Goal: Communication & Community: Answer question/provide support

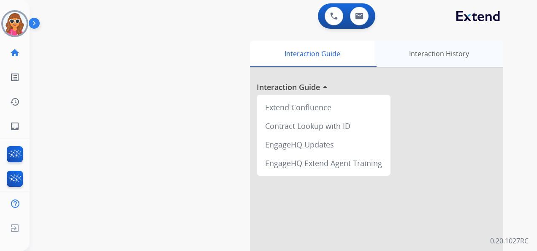
click at [472, 51] on div "Interaction History" at bounding box center [438, 53] width 129 height 26
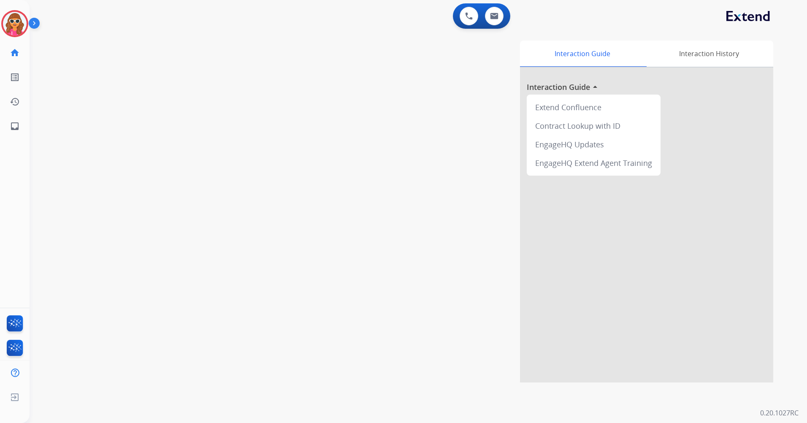
click at [14, 26] on img at bounding box center [15, 24] width 24 height 24
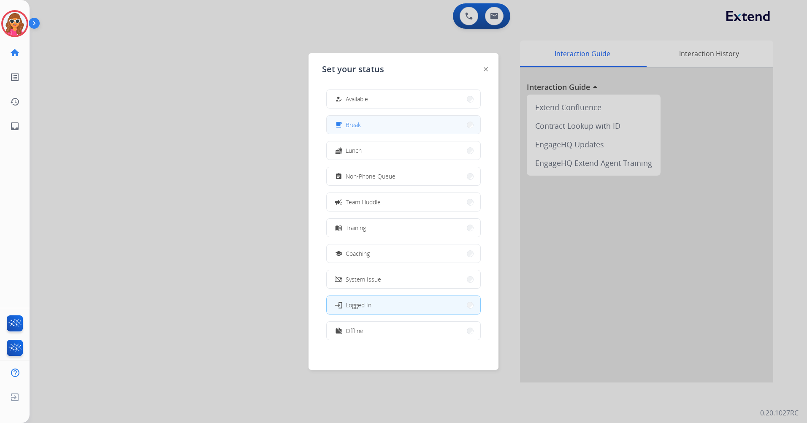
click at [362, 127] on button "free_breakfast Break" at bounding box center [404, 125] width 154 height 18
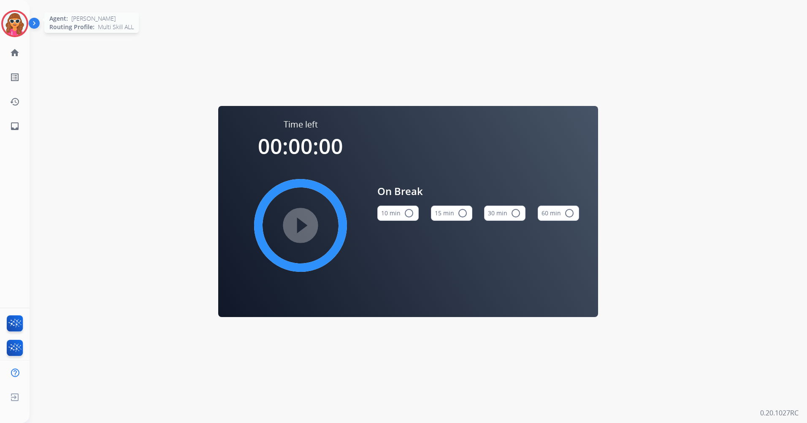
click at [19, 27] on img at bounding box center [15, 24] width 24 height 24
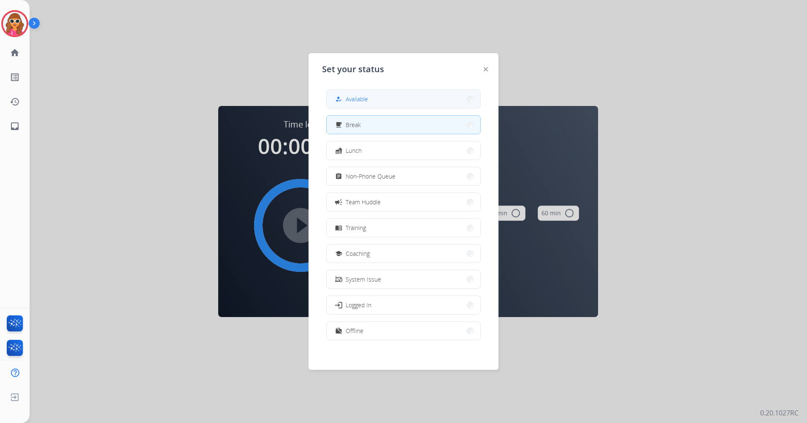
click at [396, 101] on button "how_to_reg Available" at bounding box center [404, 99] width 154 height 18
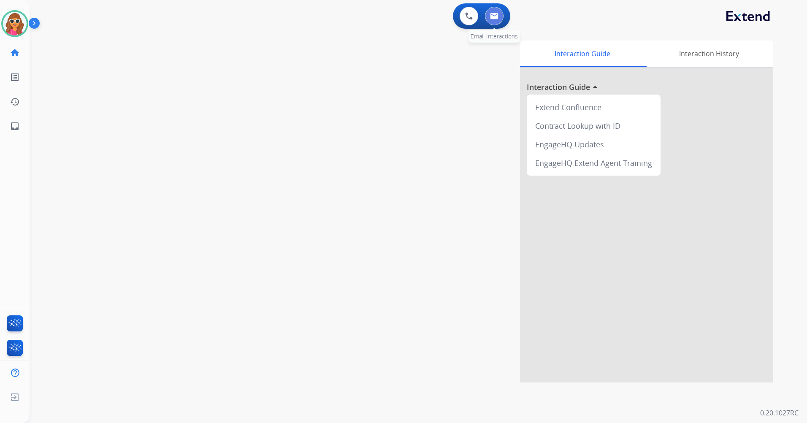
click at [497, 22] on button at bounding box center [494, 16] width 19 height 19
select select "**********"
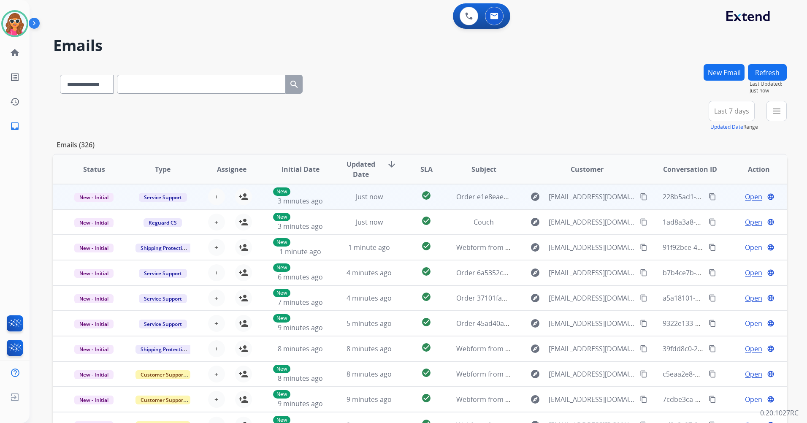
scroll to position [1, 0]
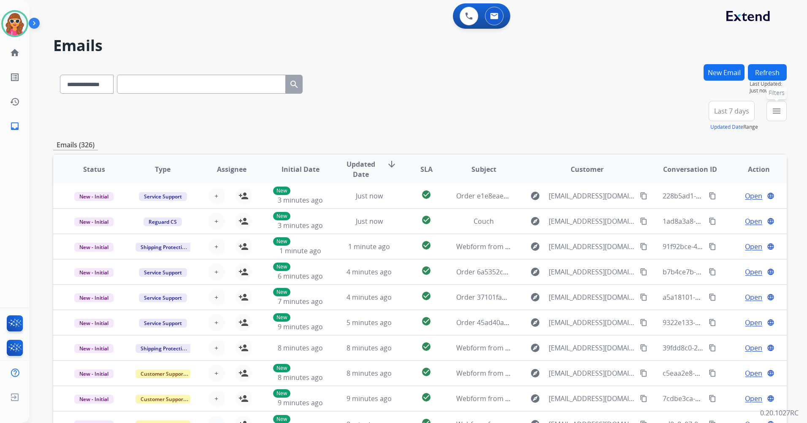
click at [779, 111] on mat-icon "menu" at bounding box center [776, 111] width 10 height 10
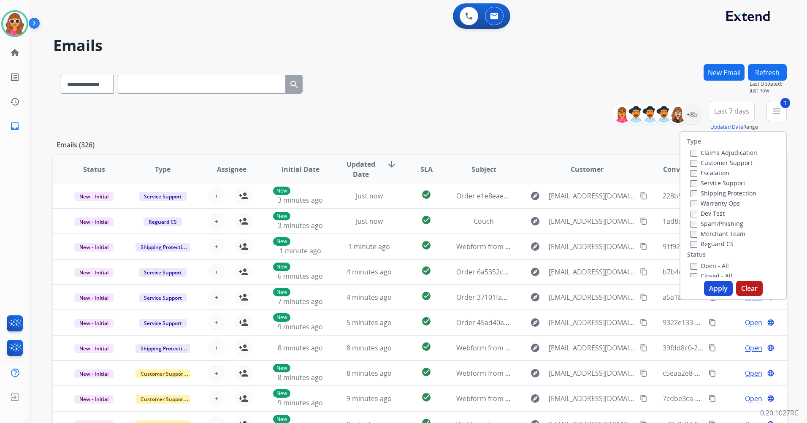
click at [709, 285] on button "Apply" at bounding box center [718, 288] width 29 height 15
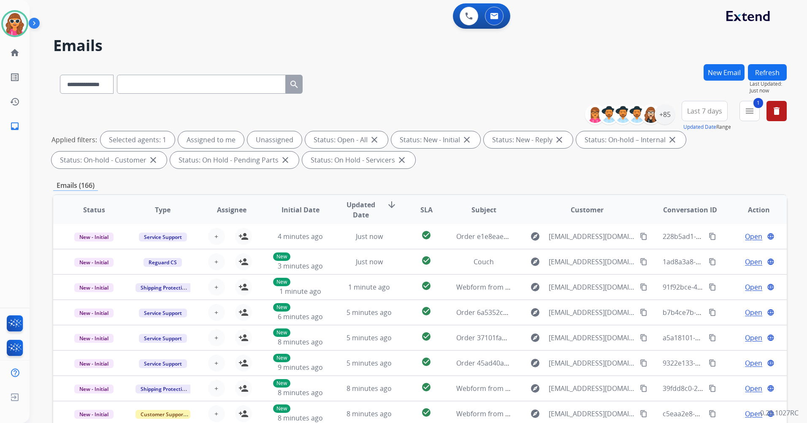
click at [710, 116] on button "Last 7 days" at bounding box center [704, 111] width 46 height 20
click at [707, 216] on div "Last 90 days" at bounding box center [701, 213] width 46 height 13
click at [664, 113] on div "+139" at bounding box center [664, 114] width 20 height 20
click at [668, 116] on div "+139" at bounding box center [664, 114] width 20 height 20
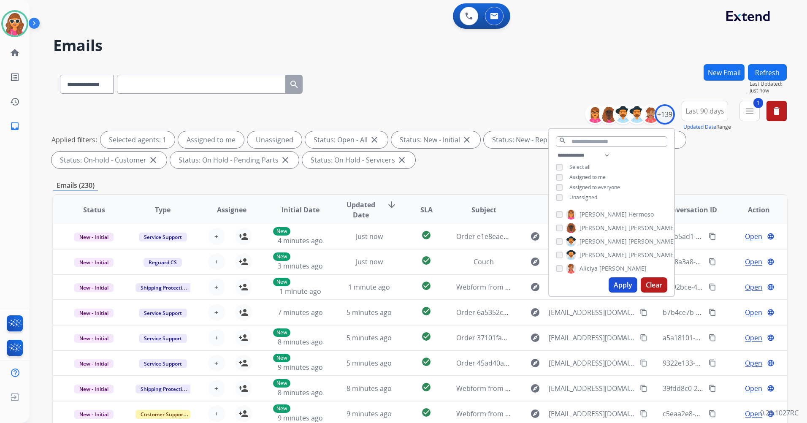
click at [582, 199] on span "Unassigned" at bounding box center [583, 197] width 28 height 7
click at [589, 198] on span "Unassigned" at bounding box center [583, 197] width 28 height 7
click at [591, 197] on span "Unassigned" at bounding box center [583, 197] width 28 height 7
drag, startPoint x: 618, startPoint y: 283, endPoint x: 615, endPoint y: 279, distance: 4.5
click at [618, 282] on button "Apply" at bounding box center [622, 284] width 29 height 15
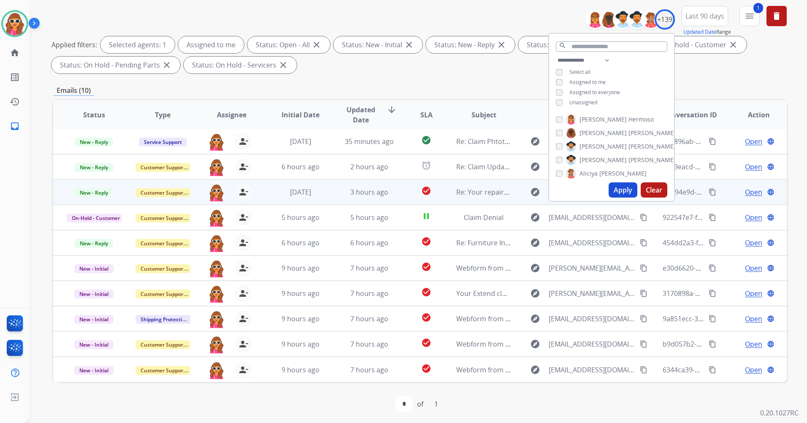
scroll to position [98, 0]
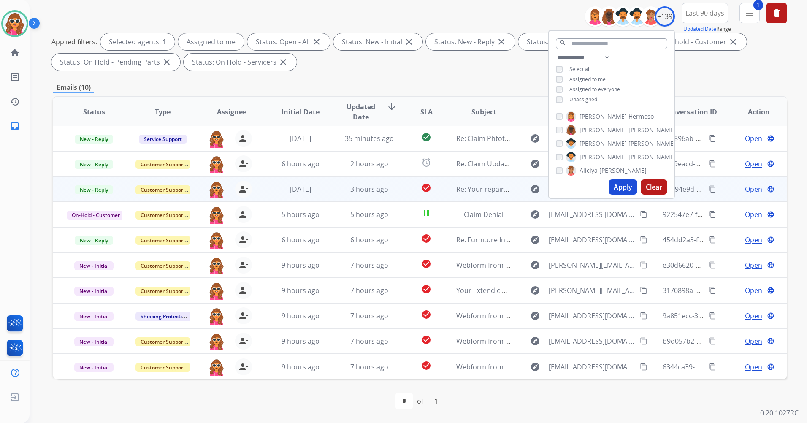
click at [747, 191] on span "Open" at bounding box center [753, 189] width 17 height 10
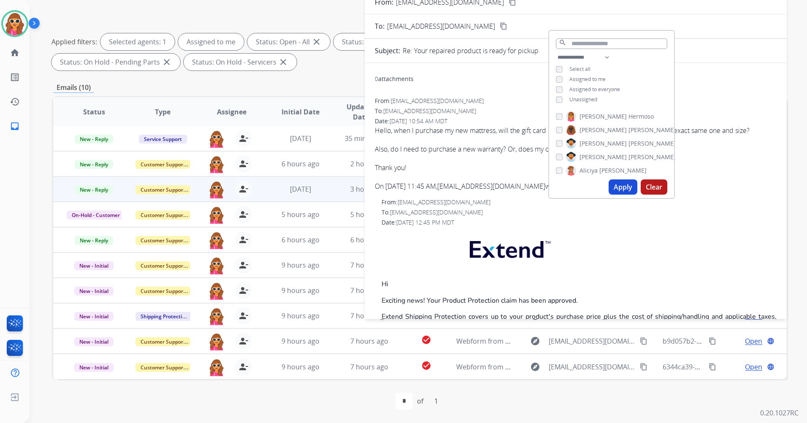
drag, startPoint x: 634, startPoint y: 37, endPoint x: 675, endPoint y: 43, distance: 41.3
click at [675, 43] on div "**********" at bounding box center [419, 194] width 733 height 456
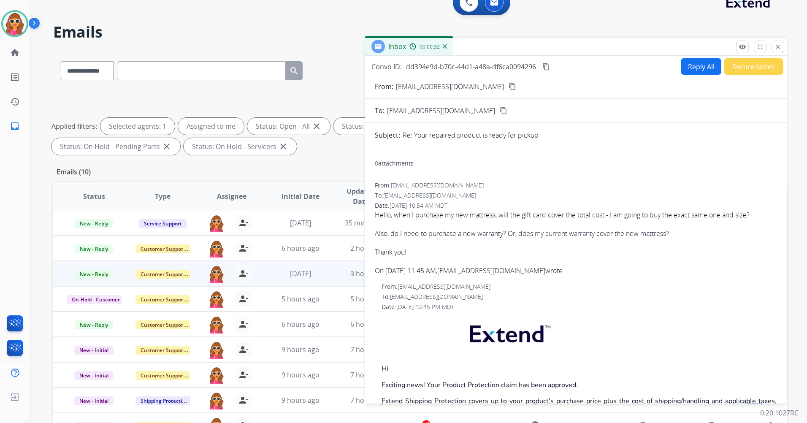
click at [508, 87] on mat-icon "content_copy" at bounding box center [512, 87] width 8 height 8
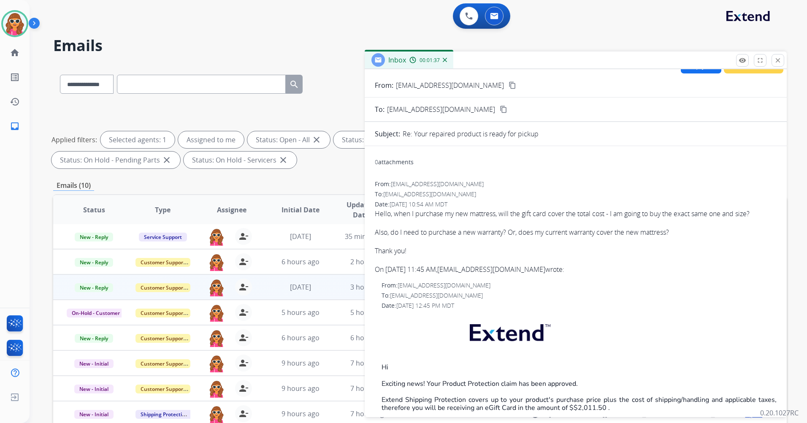
scroll to position [0, 0]
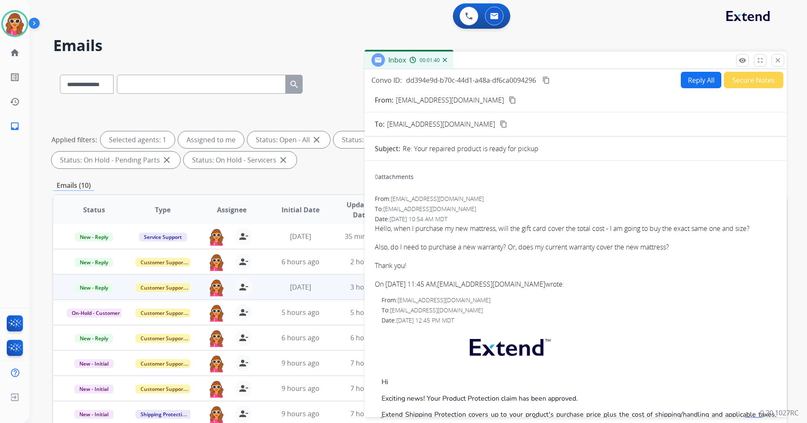
click at [508, 99] on mat-icon "content_copy" at bounding box center [512, 100] width 8 height 8
click at [700, 81] on button "Reply All" at bounding box center [700, 80] width 40 height 16
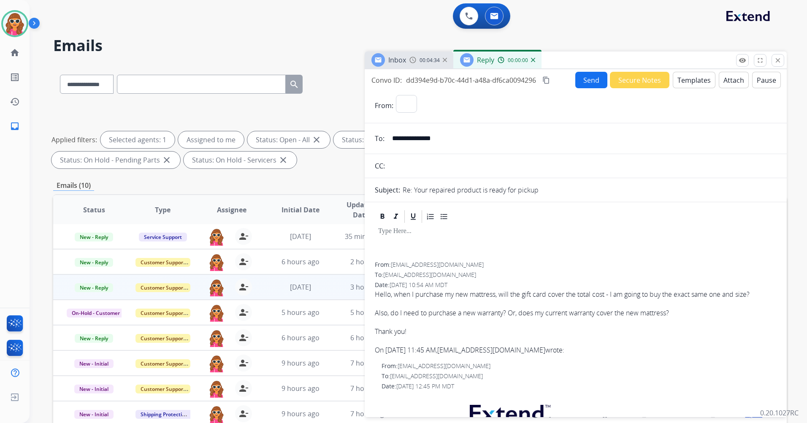
select select "**********"
click at [418, 232] on p at bounding box center [575, 231] width 395 height 8
click at [693, 82] on button "Templates" at bounding box center [693, 80] width 43 height 16
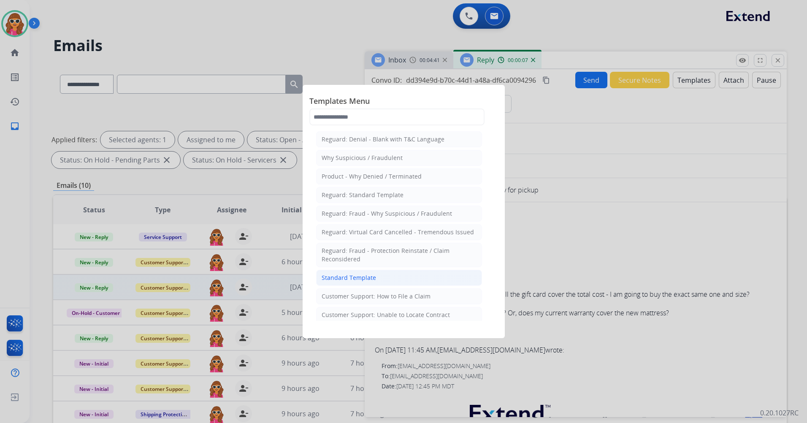
click at [355, 281] on div "Standard Template" at bounding box center [348, 277] width 54 height 8
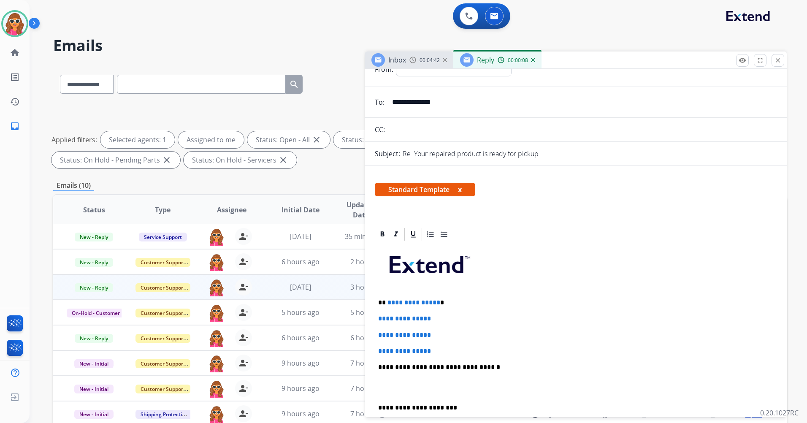
scroll to position [84, 0]
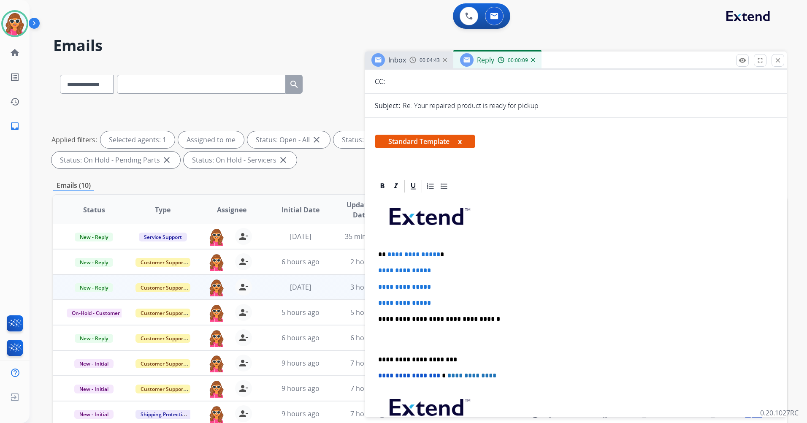
click at [456, 302] on p "**********" at bounding box center [575, 303] width 395 height 8
drag, startPoint x: 446, startPoint y: 303, endPoint x: 386, endPoint y: 256, distance: 76.0
click at [386, 256] on div "**********" at bounding box center [576, 339] width 402 height 290
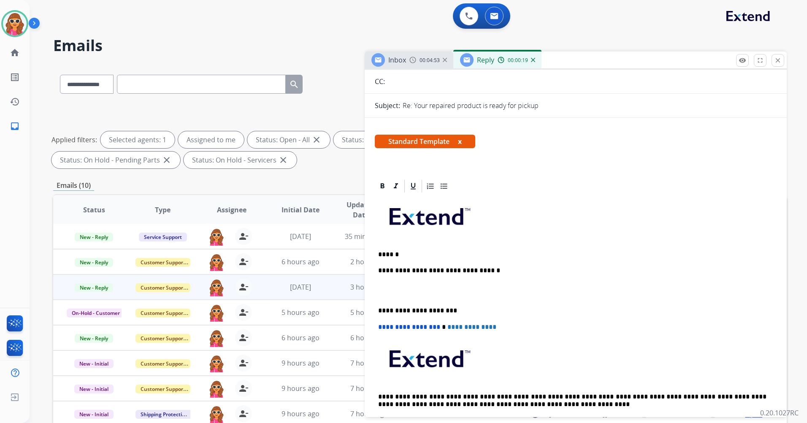
click at [409, 253] on p "******" at bounding box center [572, 255] width 388 height 8
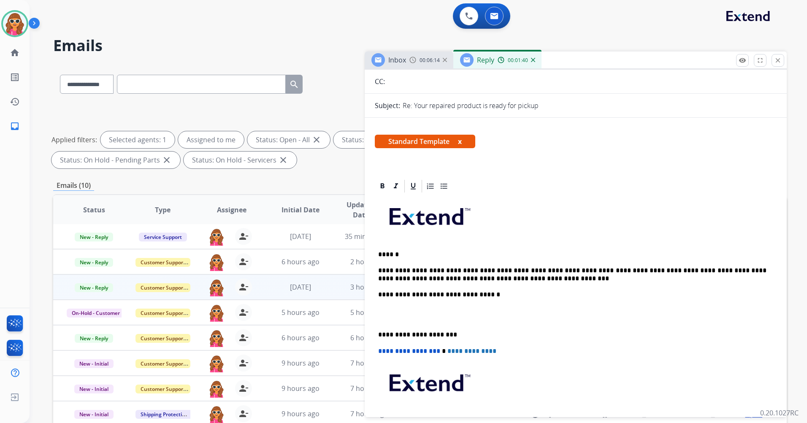
click at [526, 299] on div "**********" at bounding box center [576, 327] width 402 height 266
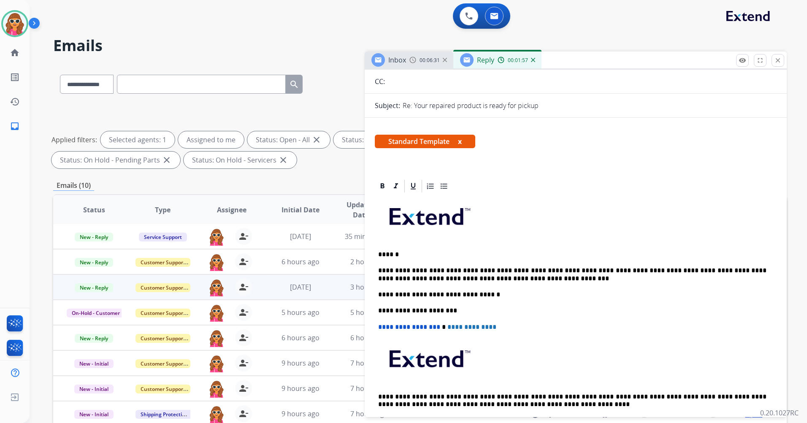
click at [688, 272] on p "**********" at bounding box center [572, 275] width 388 height 16
drag, startPoint x: 767, startPoint y: 268, endPoint x: 737, endPoint y: 273, distance: 29.9
click at [737, 273] on p "**********" at bounding box center [572, 275] width 388 height 16
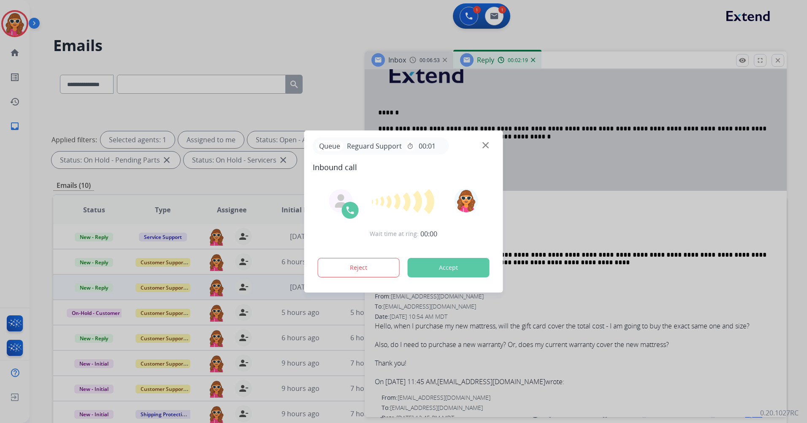
scroll to position [253, 0]
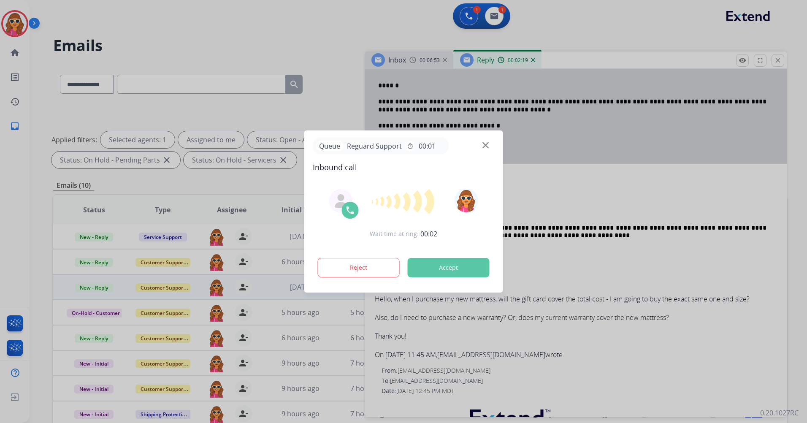
click at [455, 270] on button "Accept" at bounding box center [448, 267] width 82 height 19
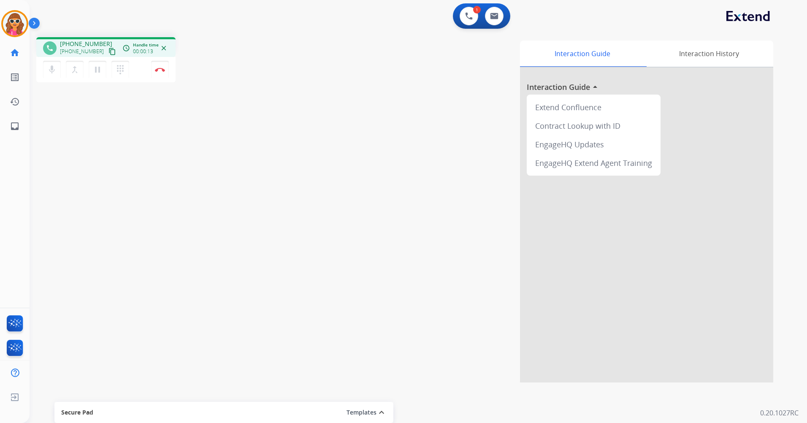
click at [108, 54] on mat-icon "content_copy" at bounding box center [112, 52] width 8 height 8
click at [108, 51] on mat-icon "content_copy" at bounding box center [112, 52] width 8 height 8
click at [108, 50] on mat-icon "content_copy" at bounding box center [112, 52] width 8 height 8
click at [162, 72] on button "Disconnect" at bounding box center [160, 70] width 18 height 18
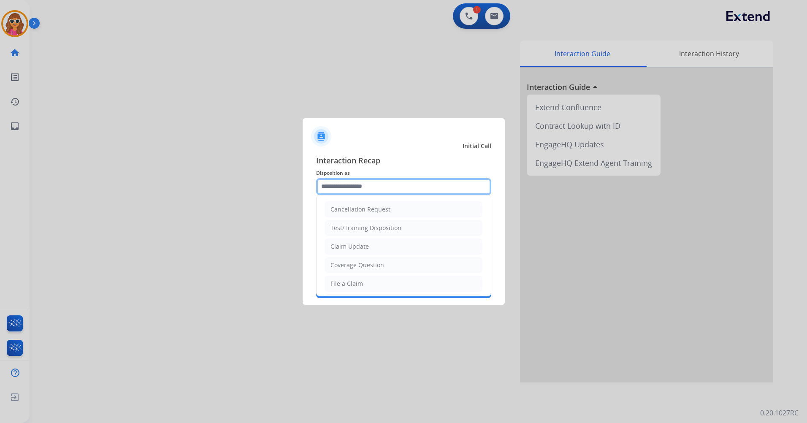
click at [378, 189] on input "text" at bounding box center [403, 186] width 175 height 17
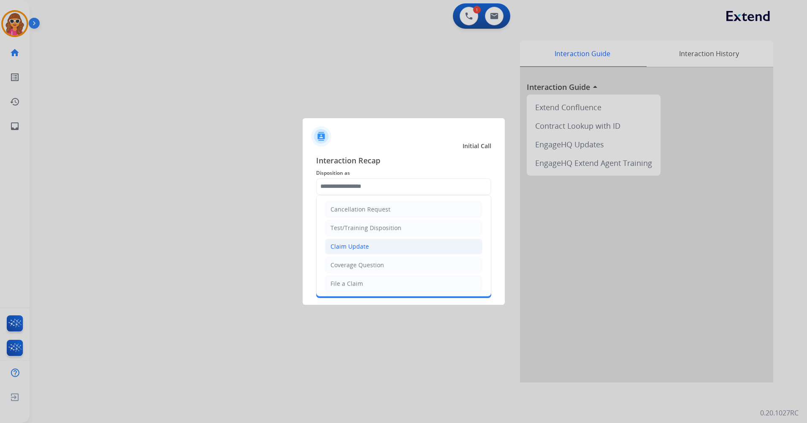
click at [360, 251] on li "Claim Update" at bounding box center [403, 246] width 157 height 16
type input "**********"
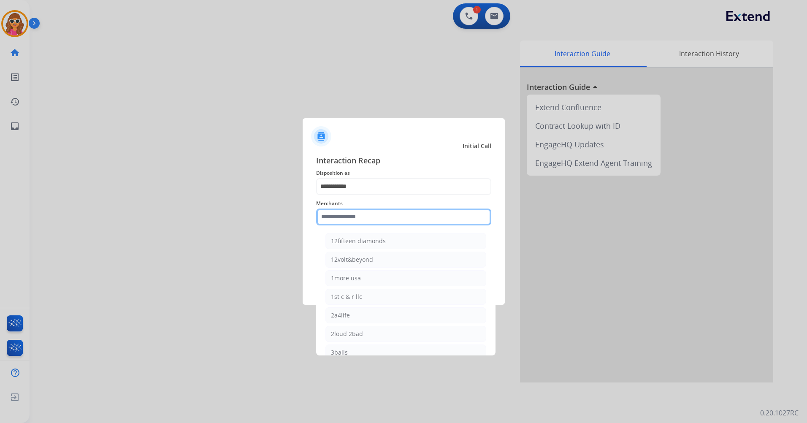
click at [348, 212] on input "text" at bounding box center [403, 216] width 175 height 17
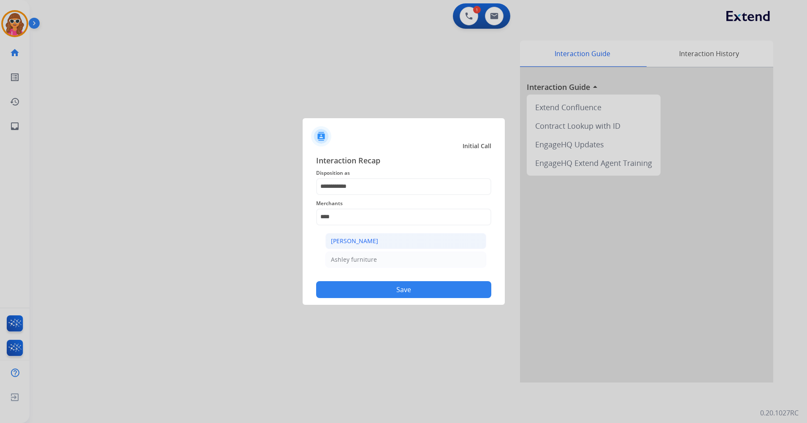
click at [372, 243] on div "[PERSON_NAME]" at bounding box center [354, 241] width 47 height 8
type input "**********"
click at [410, 286] on button "Save" at bounding box center [403, 289] width 175 height 17
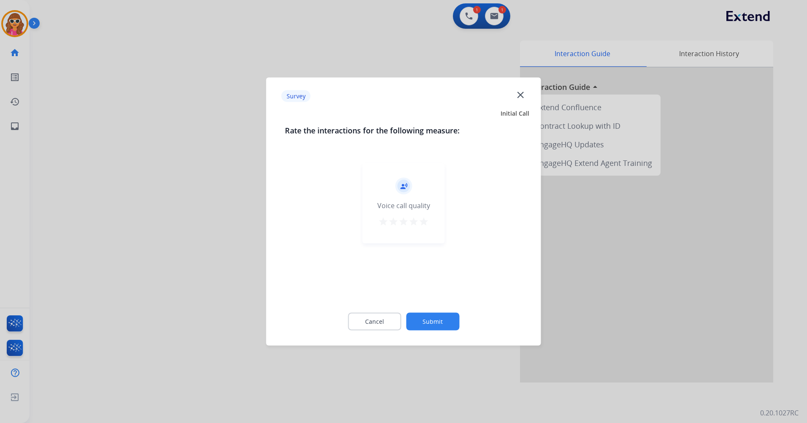
click at [429, 219] on div "record_voice_over Voice call quality star star star star star" at bounding box center [403, 203] width 82 height 80
click at [426, 222] on mat-icon "star" at bounding box center [423, 221] width 10 height 10
click at [437, 321] on button "Submit" at bounding box center [432, 322] width 53 height 18
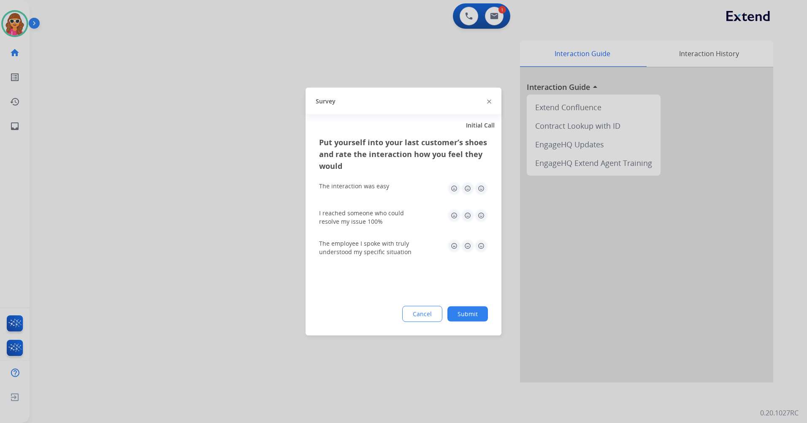
click at [482, 312] on button "Submit" at bounding box center [467, 313] width 40 height 15
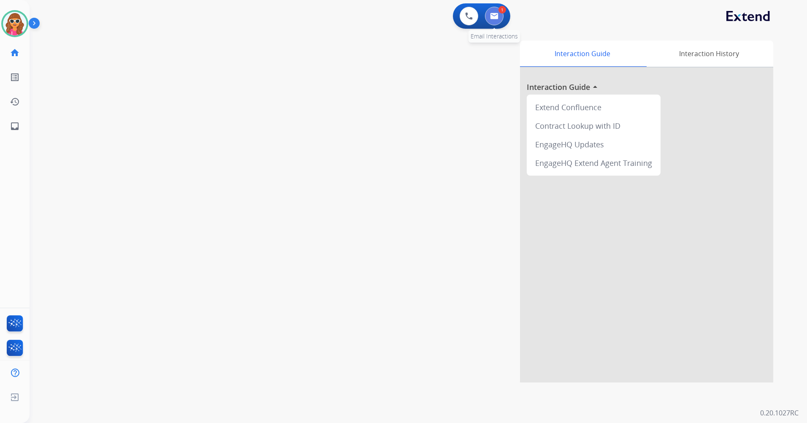
click at [496, 13] on img at bounding box center [494, 16] width 8 height 7
select select "**********"
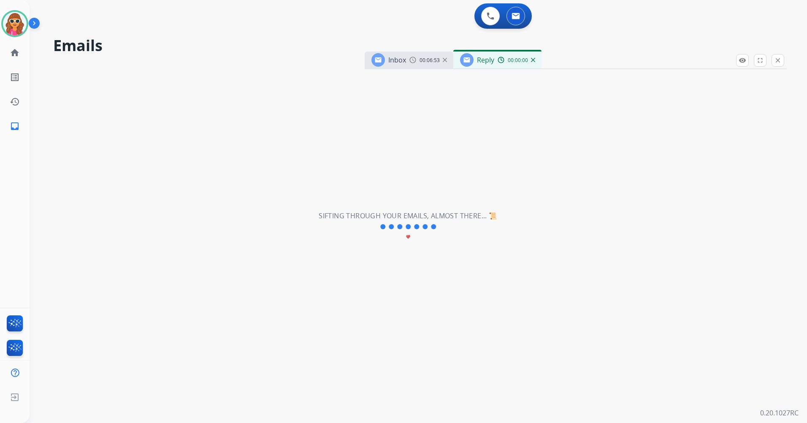
select select "**********"
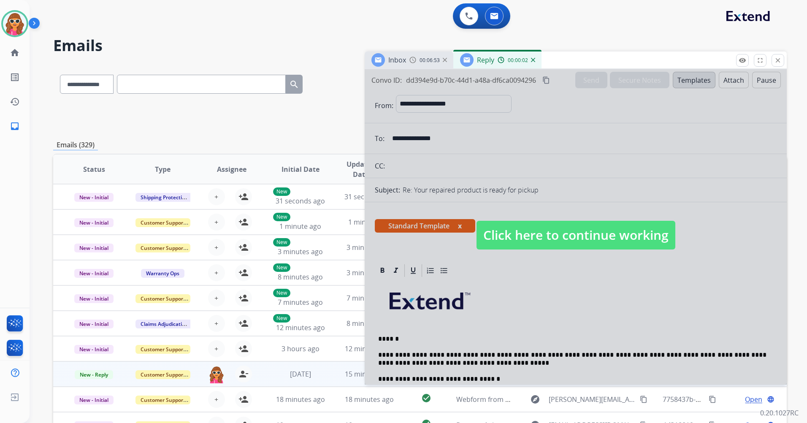
click at [544, 235] on span "Click here to continue working" at bounding box center [575, 235] width 199 height 29
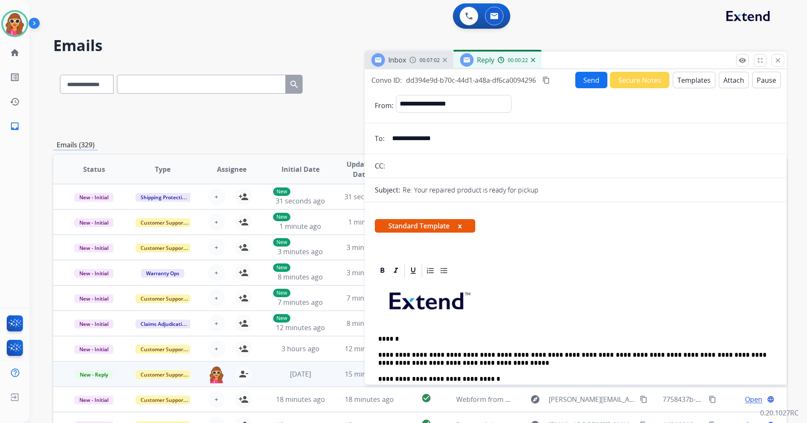
click at [591, 81] on button "Send" at bounding box center [591, 80] width 32 height 16
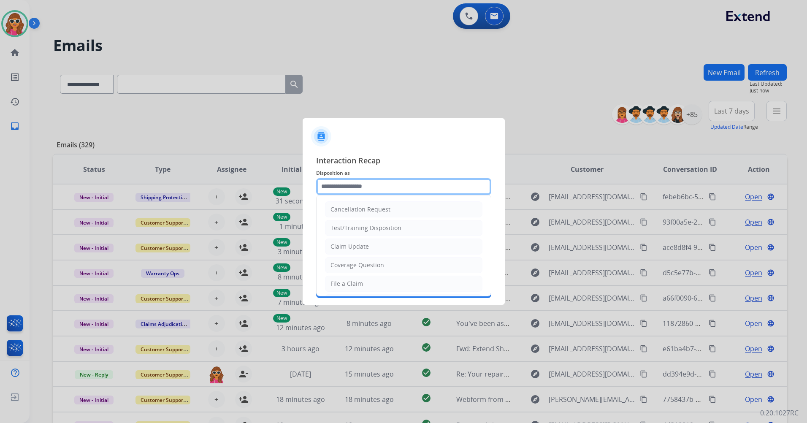
click at [403, 187] on input "text" at bounding box center [403, 186] width 175 height 17
type input "**********"
type input "***"
type input "**********"
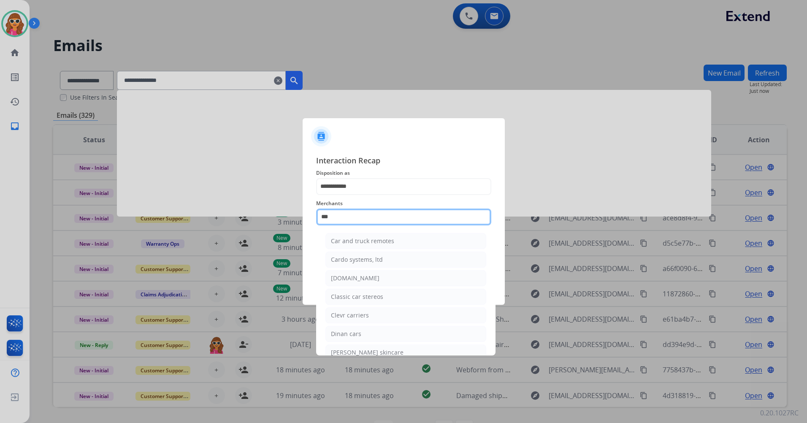
click at [333, 213] on input "***" at bounding box center [403, 216] width 175 height 17
type input "*"
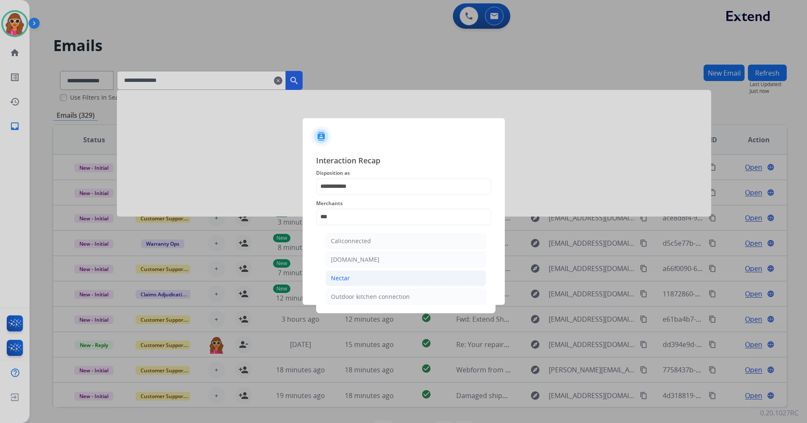
click at [341, 278] on div "Nectar" at bounding box center [340, 278] width 19 height 8
type input "******"
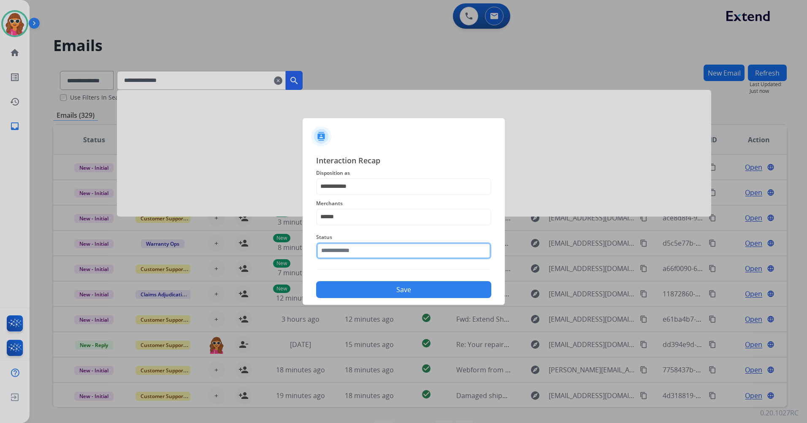
click at [360, 252] on input "text" at bounding box center [403, 250] width 175 height 17
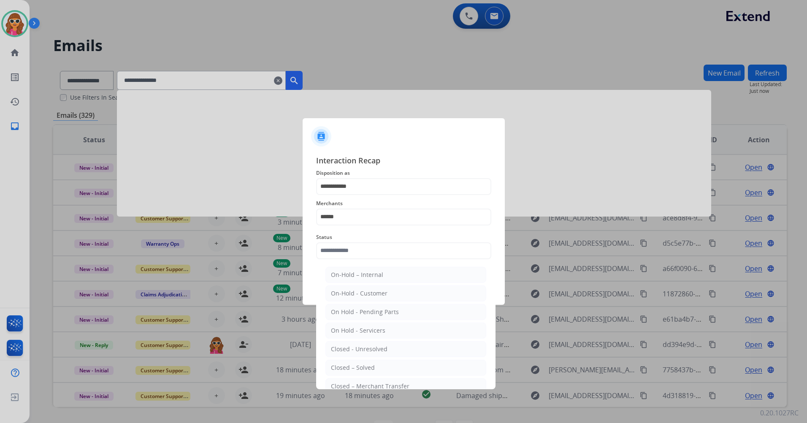
click at [366, 365] on div "Closed – Solved" at bounding box center [353, 367] width 44 height 8
type input "**********"
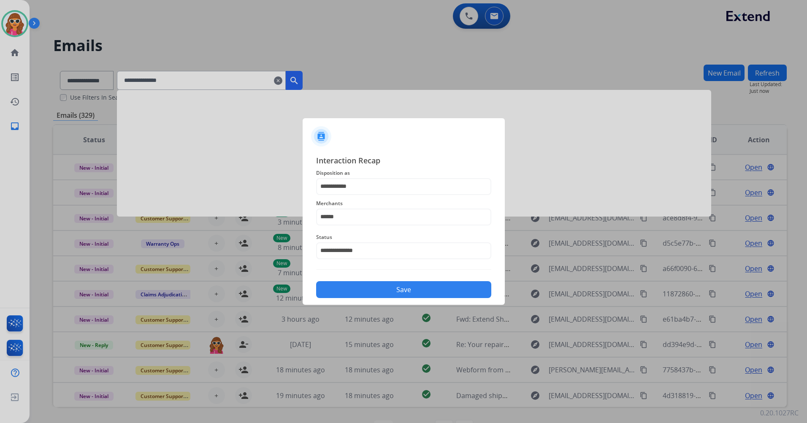
click at [395, 292] on button "Save" at bounding box center [403, 289] width 175 height 17
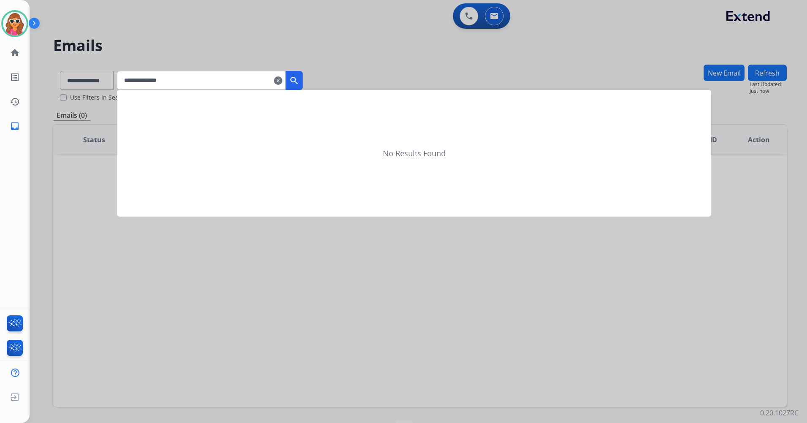
click at [282, 80] on mat-icon "clear" at bounding box center [278, 81] width 8 height 10
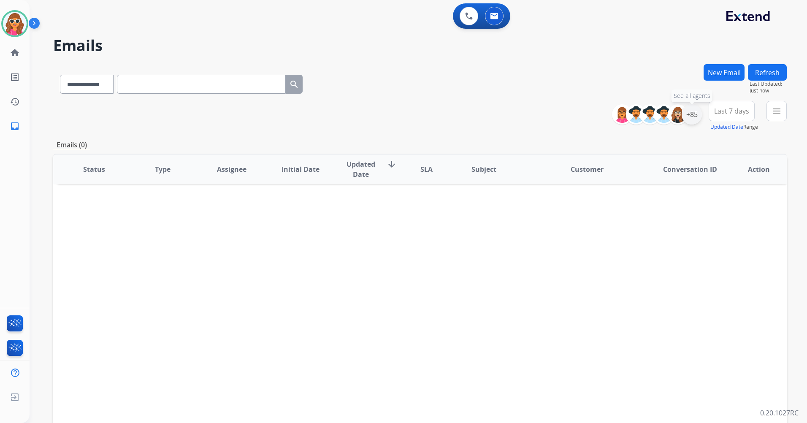
click at [687, 114] on div "+85" at bounding box center [691, 114] width 20 height 20
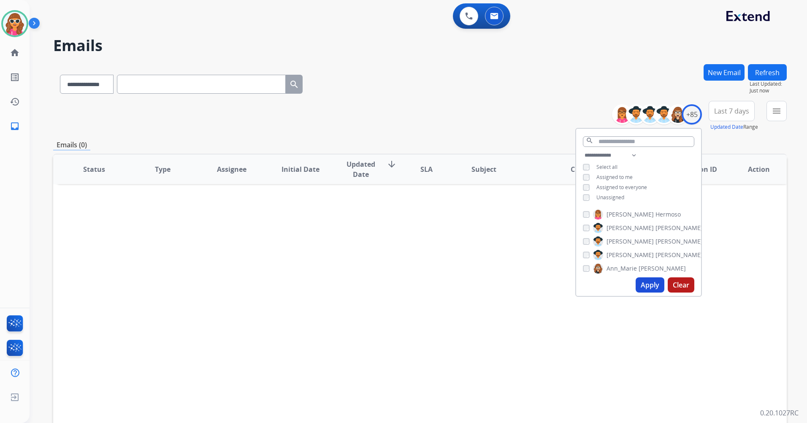
click at [613, 196] on span "Unassigned" at bounding box center [610, 197] width 28 height 7
click at [648, 289] on button "Apply" at bounding box center [649, 284] width 29 height 15
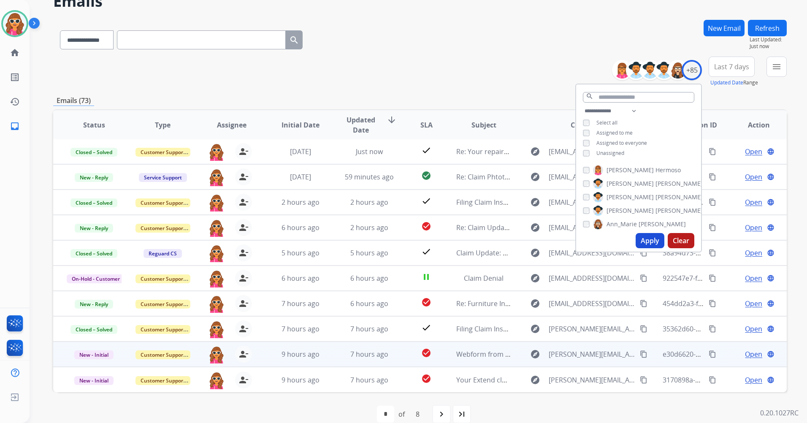
scroll to position [57, 0]
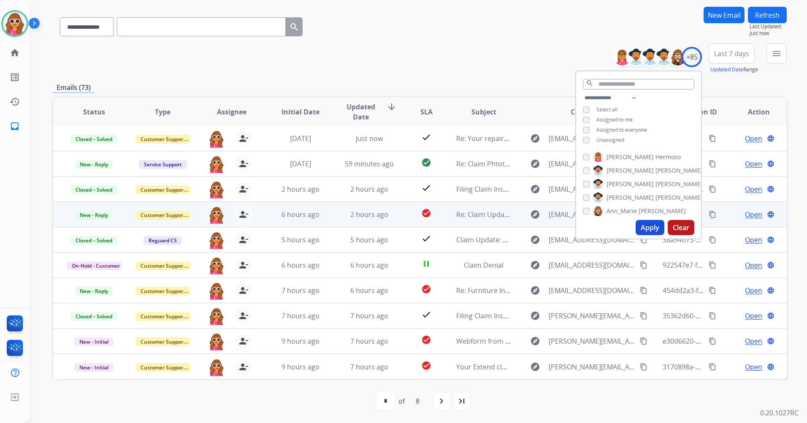
click at [746, 215] on span "Open" at bounding box center [753, 214] width 17 height 10
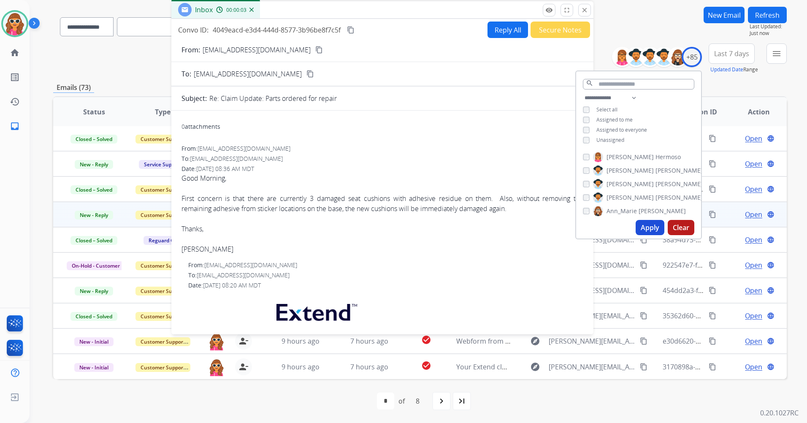
drag, startPoint x: 576, startPoint y: 5, endPoint x: 383, endPoint y: 12, distance: 193.3
click at [383, 12] on div "Inbox 00:00:03" at bounding box center [382, 10] width 422 height 18
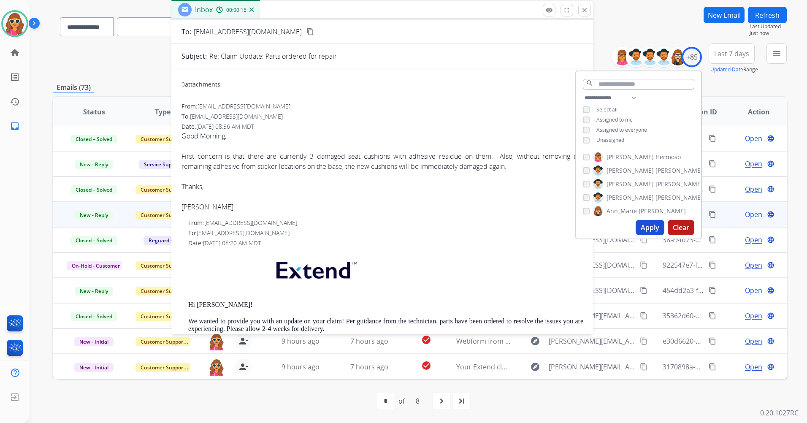
click at [249, 107] on span "[EMAIL_ADDRESS][DOMAIN_NAME]" at bounding box center [243, 106] width 93 height 8
click at [248, 108] on span "[EMAIL_ADDRESS][DOMAIN_NAME]" at bounding box center [243, 106] width 93 height 8
drag, startPoint x: 248, startPoint y: 108, endPoint x: 281, endPoint y: 111, distance: 32.3
click at [281, 111] on div "From: [EMAIL_ADDRESS][DOMAIN_NAME] To: [EMAIL_ADDRESS][DOMAIN_NAME] Date: [DATE…" at bounding box center [382, 157] width 402 height 110
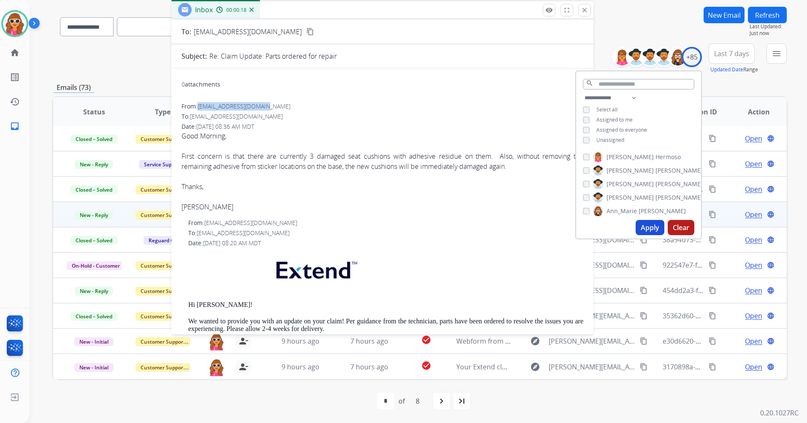
drag, startPoint x: 269, startPoint y: 108, endPoint x: 200, endPoint y: 104, distance: 68.9
click at [200, 104] on div "From: [EMAIL_ADDRESS][DOMAIN_NAME]" at bounding box center [382, 106] width 402 height 8
copy span "[EMAIL_ADDRESS][DOMAIN_NAME]"
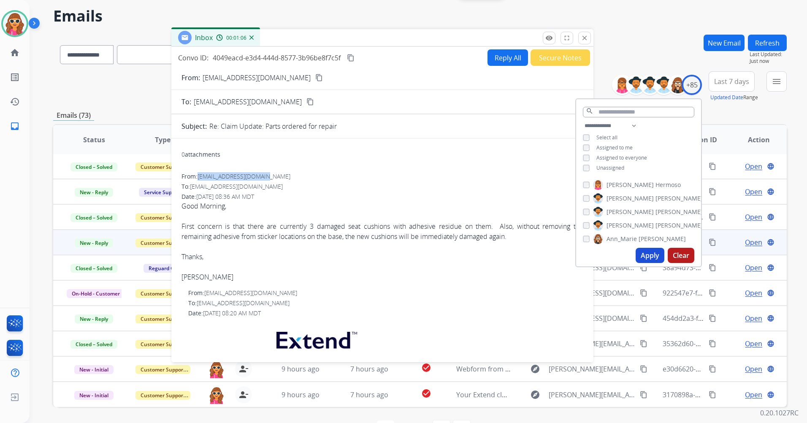
scroll to position [15, 0]
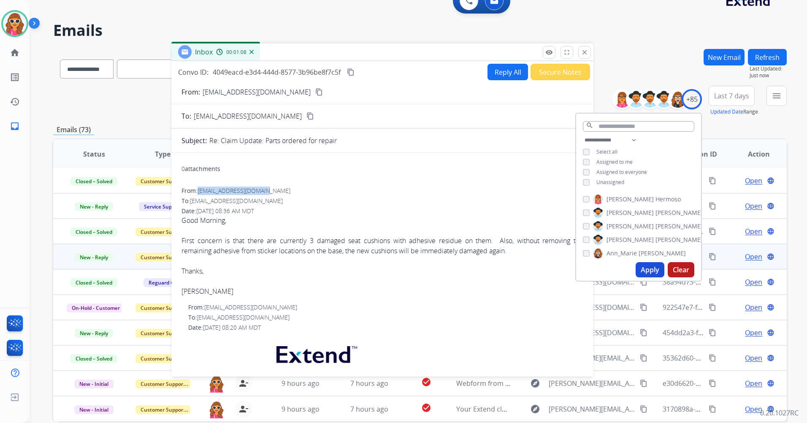
click at [504, 73] on button "Reply All" at bounding box center [507, 72] width 40 height 16
select select "**********"
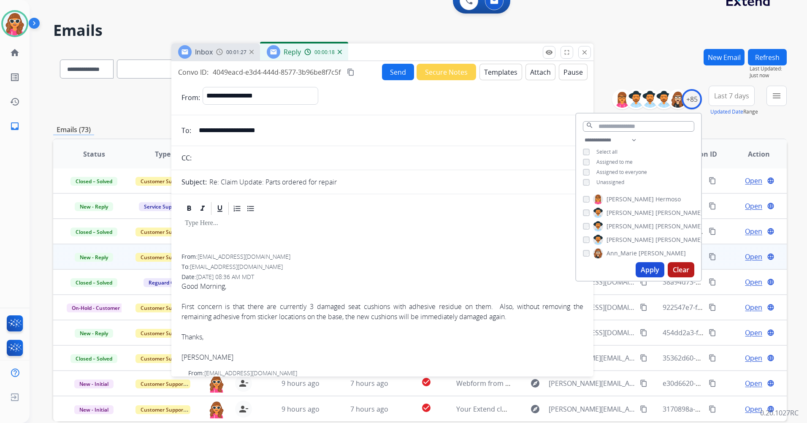
scroll to position [0, 0]
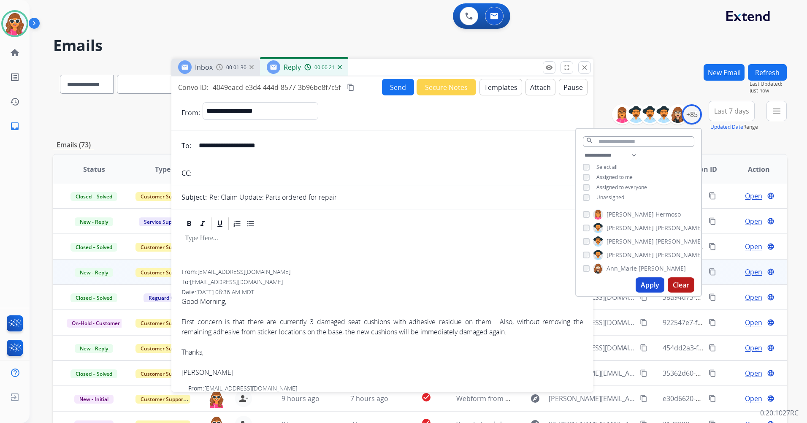
click at [444, 89] on button "Secure Notes" at bounding box center [445, 87] width 59 height 16
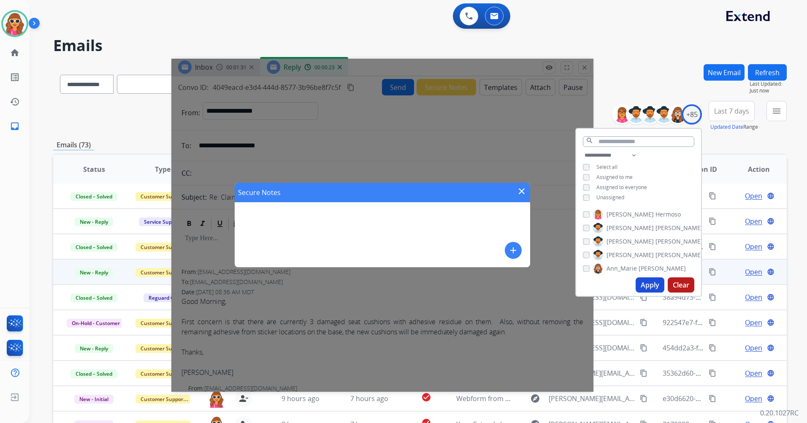
click at [509, 251] on mat-icon "add" at bounding box center [513, 250] width 10 height 10
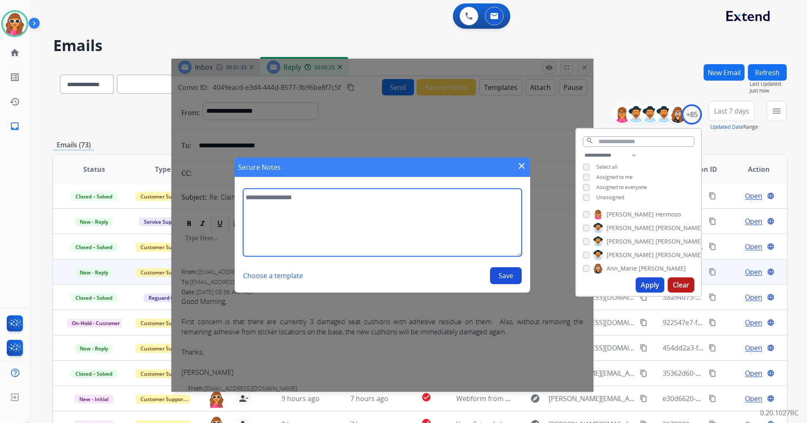
click at [284, 217] on textarea at bounding box center [382, 222] width 278 height 67
type textarea "**********"
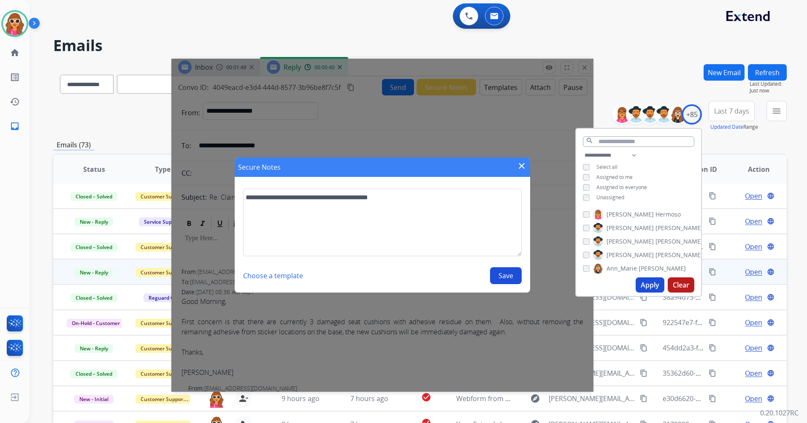
click at [507, 274] on button "Save" at bounding box center [506, 275] width 32 height 17
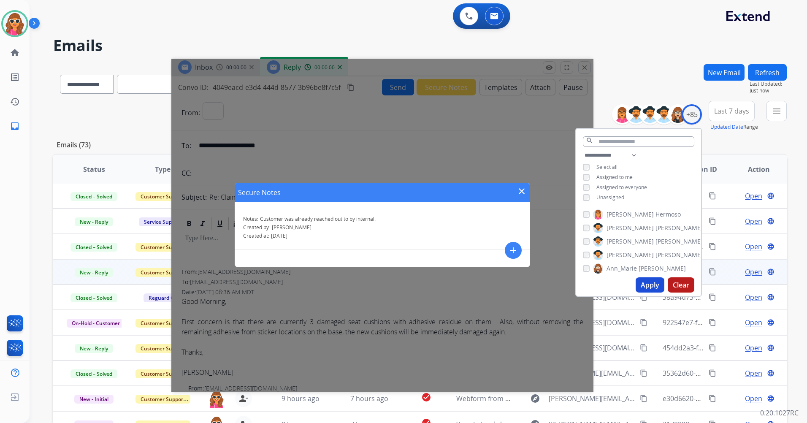
select select "**********"
click at [520, 188] on mat-icon "close" at bounding box center [521, 191] width 10 height 10
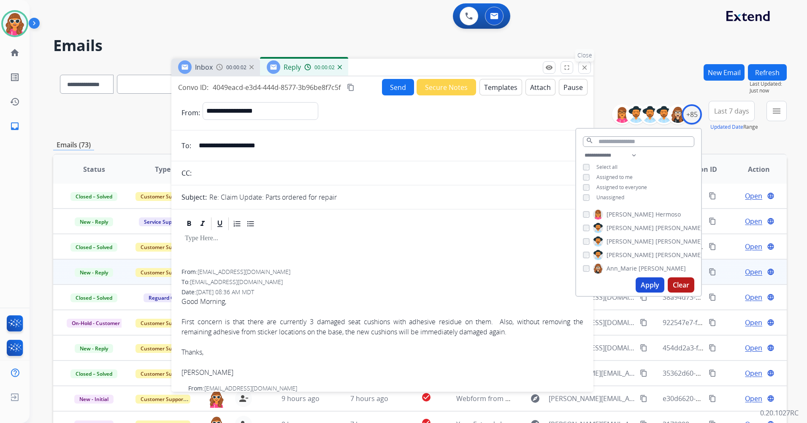
click at [586, 72] on button "close Close" at bounding box center [584, 67] width 13 height 13
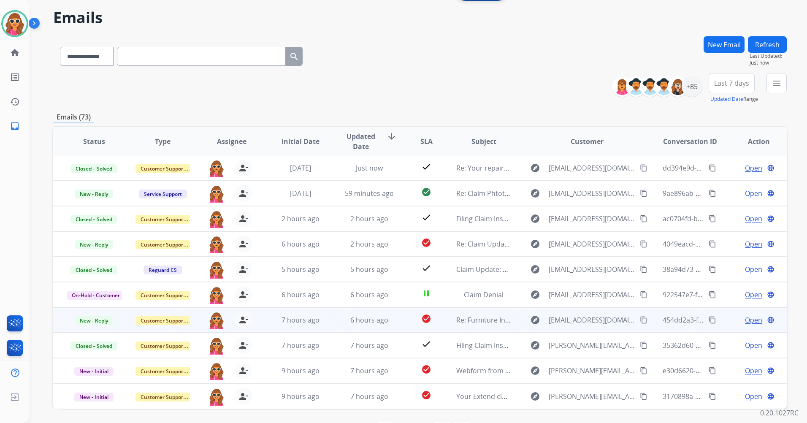
scroll to position [42, 0]
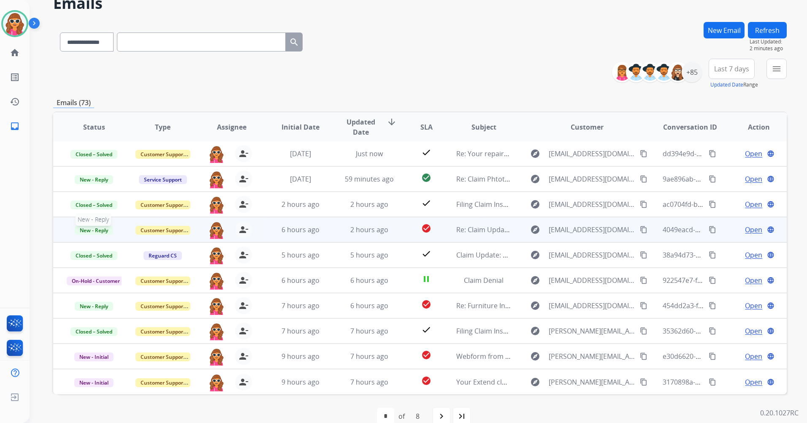
click at [103, 229] on span "New - Reply" at bounding box center [94, 230] width 38 height 9
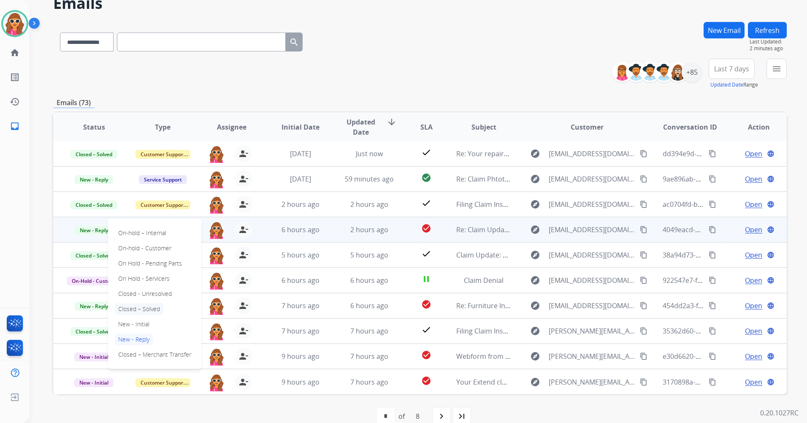
click at [148, 308] on p "Closed – Solved" at bounding box center [139, 309] width 49 height 12
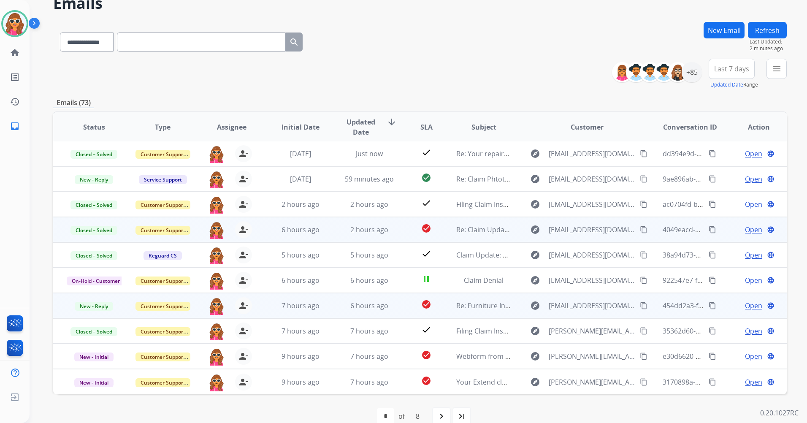
click at [752, 308] on span "Open" at bounding box center [753, 305] width 17 height 10
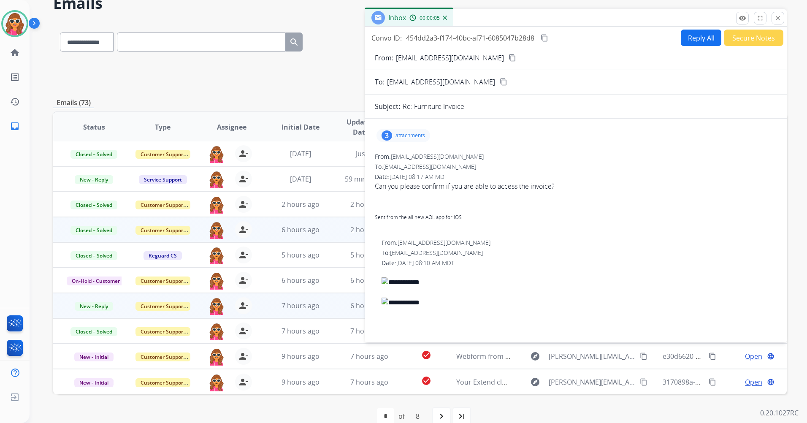
click at [410, 136] on p "attachments" at bounding box center [410, 135] width 30 height 7
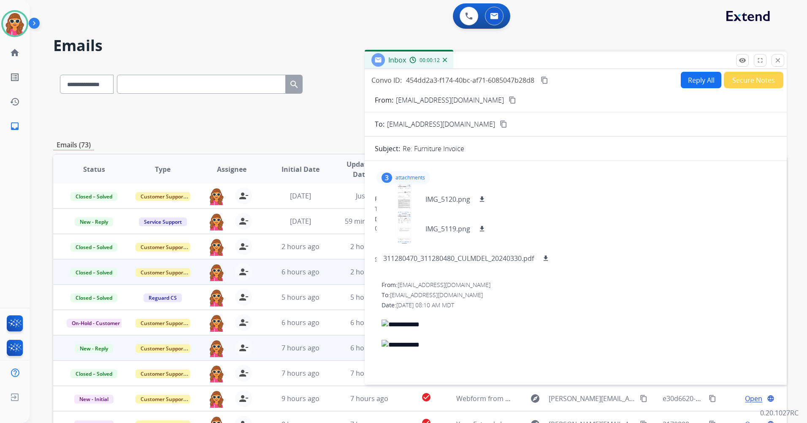
click at [701, 81] on button "Reply All" at bounding box center [700, 80] width 40 height 16
select select "**********"
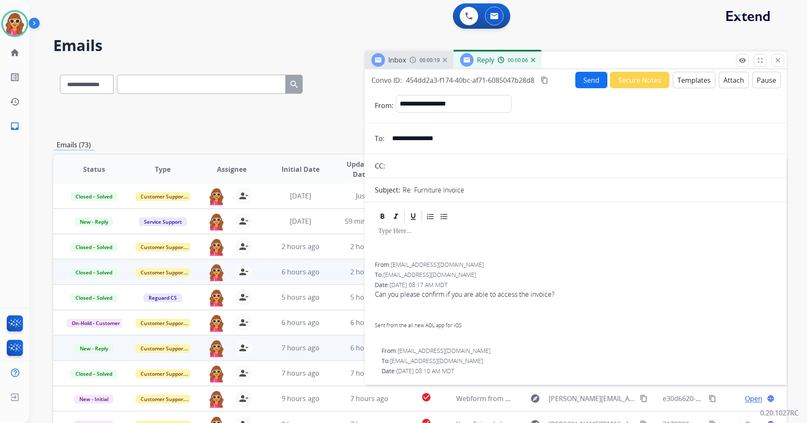
click at [437, 238] on div at bounding box center [576, 243] width 402 height 38
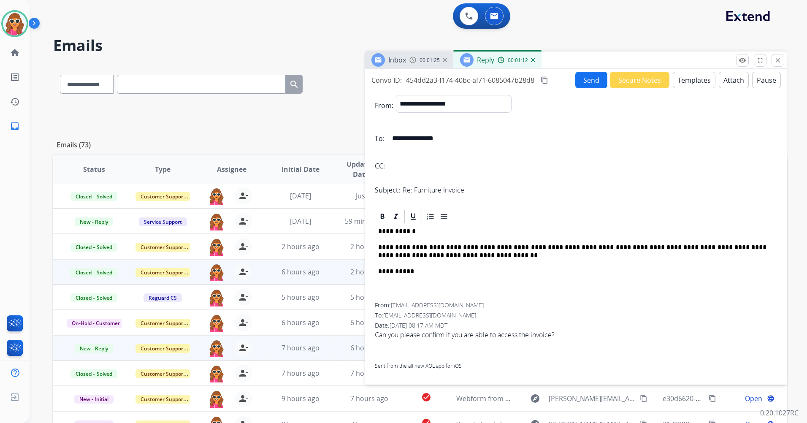
click at [588, 79] on button "Send" at bounding box center [591, 80] width 32 height 16
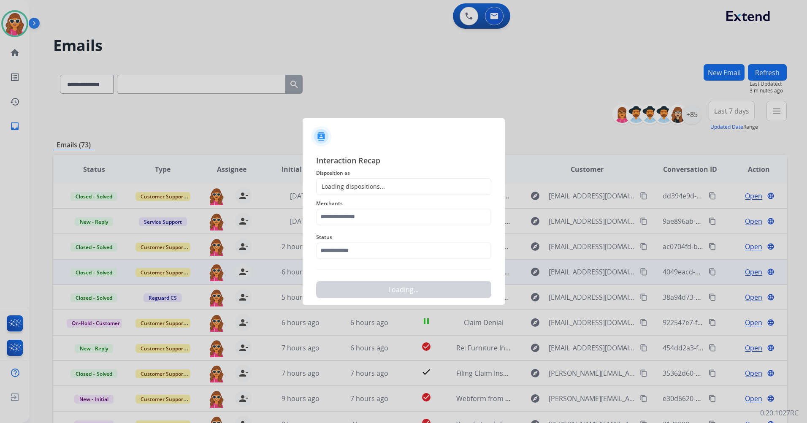
click at [426, 186] on div "Loading dispositions..." at bounding box center [403, 186] width 175 height 17
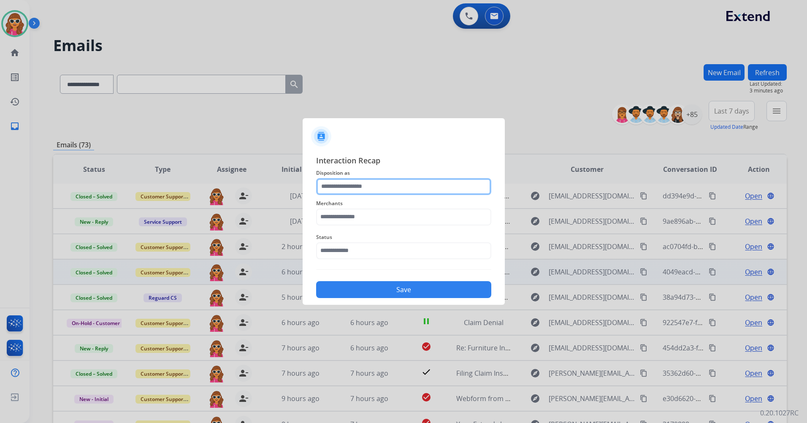
click at [384, 186] on input "text" at bounding box center [403, 186] width 175 height 17
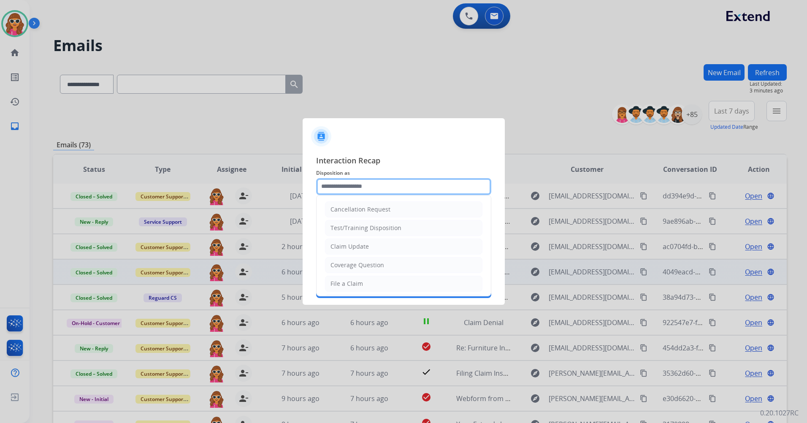
type input "**********"
type input "***"
type input "**********"
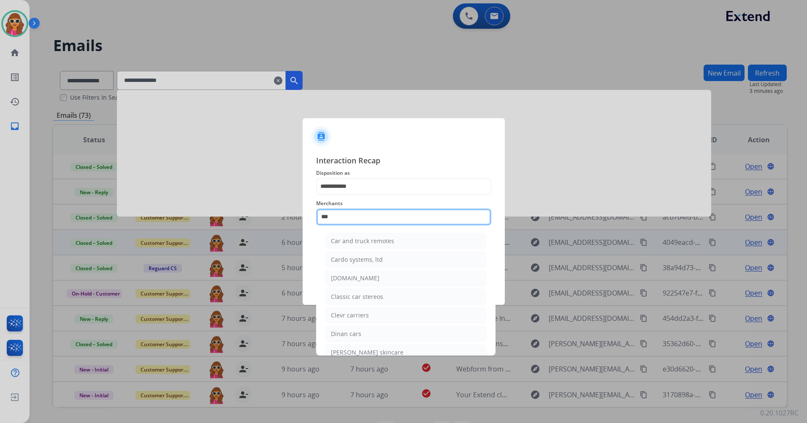
click at [339, 220] on input "***" at bounding box center [403, 216] width 175 height 17
drag, startPoint x: 339, startPoint y: 220, endPoint x: 312, endPoint y: 214, distance: 28.0
click at [312, 214] on div "**********" at bounding box center [403, 226] width 202 height 157
click at [360, 263] on div "Ashley furniture" at bounding box center [354, 259] width 46 height 8
type input "**********"
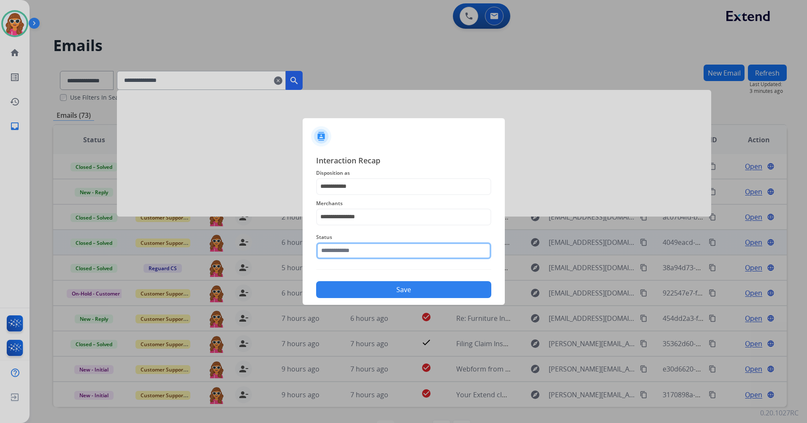
click at [367, 256] on input "text" at bounding box center [403, 250] width 175 height 17
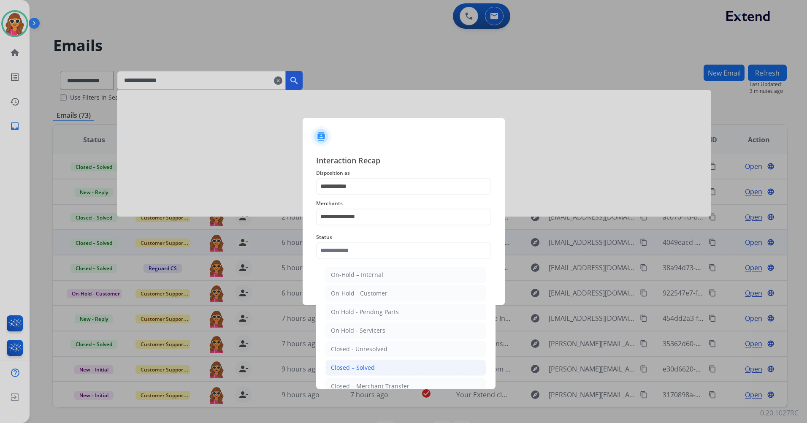
click at [368, 371] on div "Closed – Solved" at bounding box center [353, 367] width 44 height 8
type input "**********"
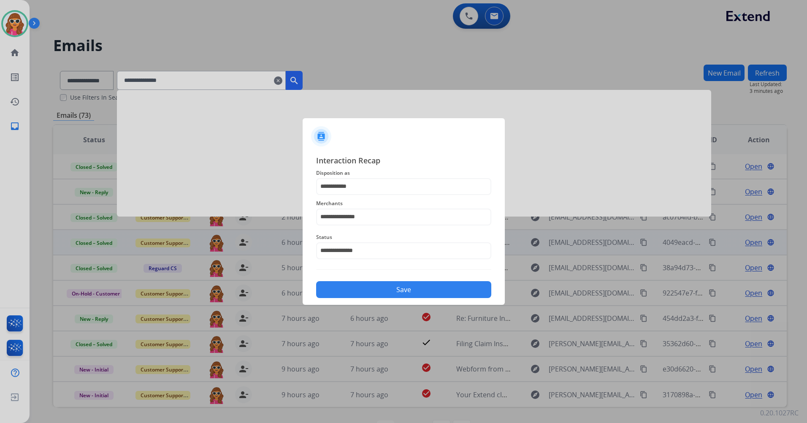
click at [433, 294] on button "Save" at bounding box center [403, 289] width 175 height 17
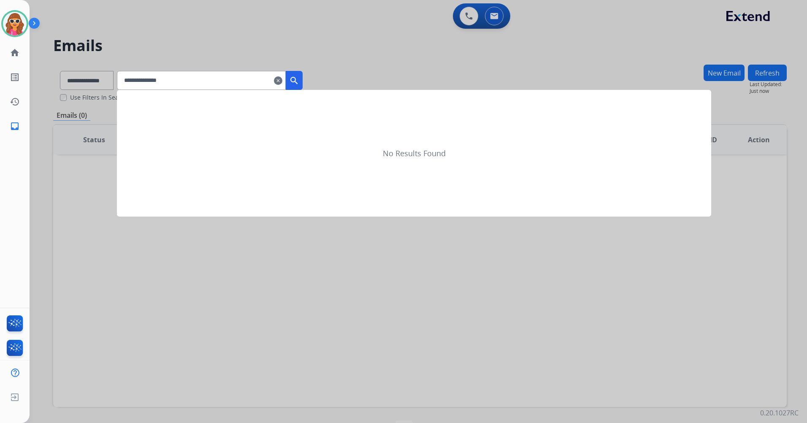
click at [282, 80] on mat-icon "clear" at bounding box center [278, 81] width 8 height 10
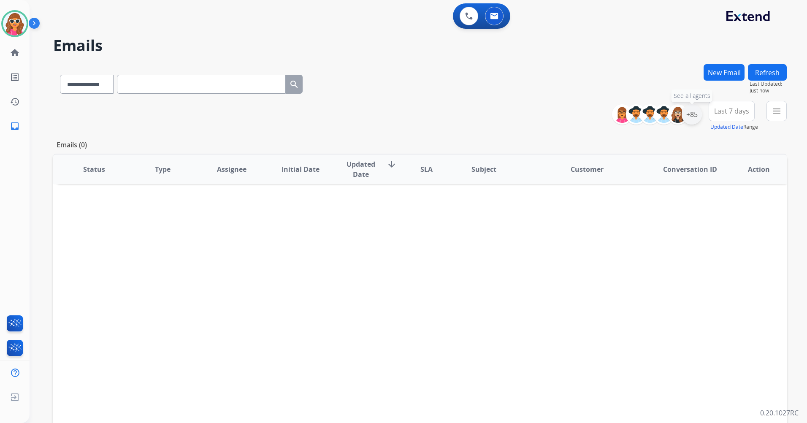
click at [690, 115] on div "+85" at bounding box center [691, 114] width 20 height 20
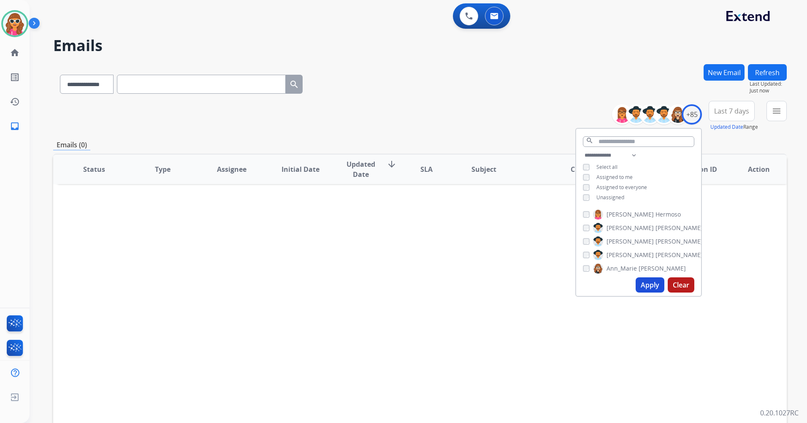
drag, startPoint x: 648, startPoint y: 285, endPoint x: 623, endPoint y: 244, distance: 48.0
click at [648, 285] on button "Apply" at bounding box center [649, 284] width 29 height 15
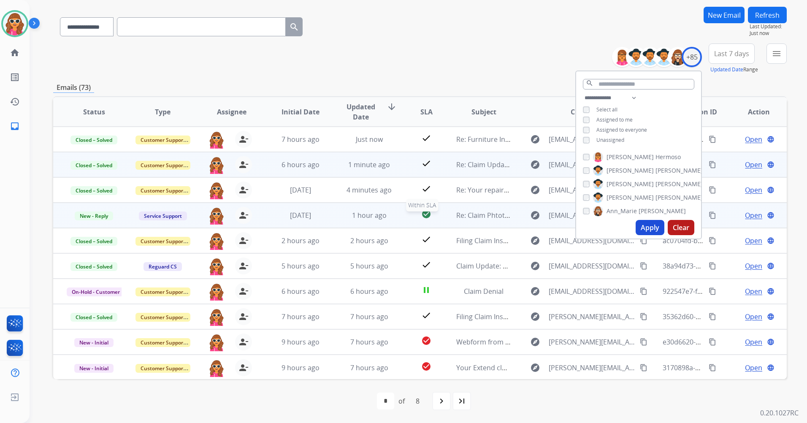
scroll to position [1, 0]
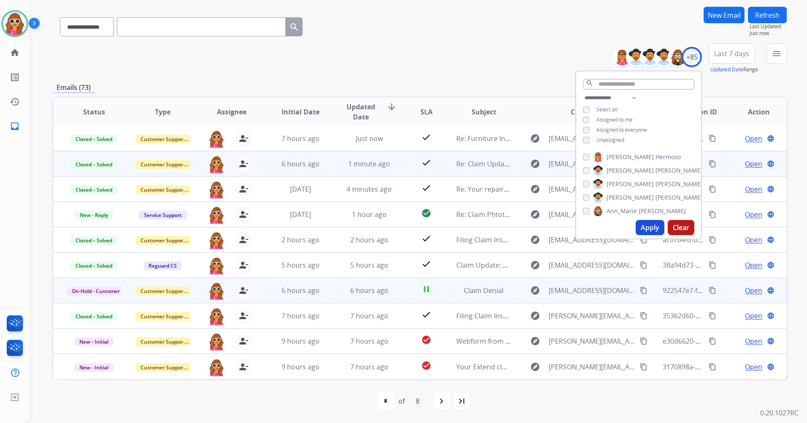
click at [747, 291] on span "Open" at bounding box center [753, 290] width 17 height 10
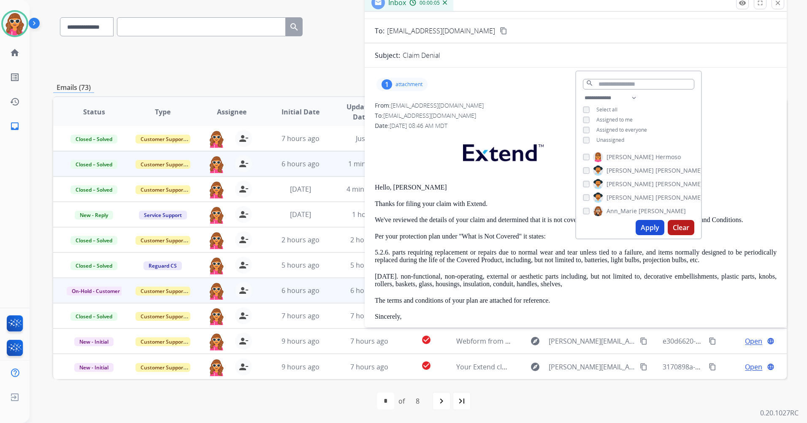
scroll to position [0, 0]
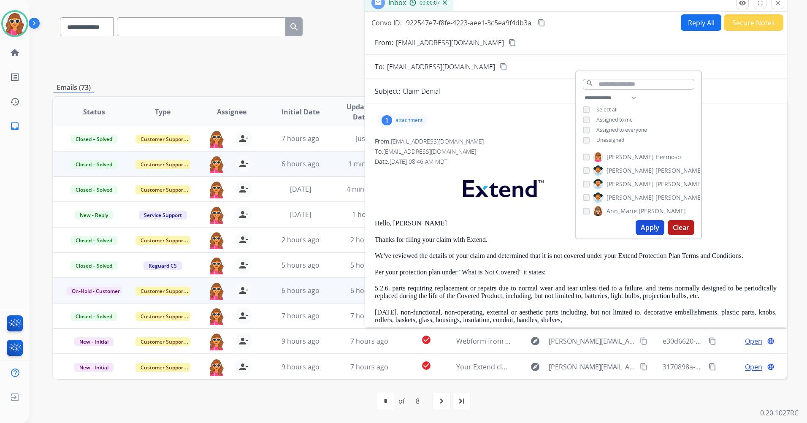
click at [407, 122] on p "attachment" at bounding box center [408, 120] width 27 height 7
click at [728, 105] on div "1 attachment EXT-REG-02E (02-2023) Rev [DATE] 11.20.23 EXTREG02E Published 1130…" at bounding box center [575, 296] width 422 height 386
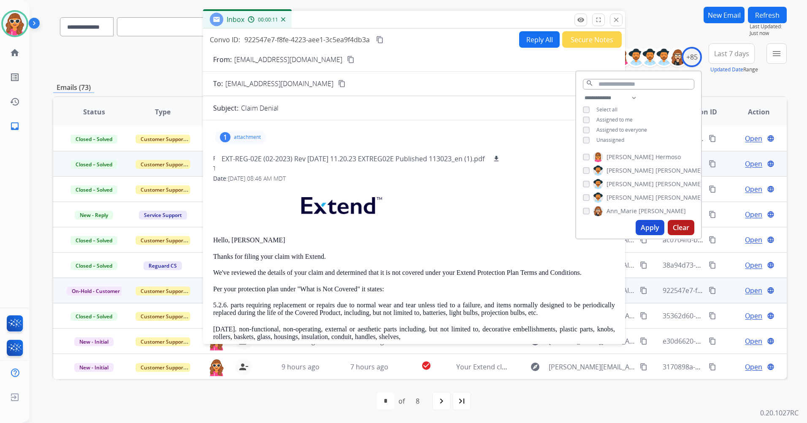
drag, startPoint x: 584, startPoint y: 0, endPoint x: 364, endPoint y: 28, distance: 221.5
click at [366, 27] on div "Inbox 00:00:11" at bounding box center [414, 20] width 422 height 18
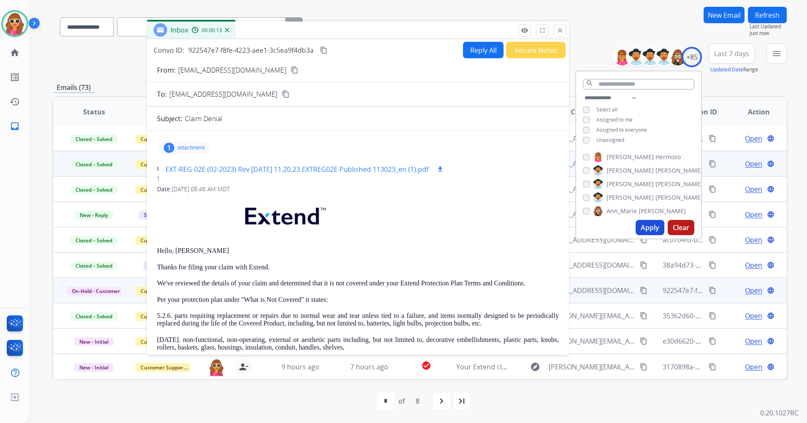
click at [371, 171] on p "EXT-REG-02E (02-2023) Rev [DATE] 11.20.23 EXTREG02E Published 113023_en (1).pdf" at bounding box center [296, 169] width 263 height 10
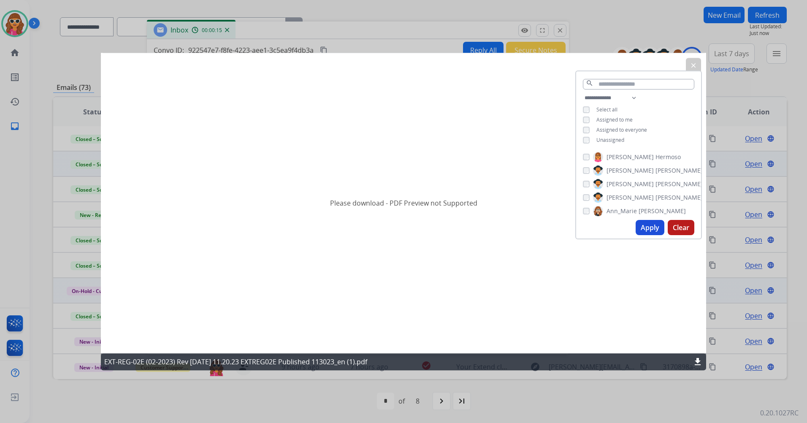
click at [693, 65] on mat-icon "clear" at bounding box center [693, 66] width 8 height 8
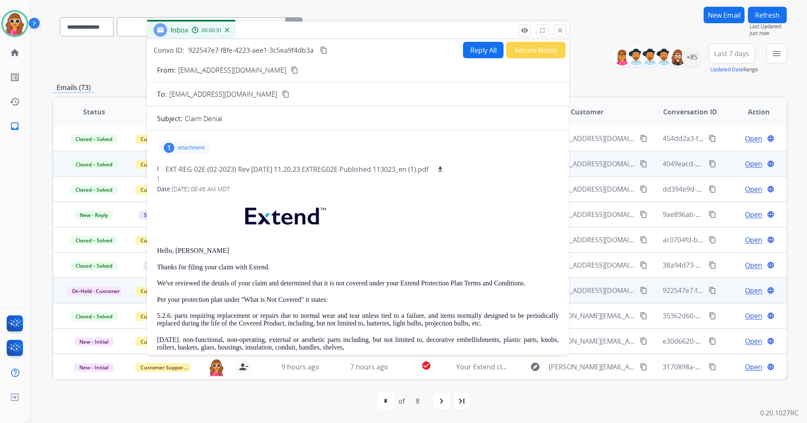
click at [548, 54] on button "Secure Notes" at bounding box center [535, 50] width 59 height 16
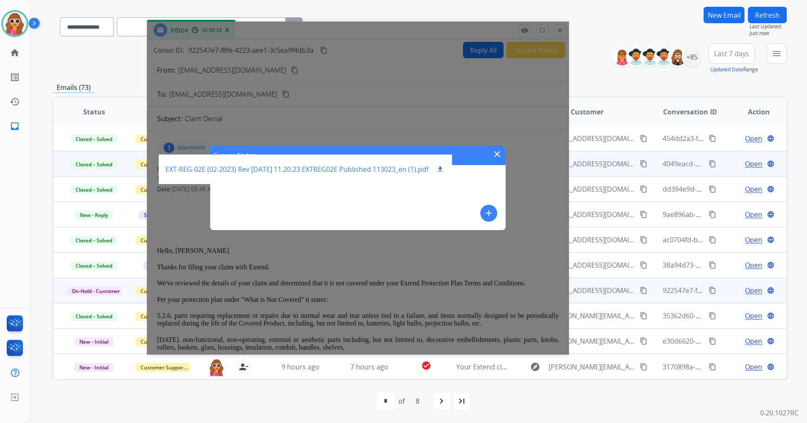
drag, startPoint x: 443, startPoint y: 188, endPoint x: 444, endPoint y: 183, distance: 5.1
click at [444, 183] on app-office-email "Convo ID: 922547e7-f8fe-4223-aee1-3c5ea9f4db3a content_copy Reply All Secure No…" at bounding box center [358, 196] width 422 height 315
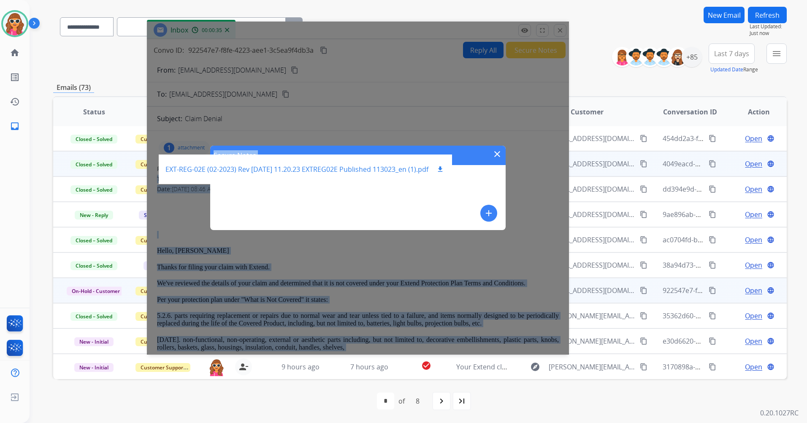
click at [442, 173] on mat-icon "download" at bounding box center [440, 169] width 8 height 8
click at [491, 210] on mat-icon "add" at bounding box center [488, 213] width 10 height 10
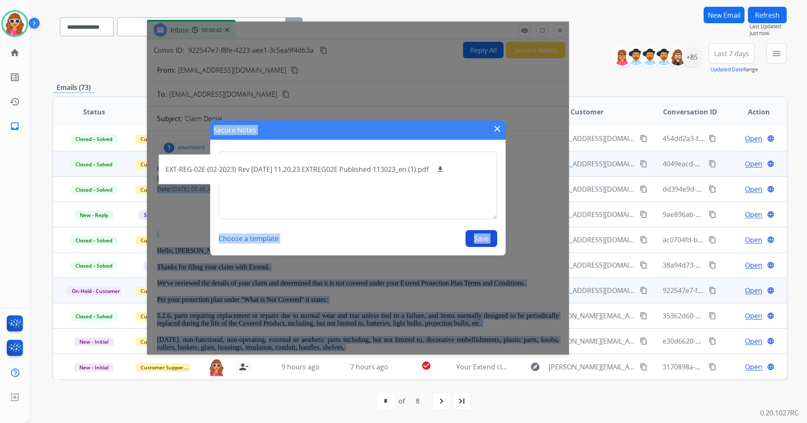
click at [494, 132] on mat-icon "close" at bounding box center [497, 129] width 10 height 10
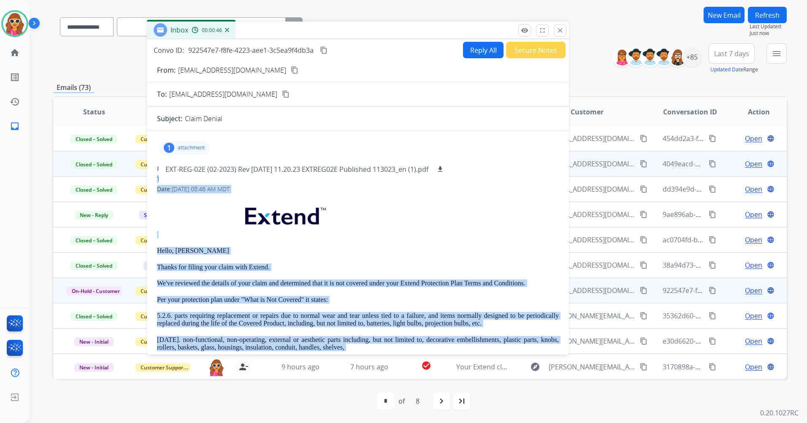
click at [532, 49] on button "Secure Notes" at bounding box center [535, 50] width 59 height 16
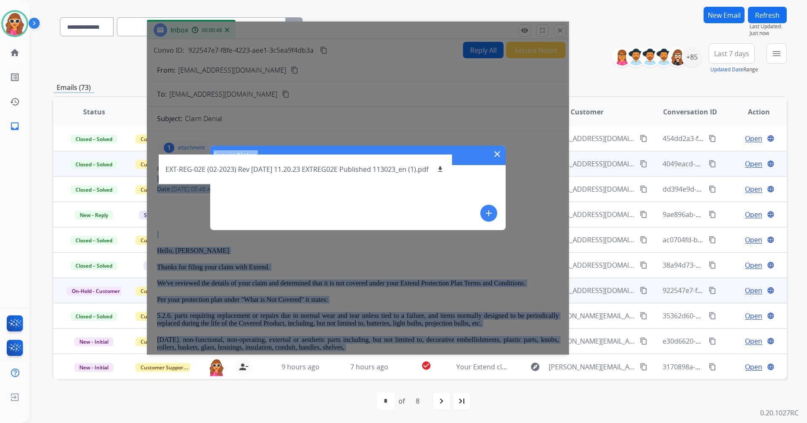
click at [489, 211] on mat-icon "add" at bounding box center [488, 213] width 10 height 10
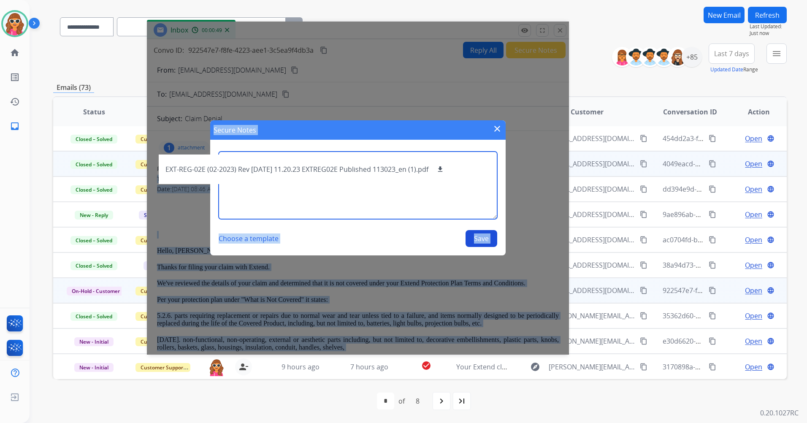
click at [276, 187] on textarea at bounding box center [358, 184] width 278 height 67
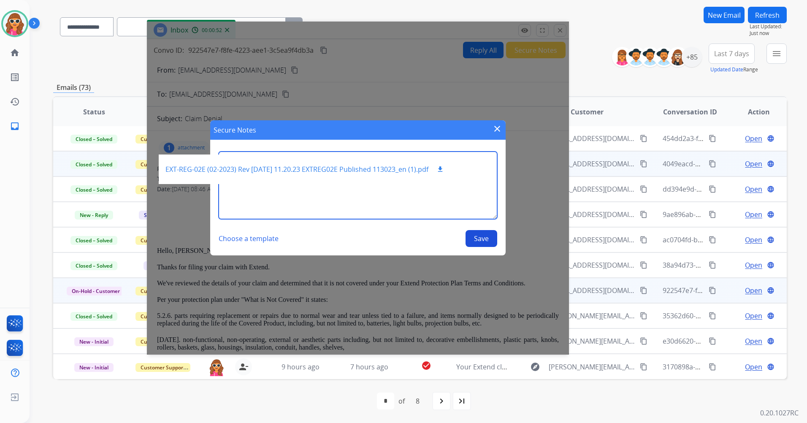
type textarea "****"
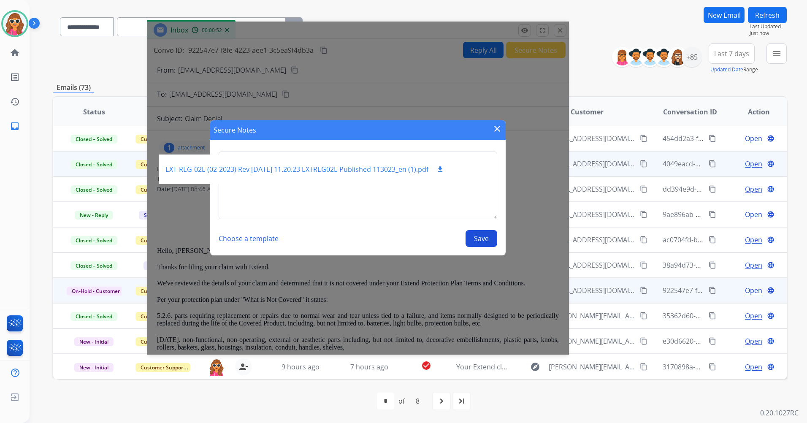
click at [440, 168] on mat-icon "download" at bounding box center [440, 169] width 8 height 8
click at [489, 131] on div "Secure Notes close" at bounding box center [357, 129] width 295 height 19
click at [497, 129] on mat-icon "close" at bounding box center [497, 129] width 10 height 10
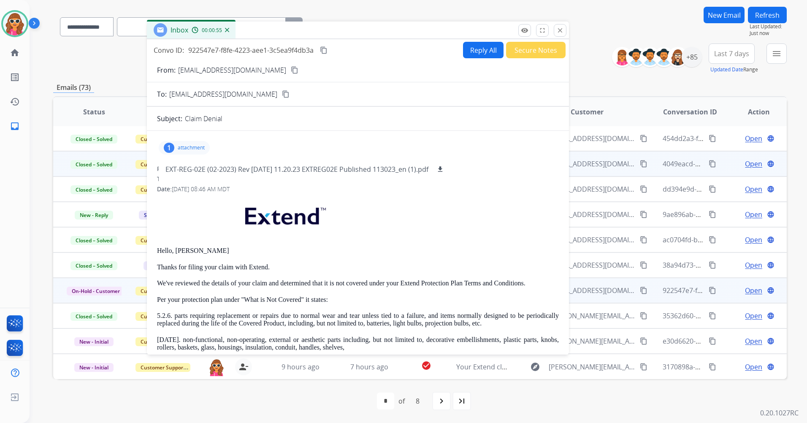
click at [510, 198] on p at bounding box center [358, 217] width 402 height 41
click at [520, 54] on button "Secure Notes" at bounding box center [535, 50] width 59 height 16
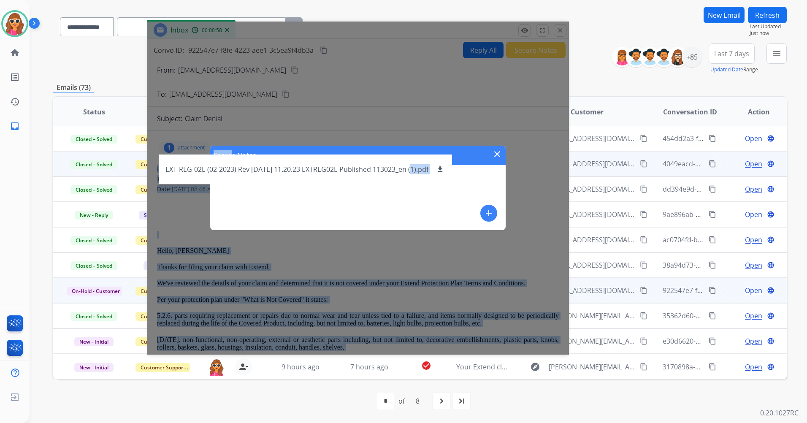
drag, startPoint x: 408, startPoint y: 175, endPoint x: 229, endPoint y: 131, distance: 184.8
click at [229, 131] on app-office-email "Convo ID: 922547e7-f8fe-4223-aee1-3c5ea9f4db3a content_copy Reply All Secure No…" at bounding box center [358, 196] width 422 height 315
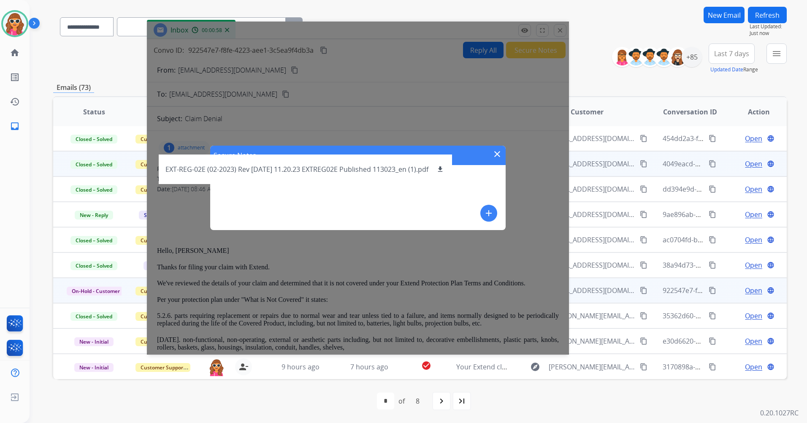
drag, startPoint x: 229, startPoint y: 131, endPoint x: 392, endPoint y: 67, distance: 175.2
click at [392, 67] on div "Secure Notes close add" at bounding box center [358, 188] width 422 height 333
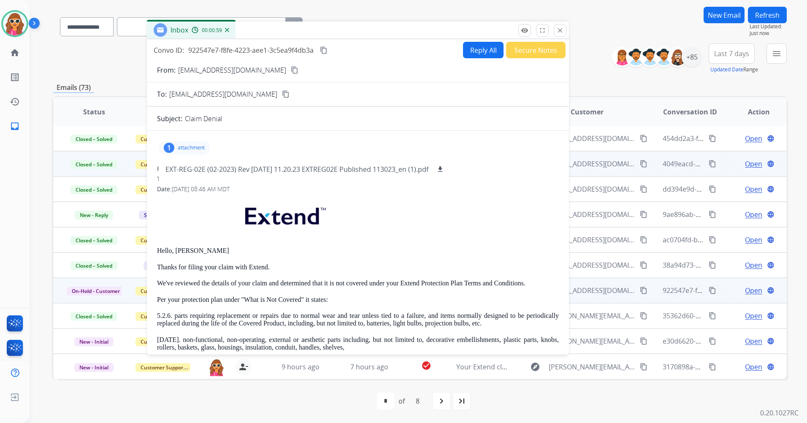
click at [528, 47] on button "Secure Notes" at bounding box center [535, 50] width 59 height 16
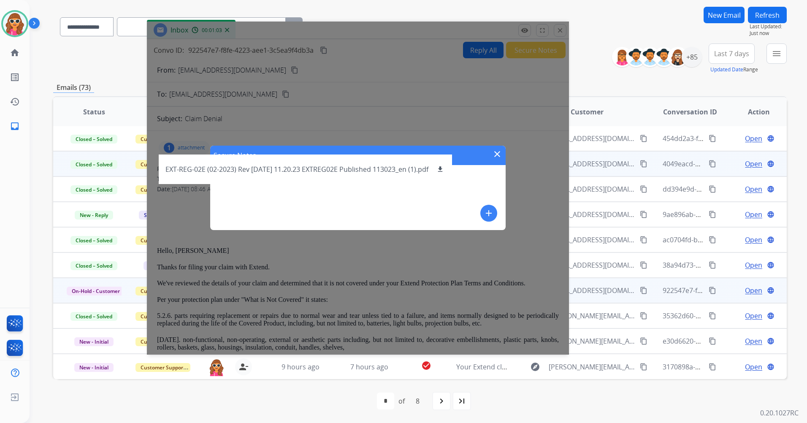
drag, startPoint x: 474, startPoint y: 144, endPoint x: 482, endPoint y: 197, distance: 52.9
click at [483, 194] on div "Secure Notes close add" at bounding box center [358, 188] width 422 height 333
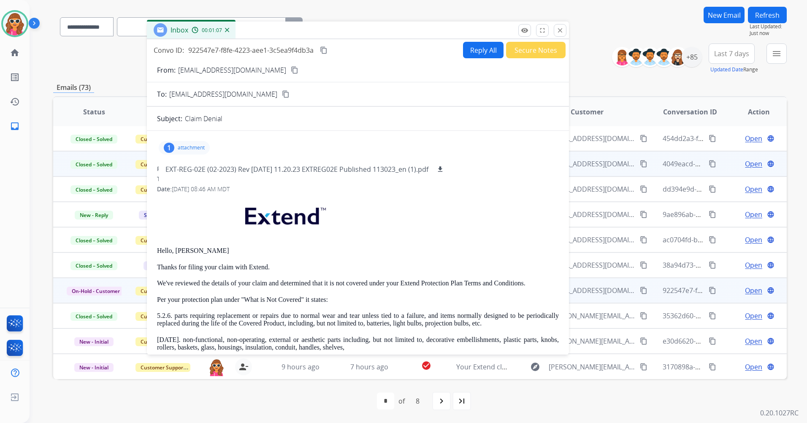
click at [195, 146] on p "attachment" at bounding box center [191, 147] width 27 height 7
click at [197, 148] on p "attachment" at bounding box center [191, 147] width 27 height 7
click at [515, 184] on div "From: [EMAIL_ADDRESS][DOMAIN_NAME] To: [EMAIL_ADDRESS][DOMAIN_NAME] Date: [DATE…" at bounding box center [358, 334] width 402 height 339
click at [481, 51] on button "Reply All" at bounding box center [483, 50] width 40 height 16
select select "**********"
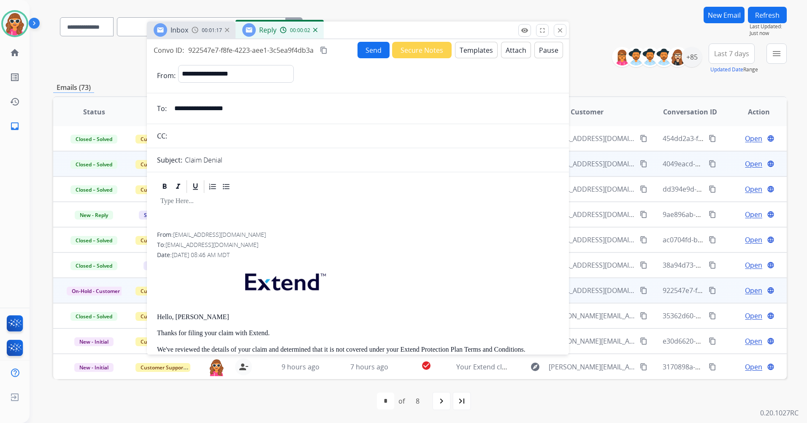
click at [478, 52] on button "Templates" at bounding box center [476, 50] width 43 height 16
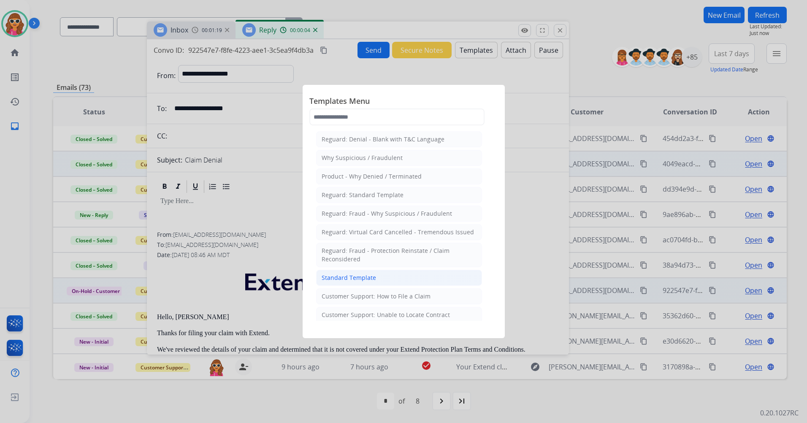
drag, startPoint x: 364, startPoint y: 280, endPoint x: 363, endPoint y: 273, distance: 7.2
click at [364, 278] on div "Standard Template" at bounding box center [348, 277] width 54 height 8
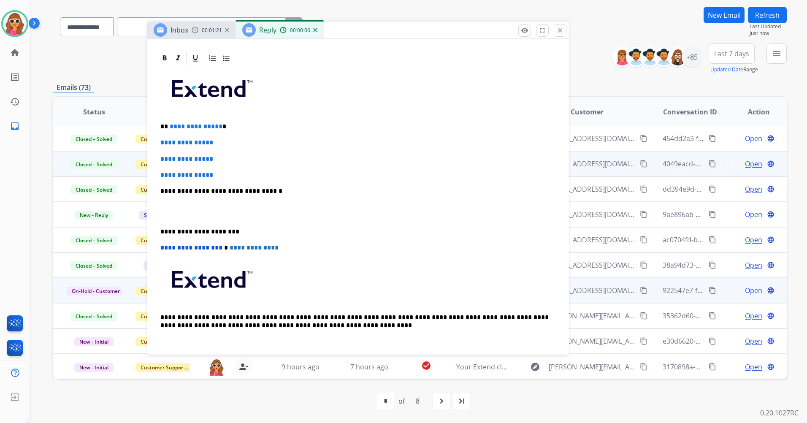
scroll to position [169, 0]
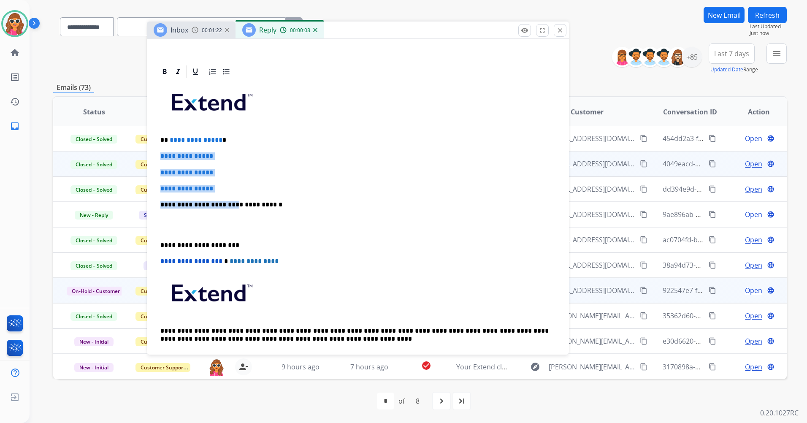
drag, startPoint x: 226, startPoint y: 193, endPoint x: 158, endPoint y: 151, distance: 79.9
click at [158, 151] on div "**********" at bounding box center [358, 224] width 402 height 290
click at [292, 195] on div "**********" at bounding box center [358, 224] width 402 height 290
drag, startPoint x: 244, startPoint y: 186, endPoint x: 150, endPoint y: 126, distance: 112.0
click at [150, 126] on div "**********" at bounding box center [358, 388] width 422 height 649
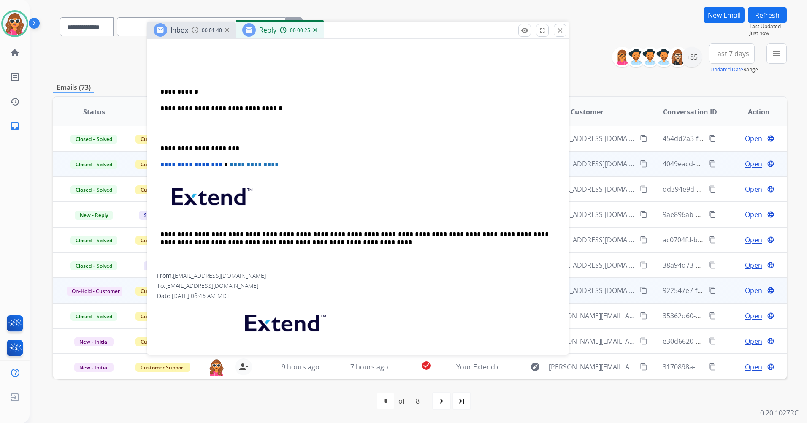
scroll to position [211, 0]
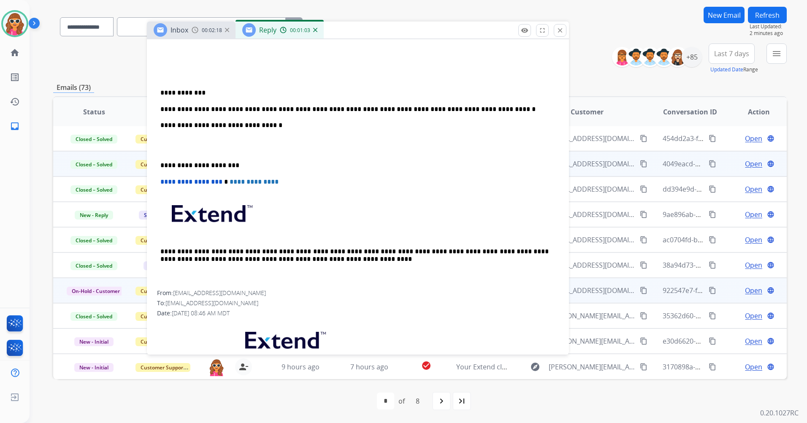
click at [162, 109] on p "**********" at bounding box center [354, 109] width 388 height 8
click at [505, 111] on p "**********" at bounding box center [354, 109] width 388 height 8
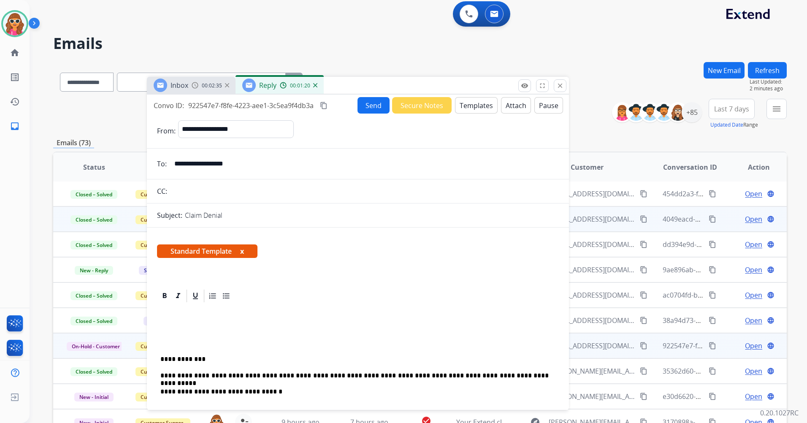
scroll to position [0, 0]
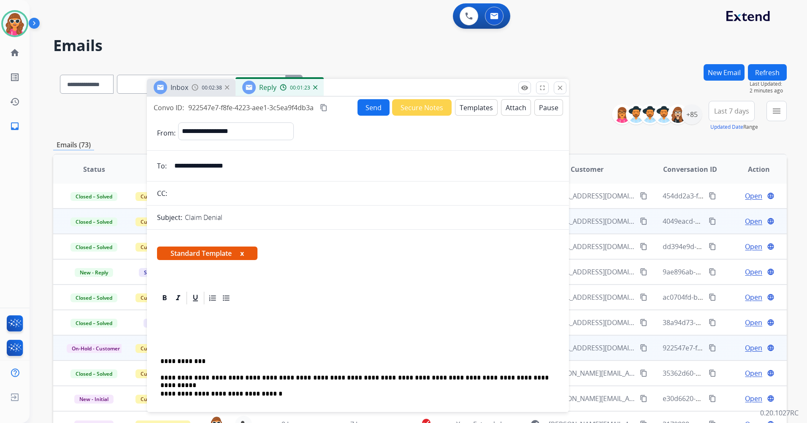
click at [372, 106] on button "Send" at bounding box center [373, 107] width 32 height 16
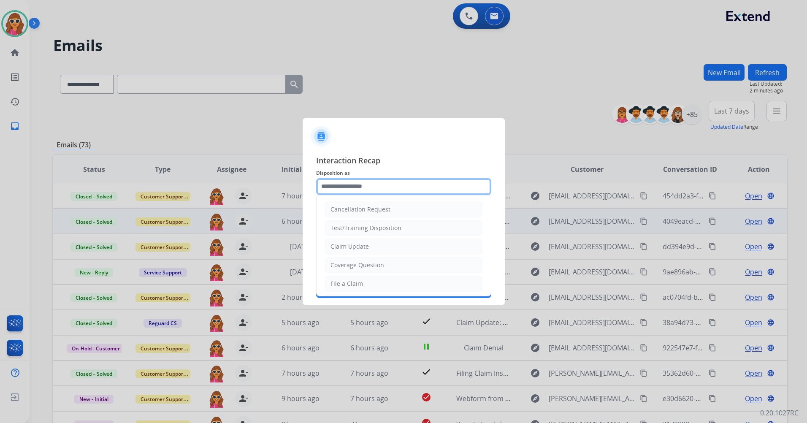
click at [414, 184] on input "text" at bounding box center [403, 186] width 175 height 17
type input "**********"
type input "***"
type input "**********"
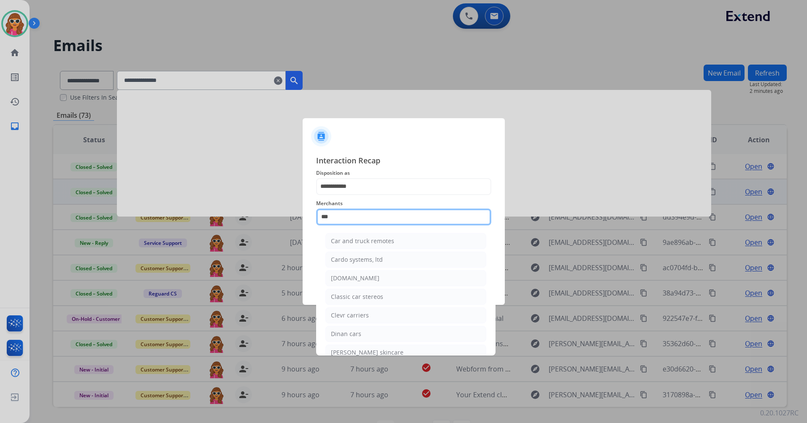
click at [364, 213] on input "***" at bounding box center [403, 216] width 175 height 17
type input "*"
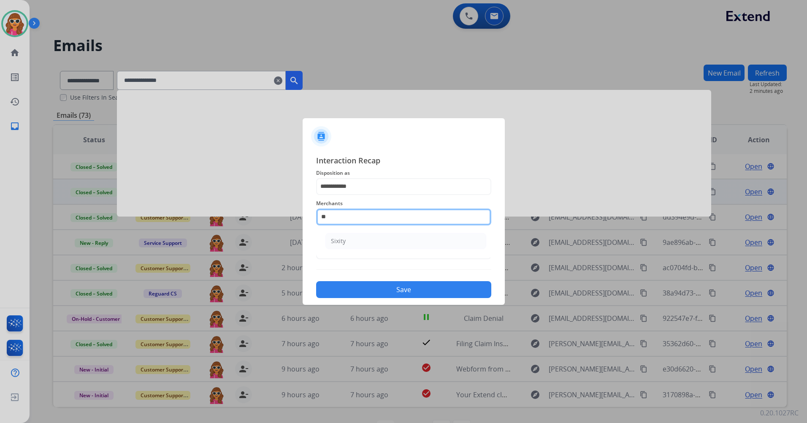
type input "*"
click at [369, 233] on li "Not found" at bounding box center [405, 241] width 161 height 16
type input "*********"
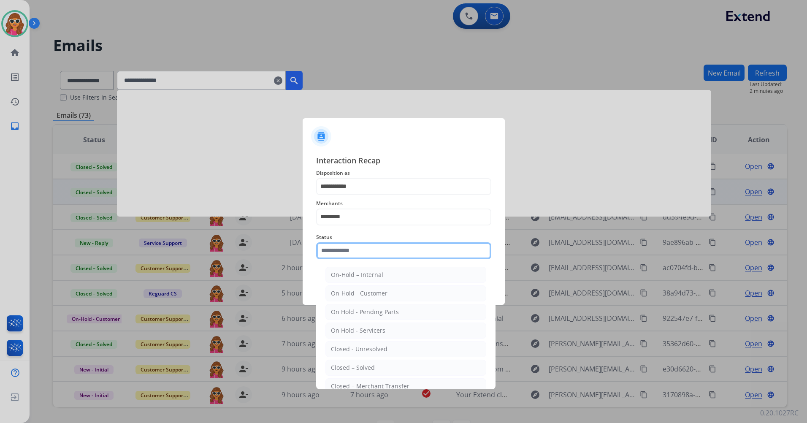
click at [354, 253] on input "text" at bounding box center [403, 250] width 175 height 17
click at [375, 365] on li "Closed – Solved" at bounding box center [405, 367] width 161 height 16
type input "**********"
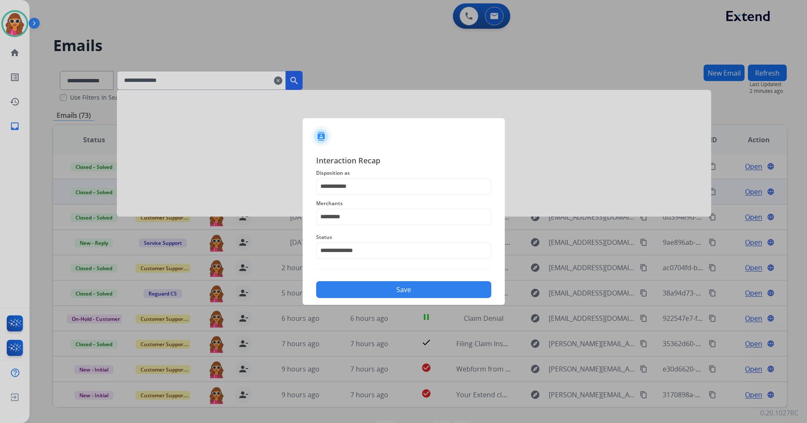
click at [390, 291] on button "Save" at bounding box center [403, 289] width 175 height 17
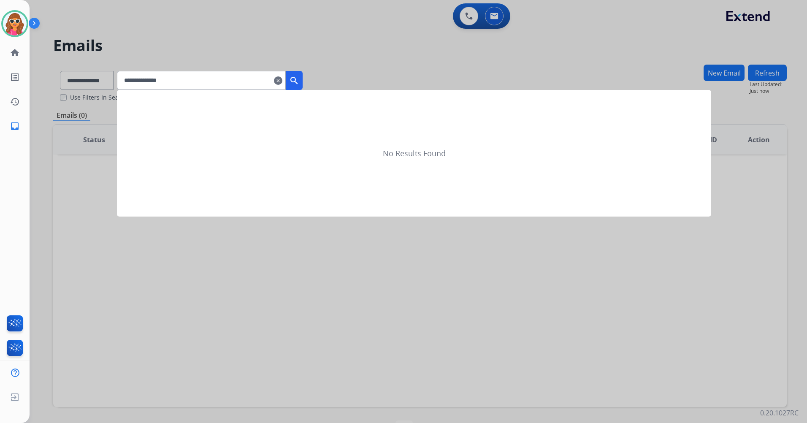
click at [282, 81] on mat-icon "clear" at bounding box center [278, 81] width 8 height 10
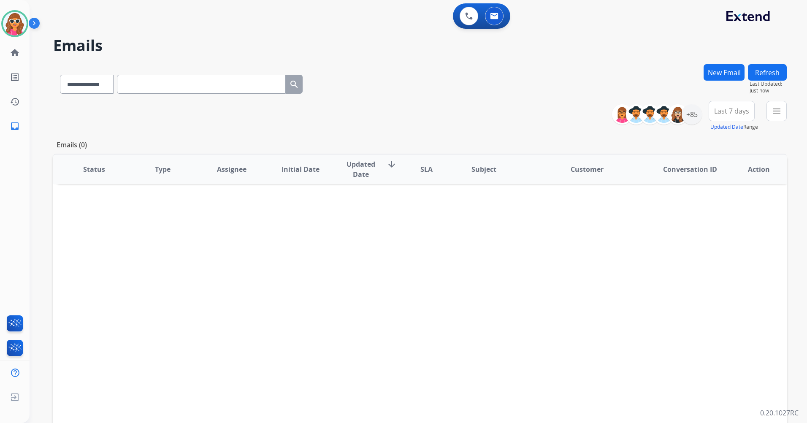
drag, startPoint x: 403, startPoint y: 84, endPoint x: 410, endPoint y: 83, distance: 7.3
click at [405, 86] on div "**********" at bounding box center [419, 82] width 733 height 37
click at [690, 120] on div "+85" at bounding box center [691, 114] width 20 height 20
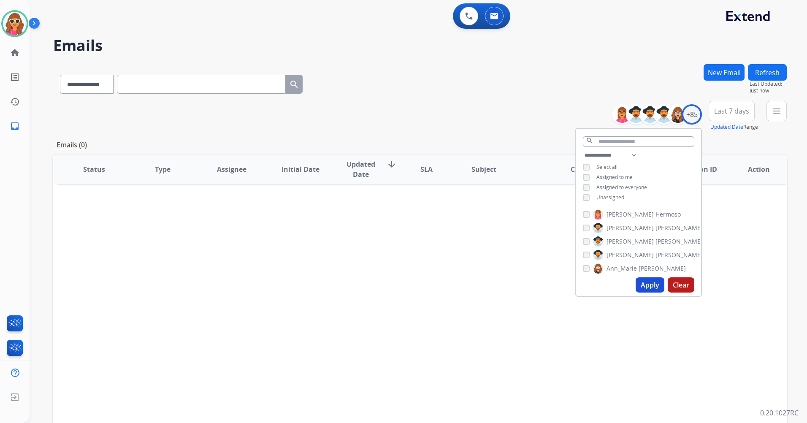
drag, startPoint x: 645, startPoint y: 286, endPoint x: 628, endPoint y: 263, distance: 28.1
click at [645, 286] on button "Apply" at bounding box center [649, 284] width 29 height 15
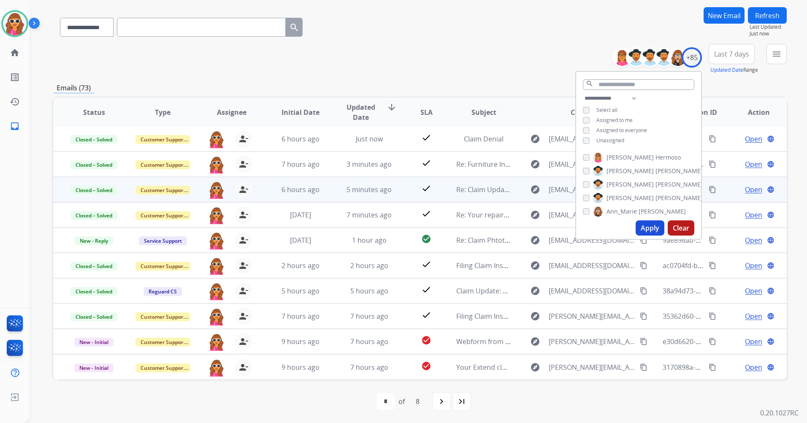
scroll to position [57, 0]
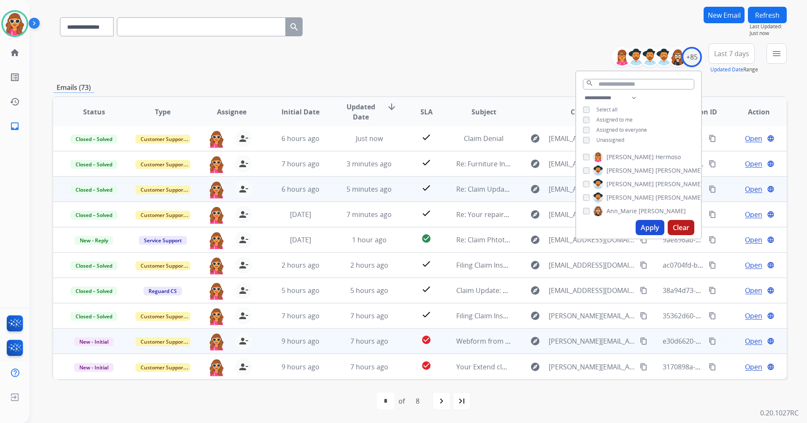
click at [751, 345] on span "Open" at bounding box center [753, 341] width 17 height 10
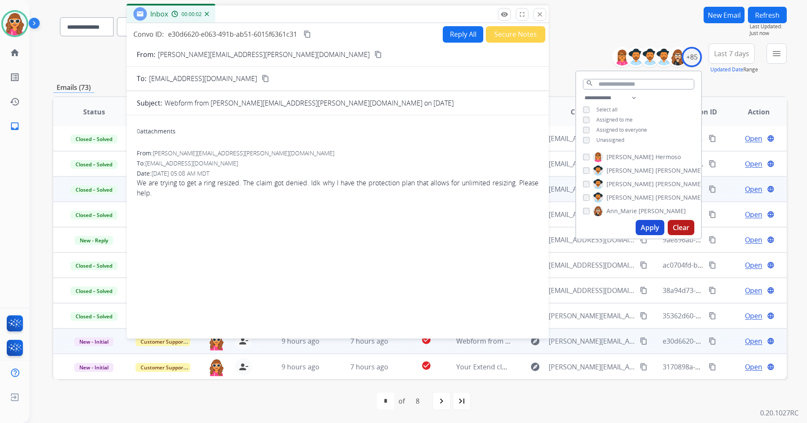
drag, startPoint x: 602, startPoint y: 6, endPoint x: 351, endPoint y: 21, distance: 251.4
click at [356, 19] on div "Inbox 00:00:02" at bounding box center [338, 14] width 422 height 18
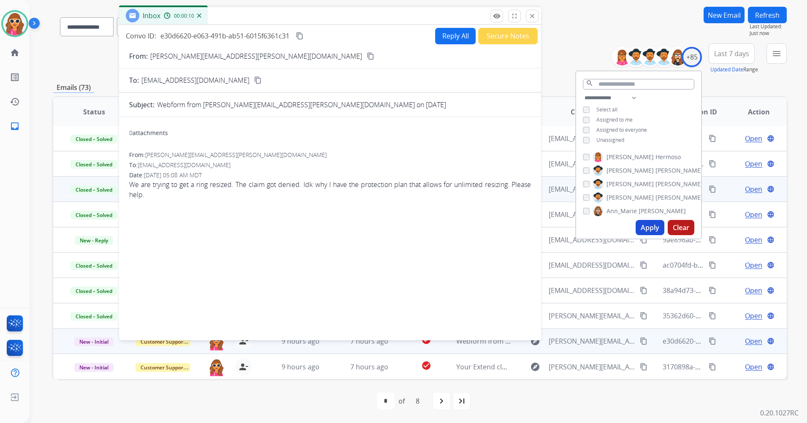
click at [367, 56] on mat-icon "content_copy" at bounding box center [371, 56] width 8 height 8
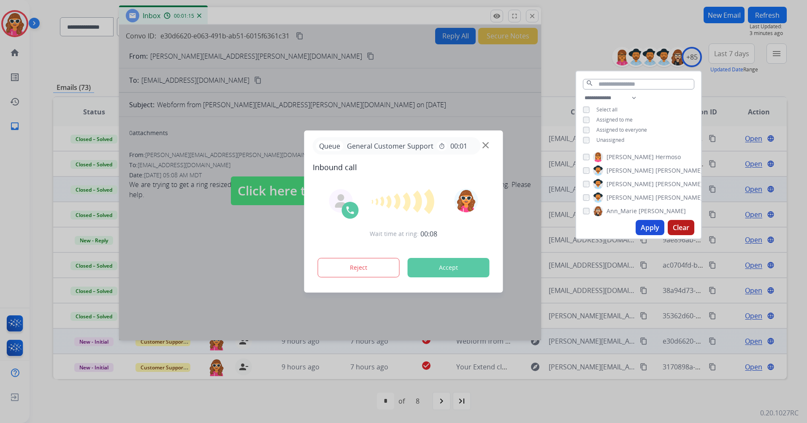
click at [454, 273] on button "Accept" at bounding box center [448, 267] width 82 height 19
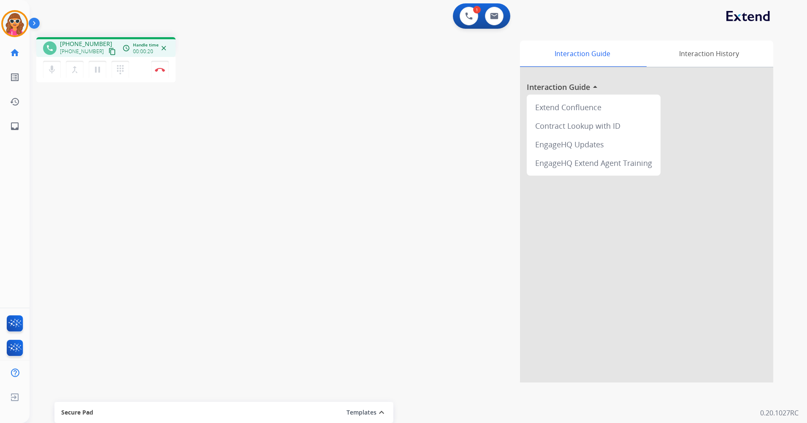
drag, startPoint x: 104, startPoint y: 52, endPoint x: 93, endPoint y: 51, distance: 11.0
click at [108, 52] on mat-icon "content_copy" at bounding box center [112, 52] width 8 height 8
click at [161, 70] on img at bounding box center [160, 69] width 10 height 4
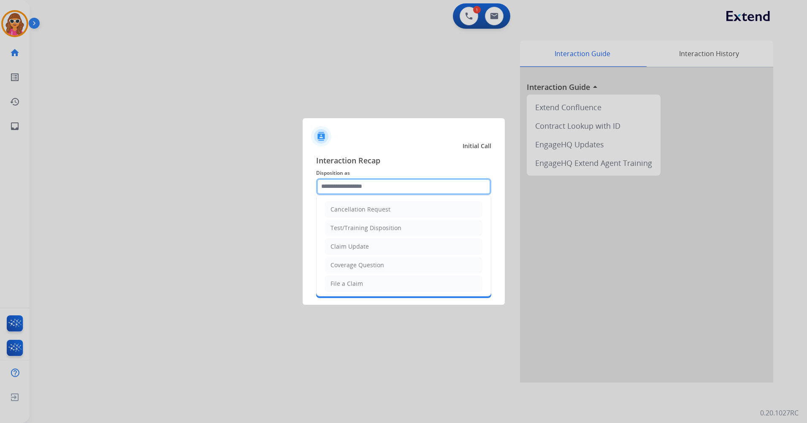
click at [369, 185] on input "text" at bounding box center [403, 186] width 175 height 17
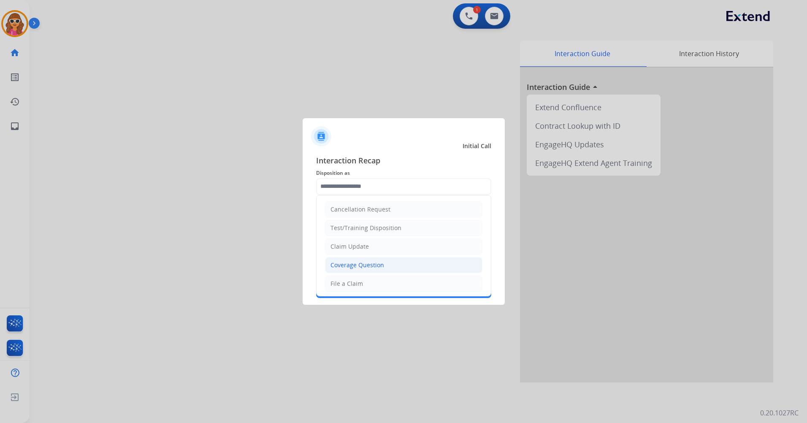
click at [359, 269] on div "Coverage Question" at bounding box center [357, 265] width 54 height 8
type input "**********"
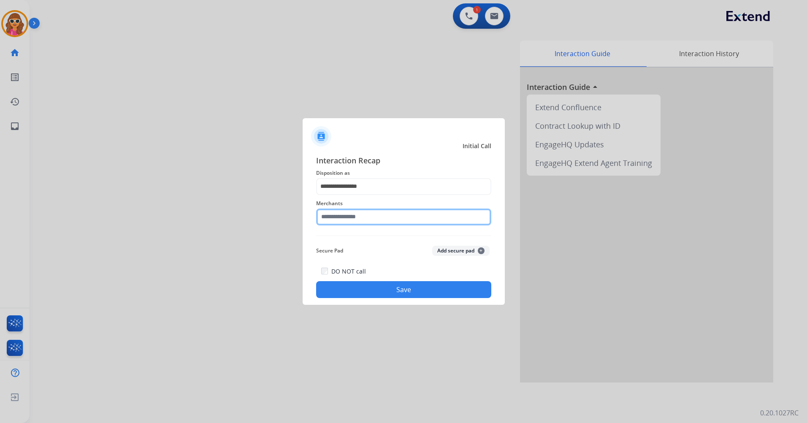
click at [351, 219] on input "text" at bounding box center [403, 216] width 175 height 17
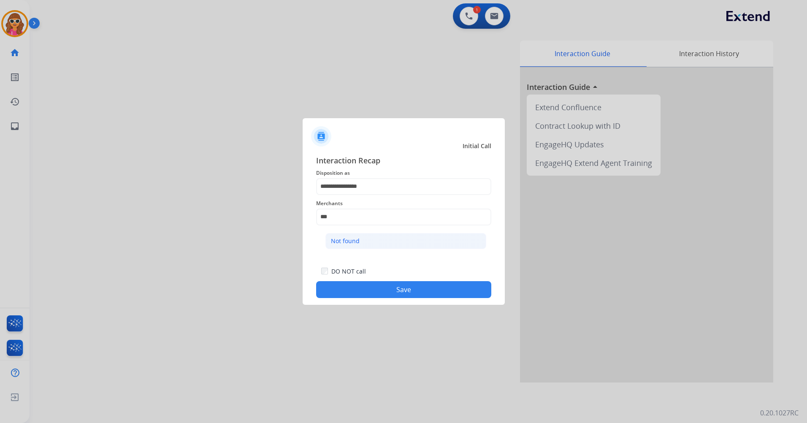
click at [363, 243] on li "Not found" at bounding box center [405, 241] width 161 height 16
type input "*********"
click at [405, 294] on button "Save" at bounding box center [403, 289] width 175 height 17
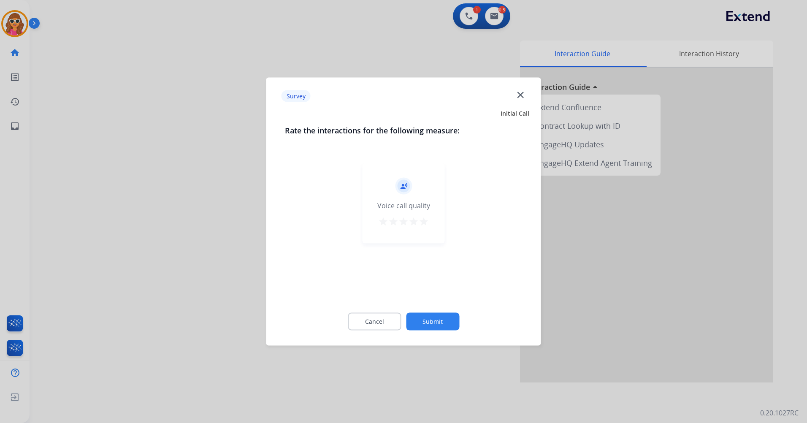
click at [428, 219] on mat-icon "star" at bounding box center [423, 221] width 10 height 10
click at [445, 314] on button "Submit" at bounding box center [432, 322] width 53 height 18
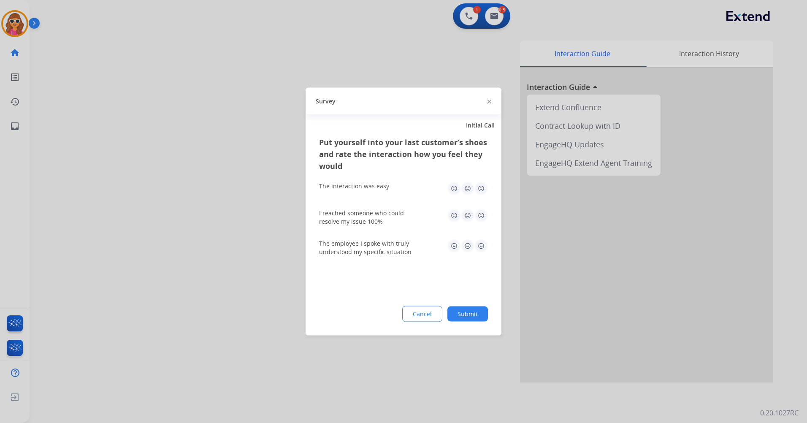
drag, startPoint x: 479, startPoint y: 312, endPoint x: 529, endPoint y: 171, distance: 149.7
click at [478, 312] on button "Submit" at bounding box center [467, 313] width 40 height 15
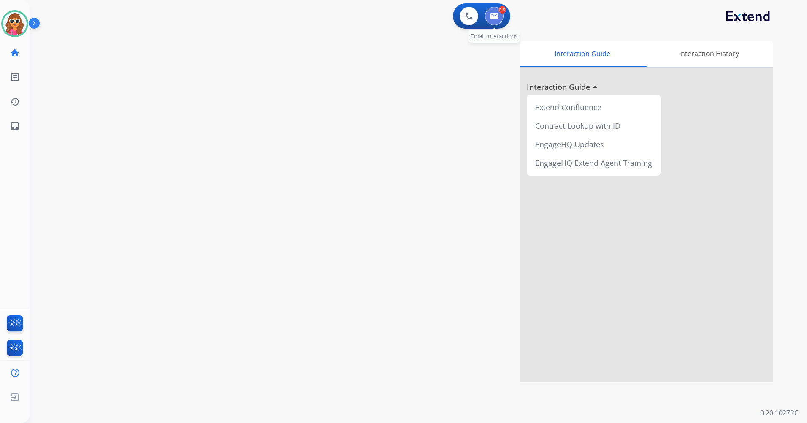
click at [492, 13] on img at bounding box center [494, 16] width 8 height 7
select select "**********"
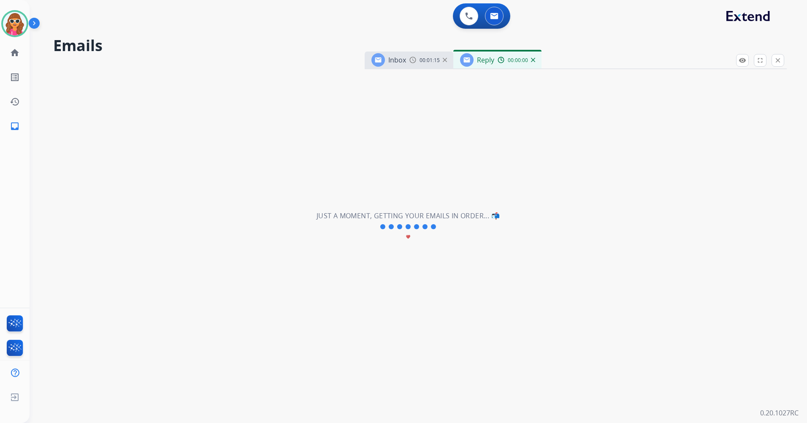
select select "**********"
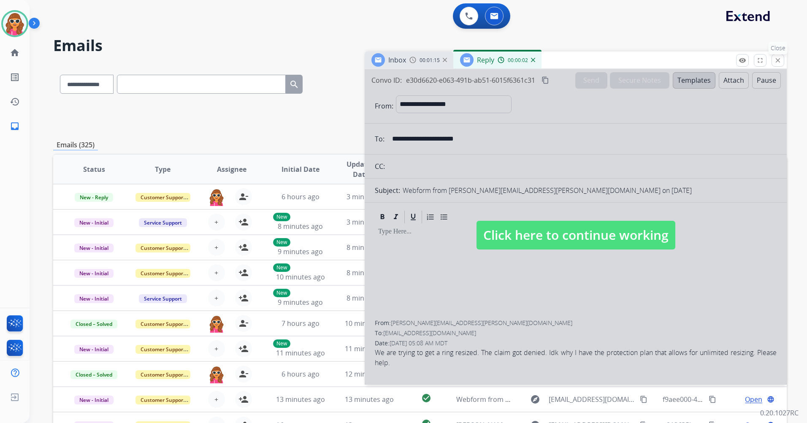
click at [775, 60] on mat-icon "close" at bounding box center [778, 61] width 8 height 8
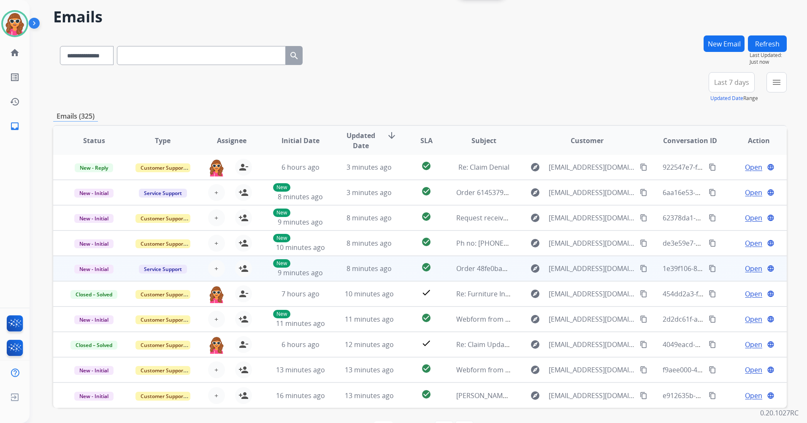
scroll to position [57, 0]
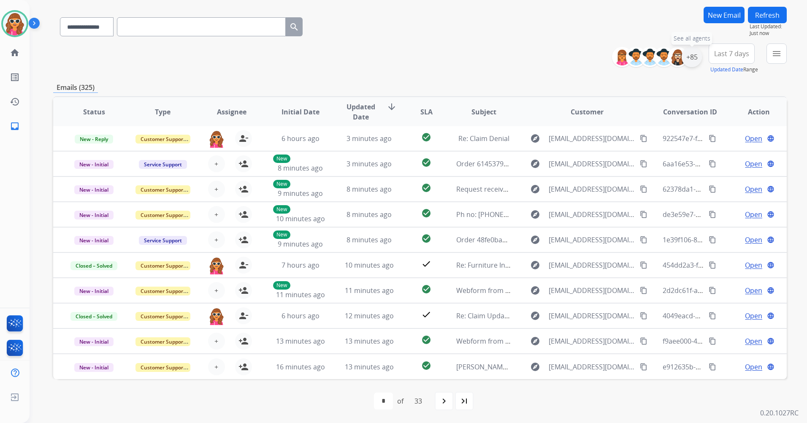
click at [689, 59] on div "+85" at bounding box center [691, 57] width 20 height 20
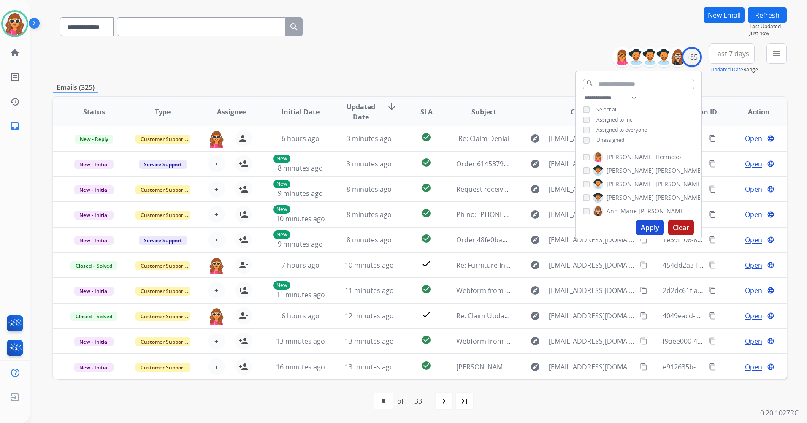
click at [602, 139] on span "Unassigned" at bounding box center [610, 139] width 28 height 7
click at [653, 228] on button "Apply" at bounding box center [649, 227] width 29 height 15
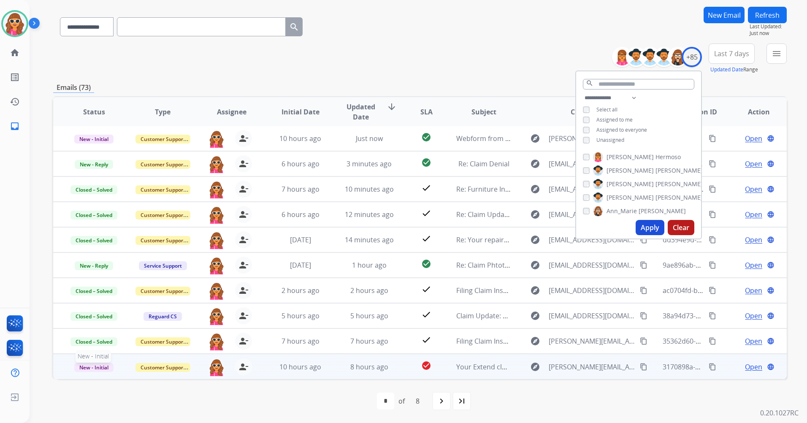
click at [101, 365] on span "New - Initial" at bounding box center [93, 367] width 39 height 9
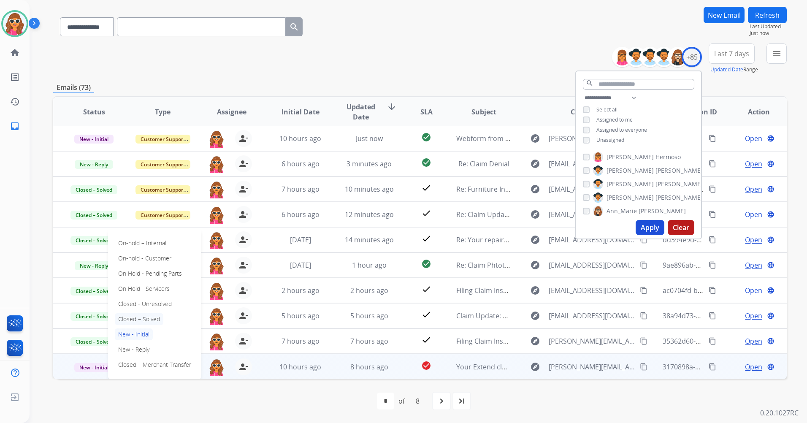
click at [134, 318] on p "Closed – Solved" at bounding box center [139, 319] width 49 height 12
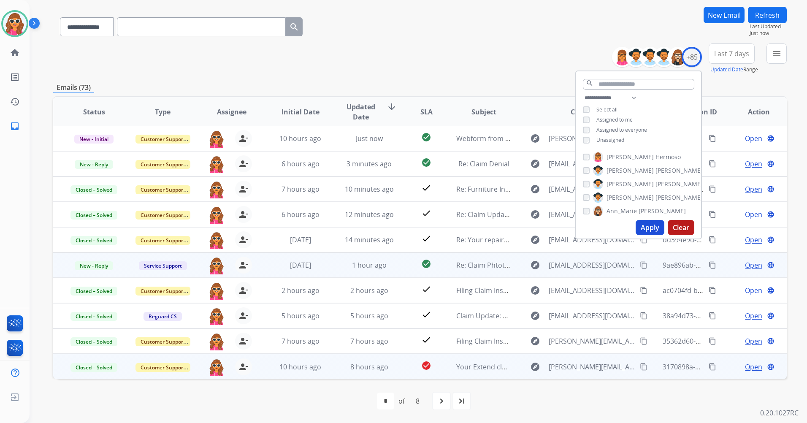
click at [745, 266] on span "Open" at bounding box center [753, 265] width 17 height 10
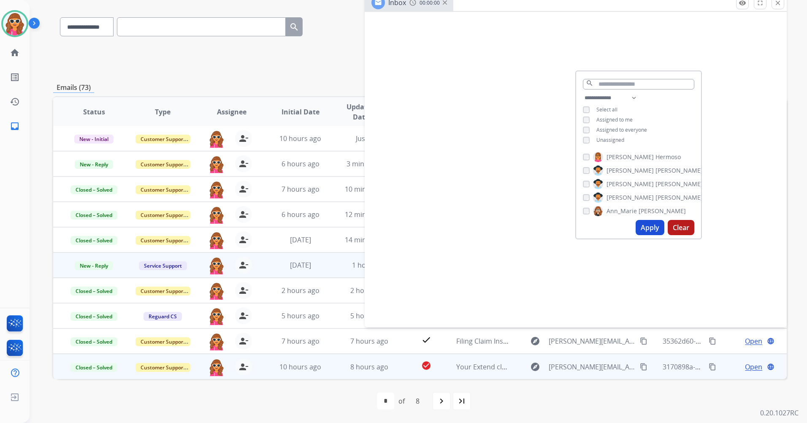
select select "**********"
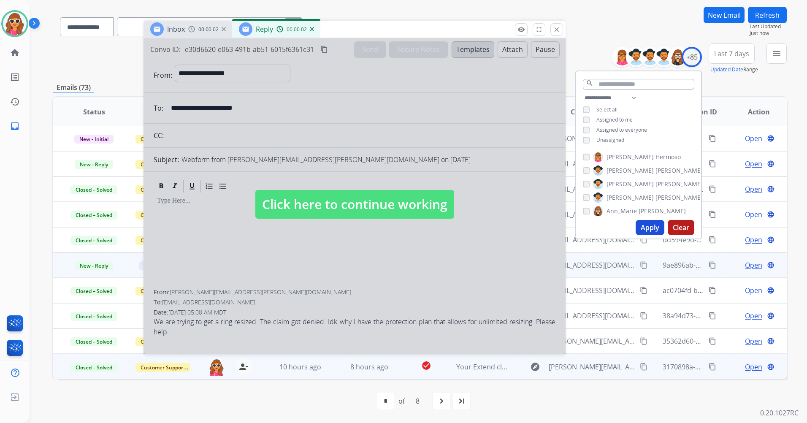
drag, startPoint x: 570, startPoint y: 4, endPoint x: 349, endPoint y: 31, distance: 222.6
click at [349, 31] on div "Inbox 00:00:02 Reply 00:00:02" at bounding box center [354, 30] width 422 height 18
drag, startPoint x: 270, startPoint y: 108, endPoint x: 175, endPoint y: 105, distance: 95.4
click at [175, 104] on div at bounding box center [354, 195] width 422 height 315
select select
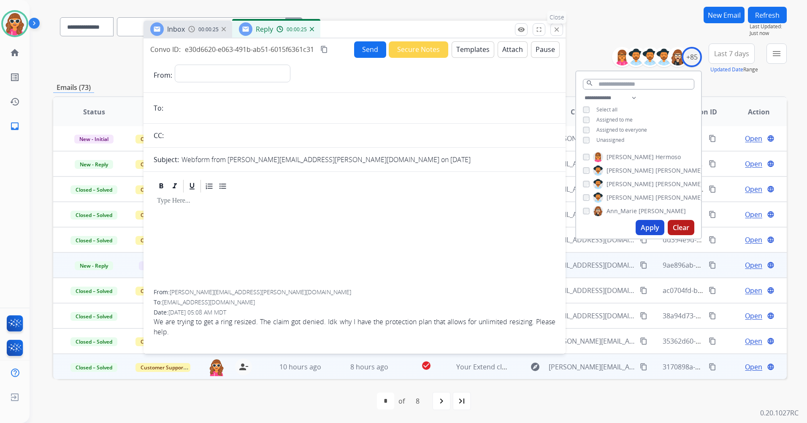
click at [556, 25] on div "Inbox 00:00:25 Reply 00:00:25 Click here to continue working Convo ID: 9ae896ab…" at bounding box center [354, 187] width 422 height 333
click at [557, 30] on mat-icon "close" at bounding box center [557, 30] width 8 height 8
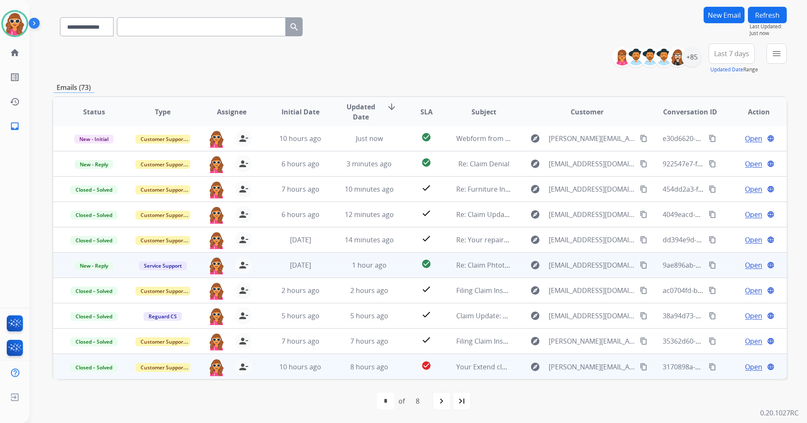
click at [747, 267] on span "Open" at bounding box center [753, 265] width 17 height 10
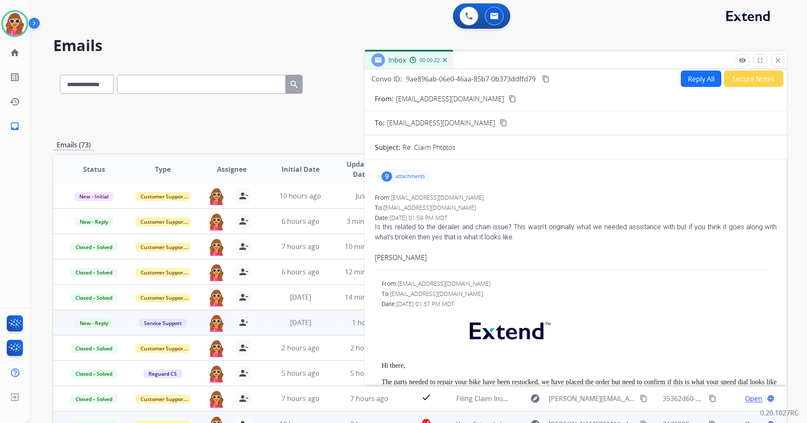
scroll to position [0, 0]
click at [410, 180] on p "attachments" at bounding box center [410, 177] width 30 height 7
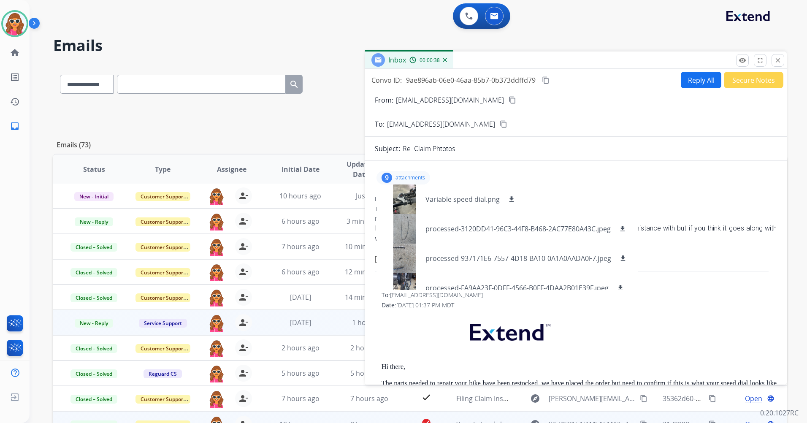
click at [666, 153] on div "Re: Claim Phtotos" at bounding box center [589, 148] width 374 height 10
click at [508, 102] on mat-icon "content_copy" at bounding box center [512, 100] width 8 height 8
click at [708, 281] on div "From: [EMAIL_ADDRESS][DOMAIN_NAME] No specific user match" at bounding box center [578, 285] width 395 height 8
click at [402, 178] on p "attachments" at bounding box center [410, 177] width 30 height 7
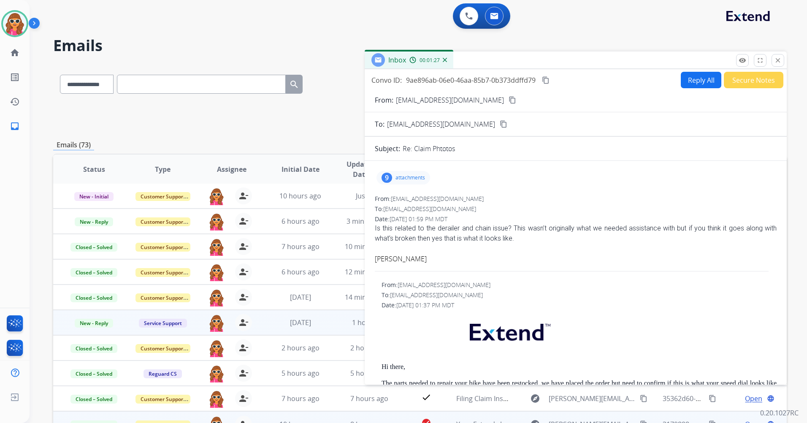
drag, startPoint x: 524, startPoint y: 239, endPoint x: 486, endPoint y: 234, distance: 38.7
click at [487, 234] on div "Is this related to the derailer and chain issue? This wasn’t originally what we…" at bounding box center [576, 233] width 402 height 20
click at [547, 251] on div at bounding box center [576, 248] width 402 height 10
drag, startPoint x: 495, startPoint y: 239, endPoint x: 376, endPoint y: 230, distance: 119.3
click at [375, 230] on div "Is this related to the derailer and chain issue? This wasn’t originally what we…" at bounding box center [576, 233] width 402 height 20
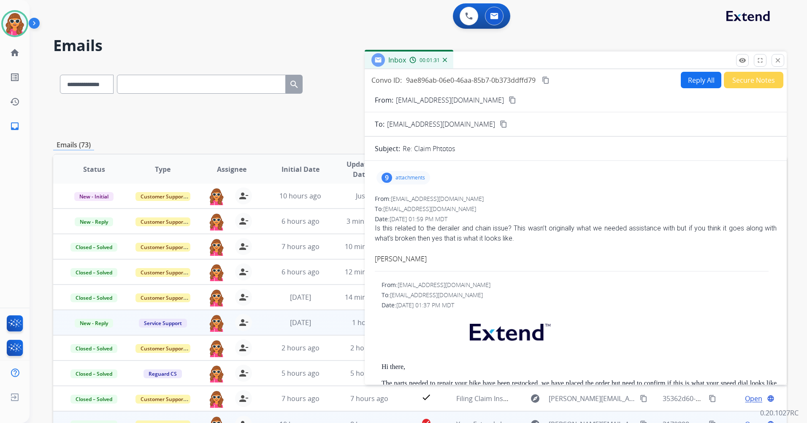
copy div "Is this related to the derailer and chain issue? This wasn’t originally what we…"
click at [419, 179] on p "attachments" at bounding box center [410, 177] width 30 height 7
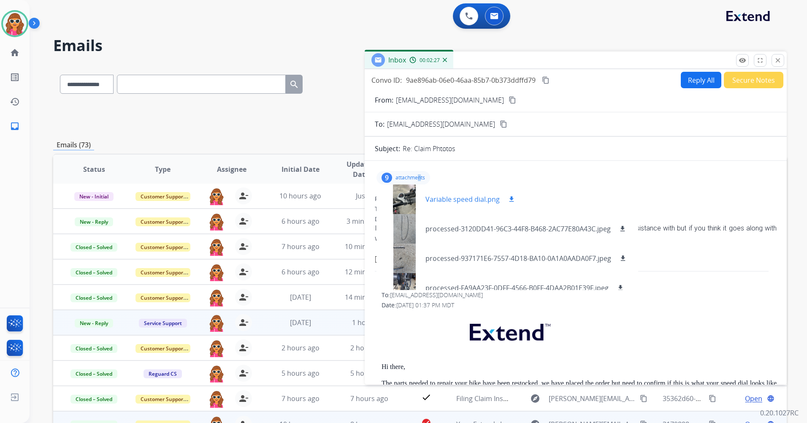
click at [510, 199] on mat-icon "download" at bounding box center [511, 199] width 8 height 8
click at [622, 229] on mat-icon "download" at bounding box center [622, 229] width 8 height 8
click at [624, 259] on mat-icon "download" at bounding box center [623, 258] width 8 height 8
click at [621, 289] on mat-icon "download" at bounding box center [620, 288] width 8 height 8
click at [547, 82] on mat-icon "content_copy" at bounding box center [546, 80] width 8 height 8
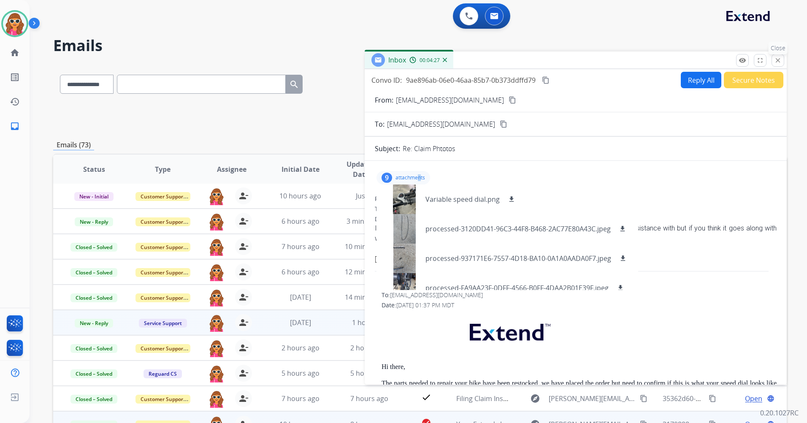
click at [780, 59] on mat-icon "close" at bounding box center [778, 61] width 8 height 8
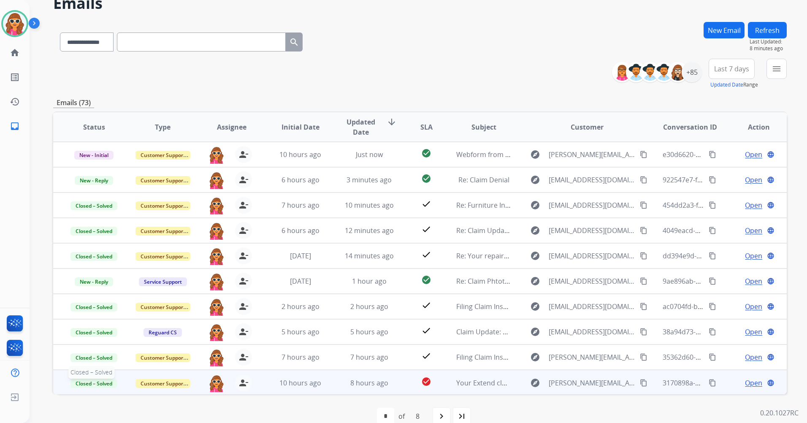
click at [101, 382] on span "Closed – Solved" at bounding box center [93, 383] width 47 height 9
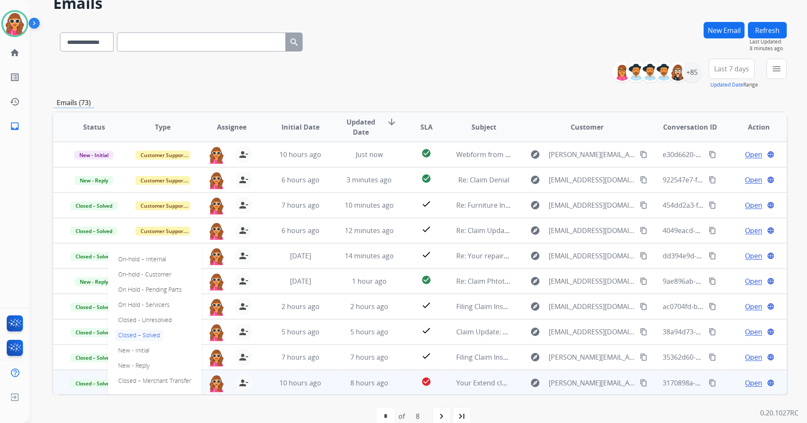
click at [148, 336] on p "Closed – Solved" at bounding box center [139, 335] width 49 height 12
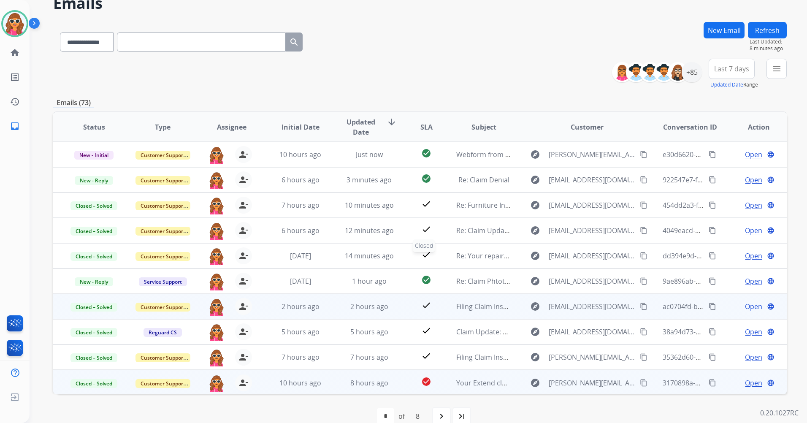
scroll to position [1, 0]
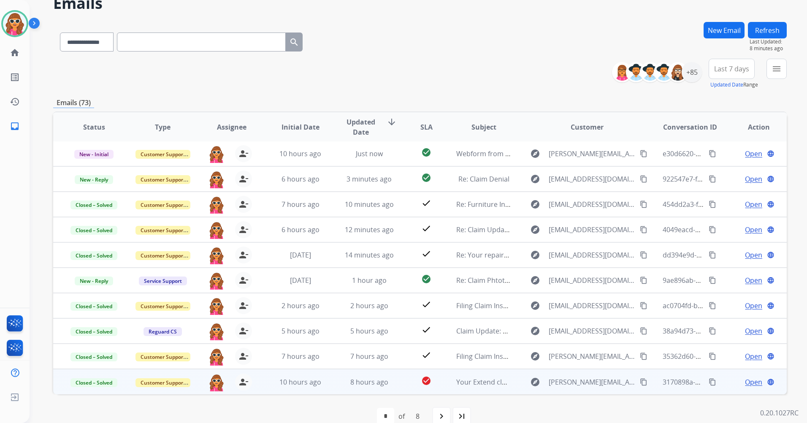
click at [771, 28] on button "Refresh" at bounding box center [766, 30] width 39 height 16
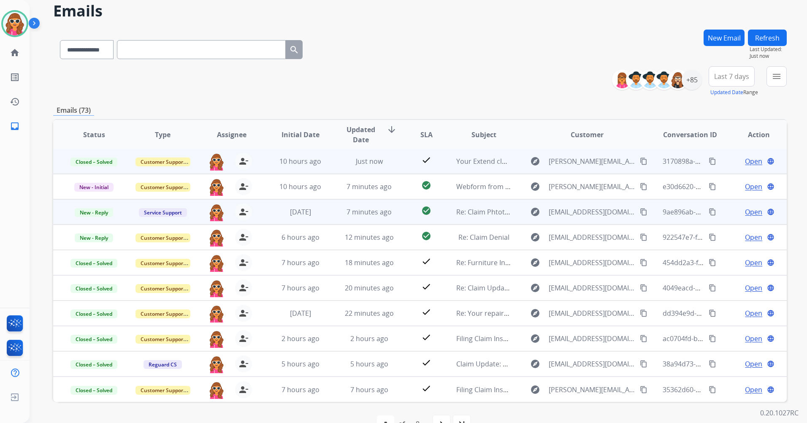
scroll to position [57, 0]
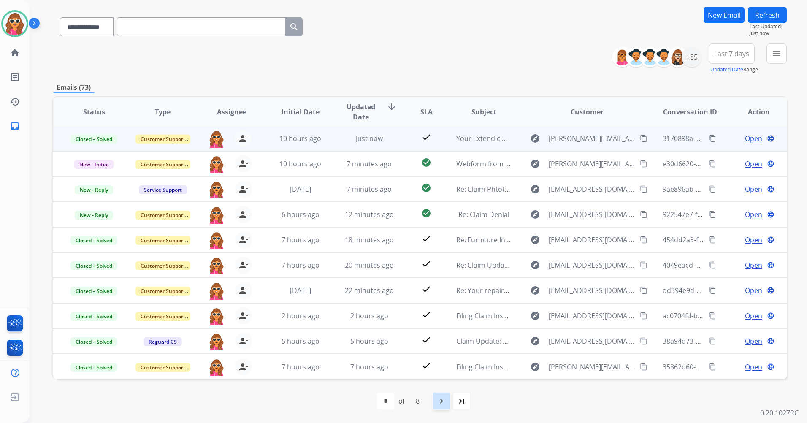
click at [443, 401] on mat-icon "navigate_next" at bounding box center [441, 401] width 10 height 10
select select "*"
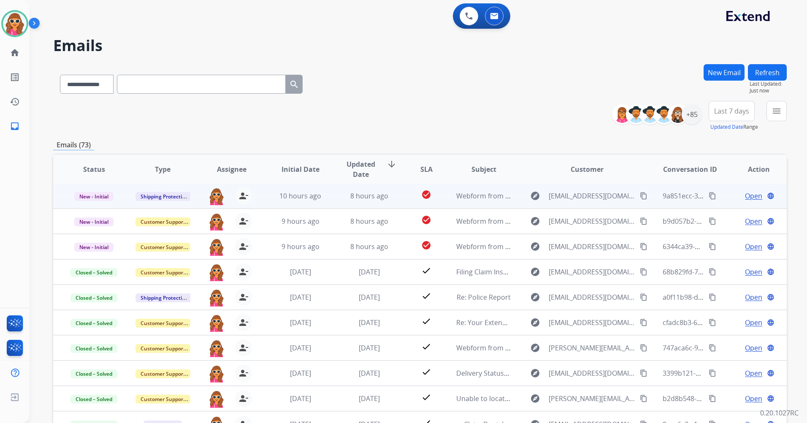
click at [751, 199] on span "Open" at bounding box center [753, 196] width 17 height 10
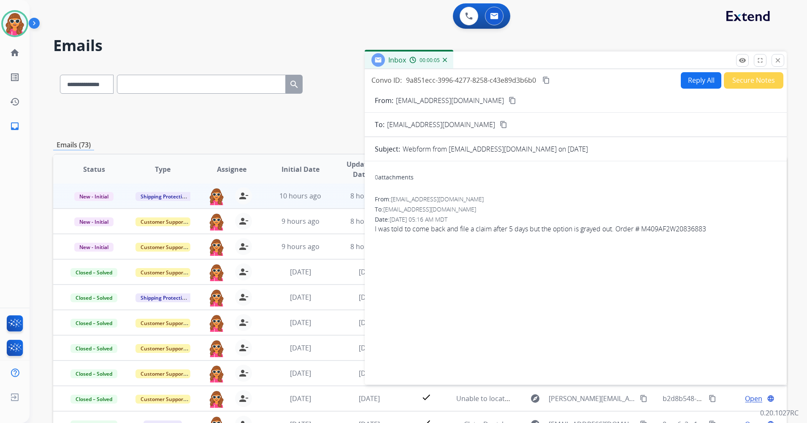
click at [508, 100] on mat-icon "content_copy" at bounding box center [512, 101] width 8 height 8
click at [702, 81] on button "Reply All" at bounding box center [700, 80] width 40 height 16
select select "**********"
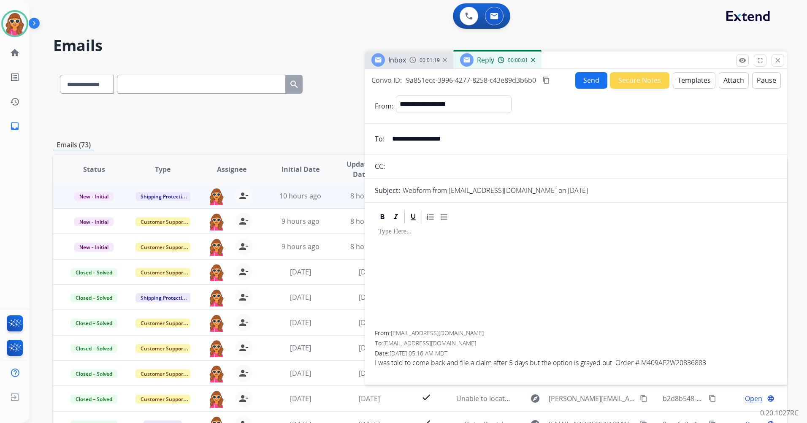
click at [439, 250] on div at bounding box center [576, 277] width 402 height 106
click at [687, 81] on button "Templates" at bounding box center [693, 80] width 43 height 16
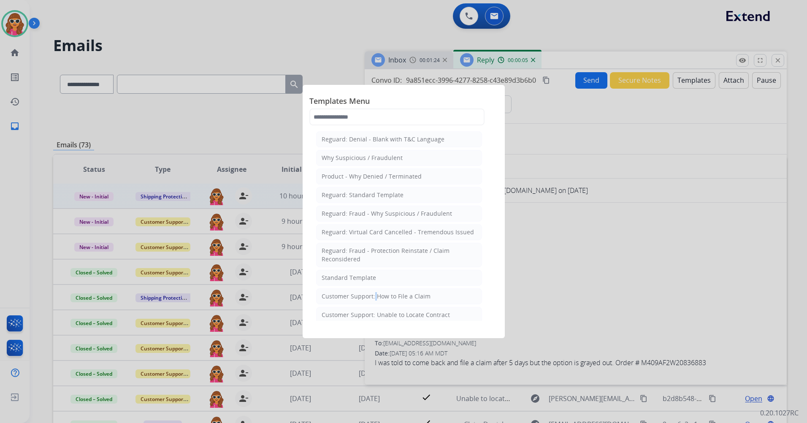
drag, startPoint x: 372, startPoint y: 296, endPoint x: 377, endPoint y: 292, distance: 5.7
click at [373, 296] on div "Customer Support: How to File a Claim" at bounding box center [375, 296] width 109 height 8
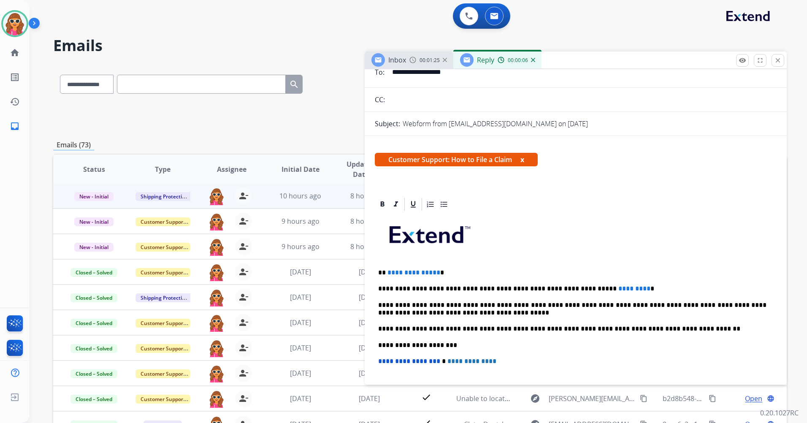
scroll to position [84, 0]
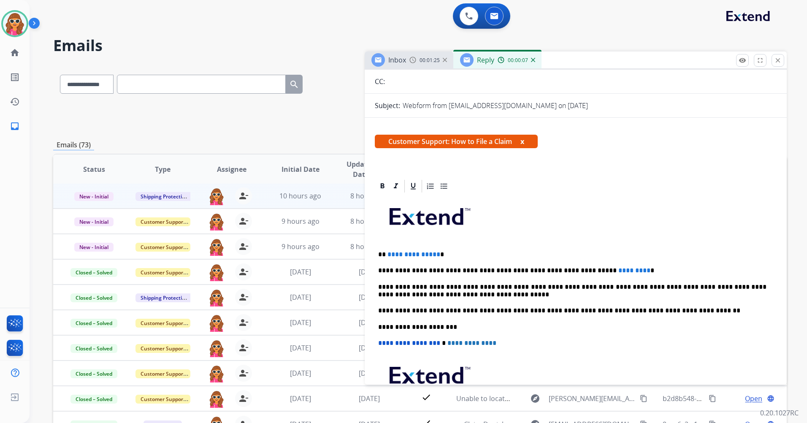
click at [448, 248] on div "**********" at bounding box center [576, 323] width 402 height 258
click at [611, 271] on p "**********" at bounding box center [572, 271] width 388 height 8
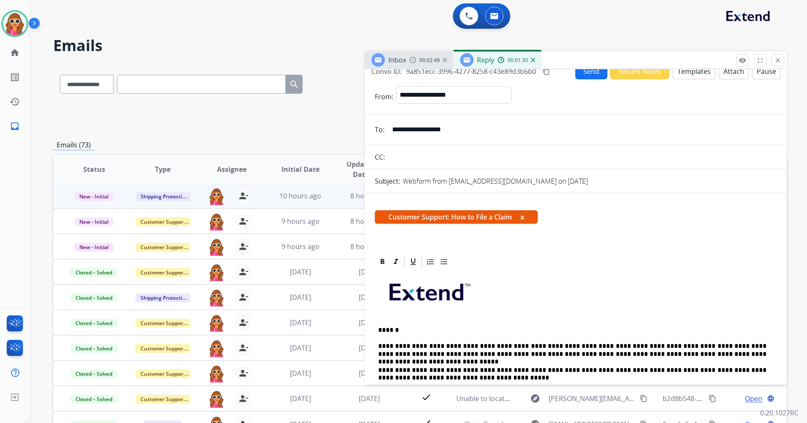
scroll to position [0, 0]
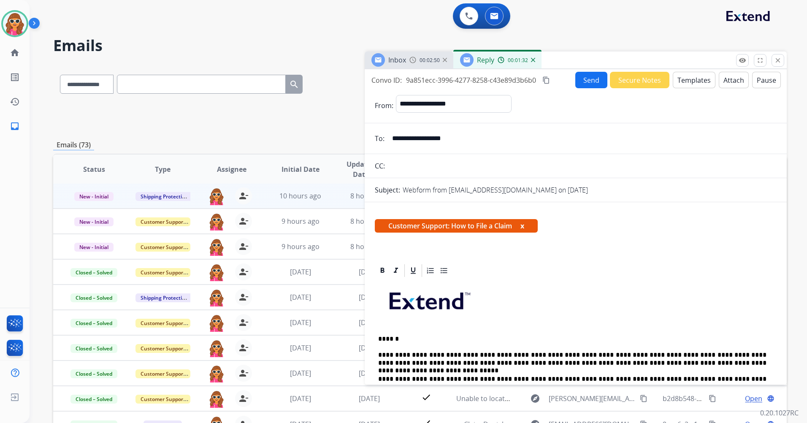
click at [583, 81] on button "Send" at bounding box center [591, 80] width 32 height 16
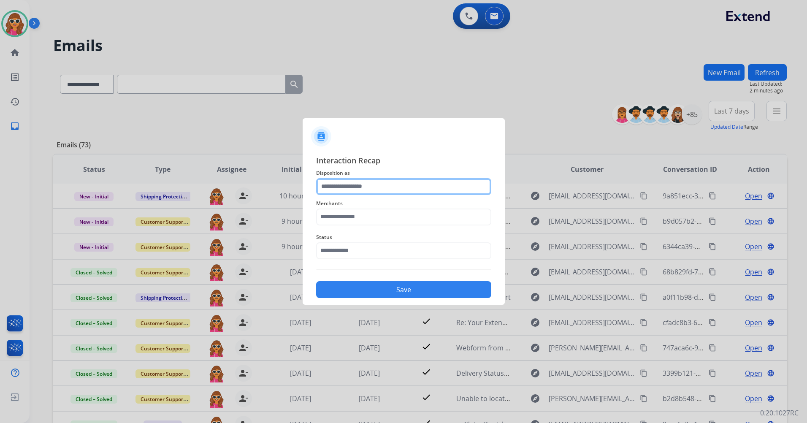
click at [424, 185] on input "text" at bounding box center [403, 186] width 175 height 17
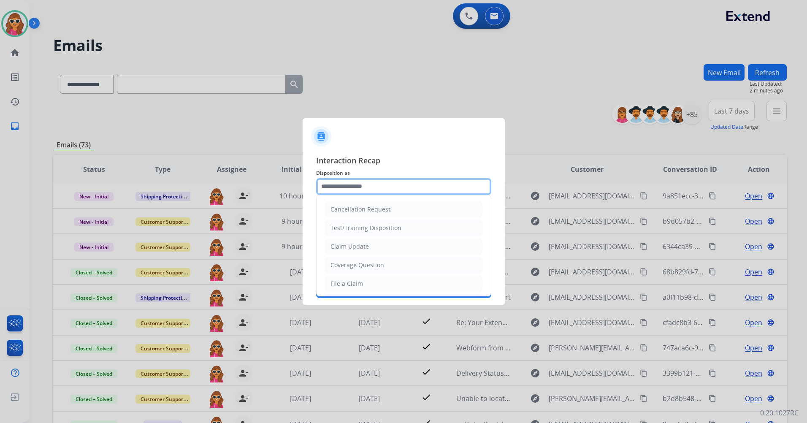
type input "**********"
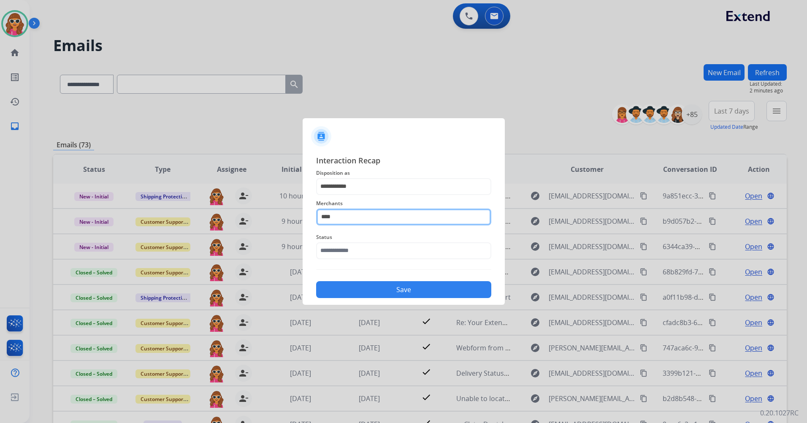
click at [361, 219] on input "****" at bounding box center [403, 216] width 175 height 17
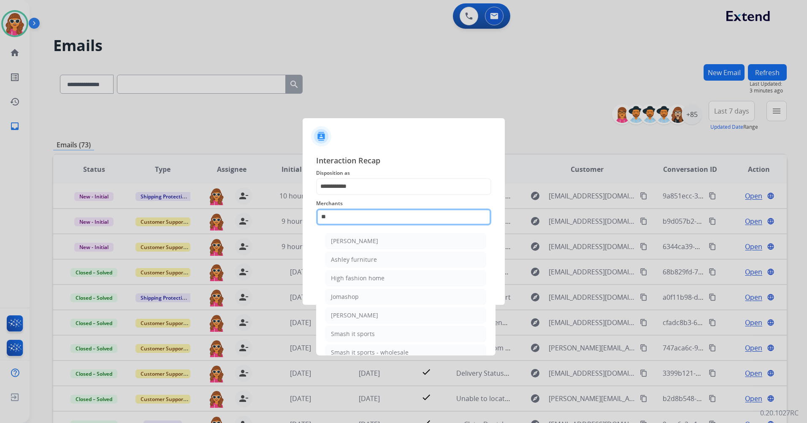
type input "*"
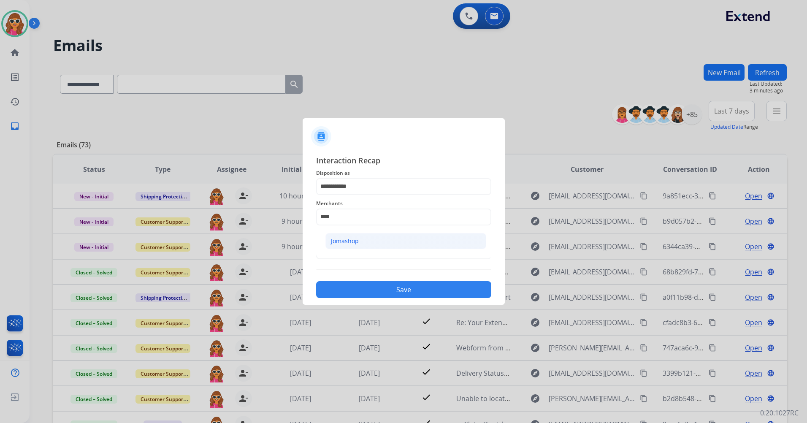
click at [362, 244] on li "Jomashop" at bounding box center [405, 241] width 161 height 16
type input "********"
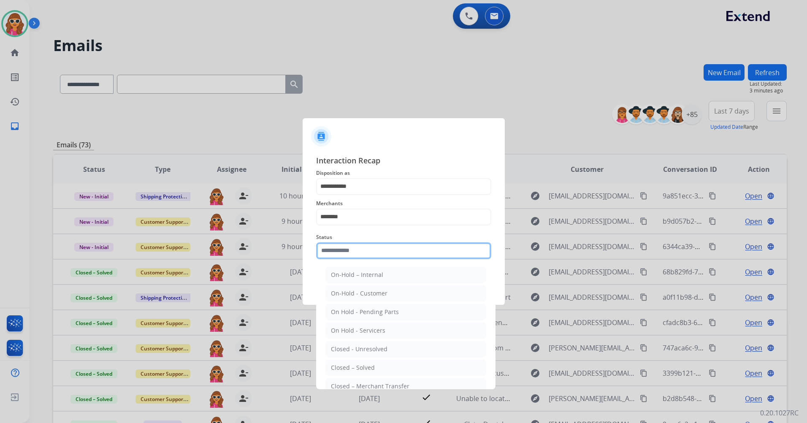
click at [374, 256] on input "text" at bounding box center [403, 250] width 175 height 17
drag, startPoint x: 373, startPoint y: 369, endPoint x: 306, endPoint y: 308, distance: 90.5
click at [373, 369] on li "Closed – Solved" at bounding box center [405, 367] width 161 height 16
type input "**********"
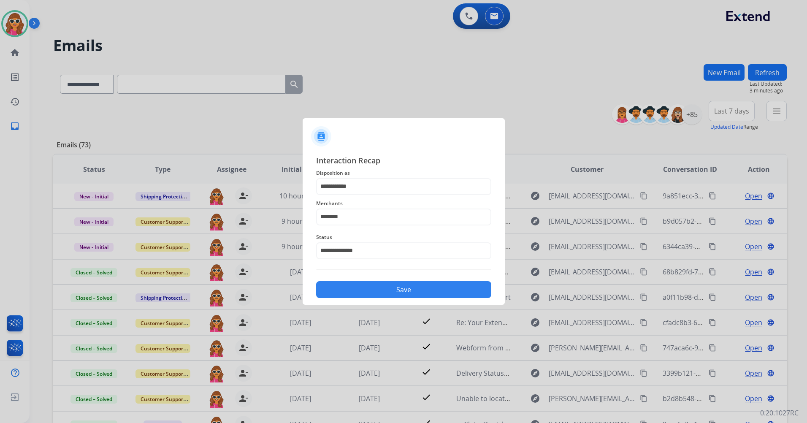
click at [408, 290] on button "Save" at bounding box center [403, 289] width 175 height 17
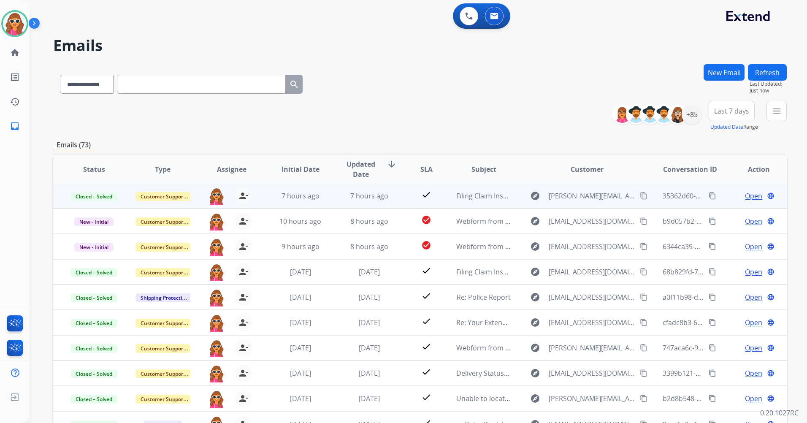
click at [709, 197] on mat-icon "content_copy" at bounding box center [712, 196] width 8 height 8
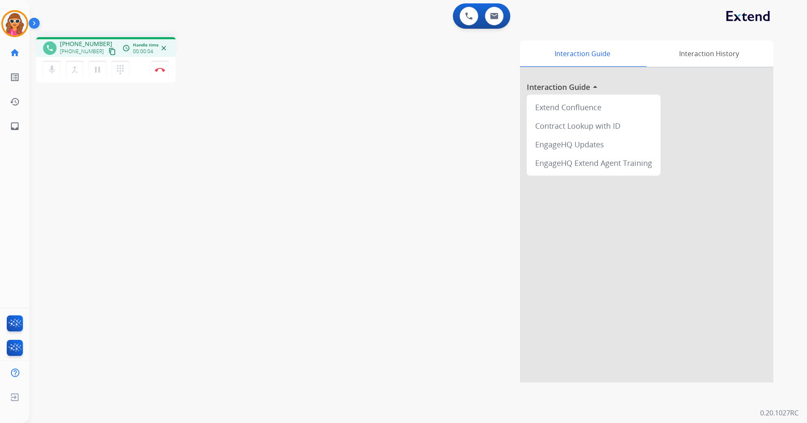
click at [108, 53] on mat-icon "content_copy" at bounding box center [112, 52] width 8 height 8
click at [118, 71] on mat-icon "dialpad" at bounding box center [120, 70] width 10 height 10
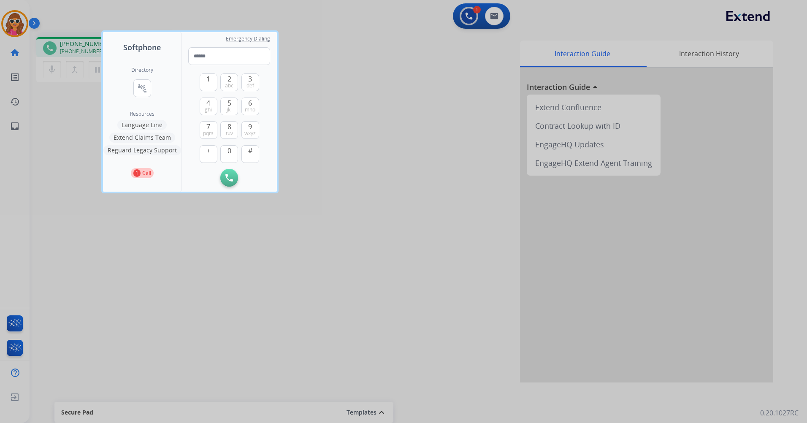
click at [146, 126] on button "Language Line" at bounding box center [141, 125] width 49 height 10
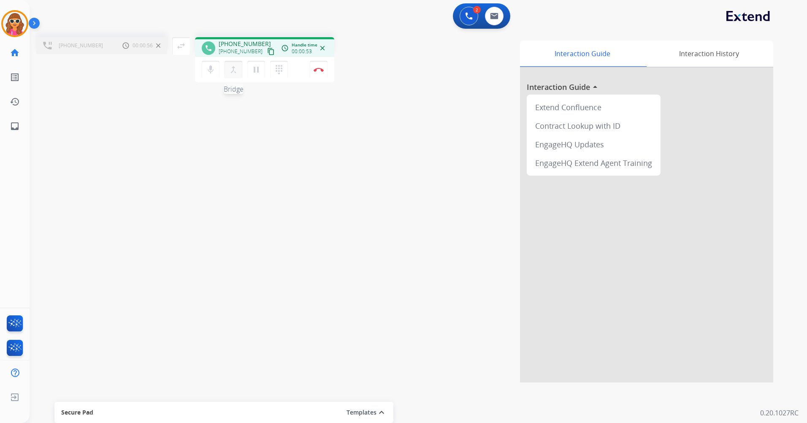
click at [235, 71] on mat-icon "merge_type" at bounding box center [233, 70] width 10 height 10
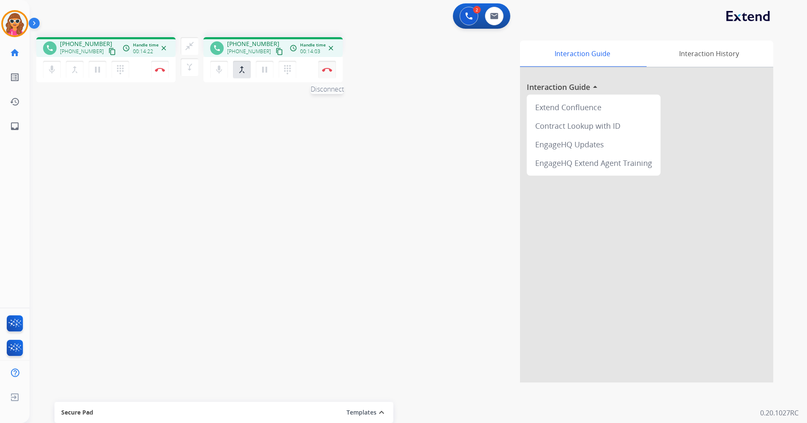
click at [169, 72] on button "Disconnect" at bounding box center [160, 70] width 18 height 18
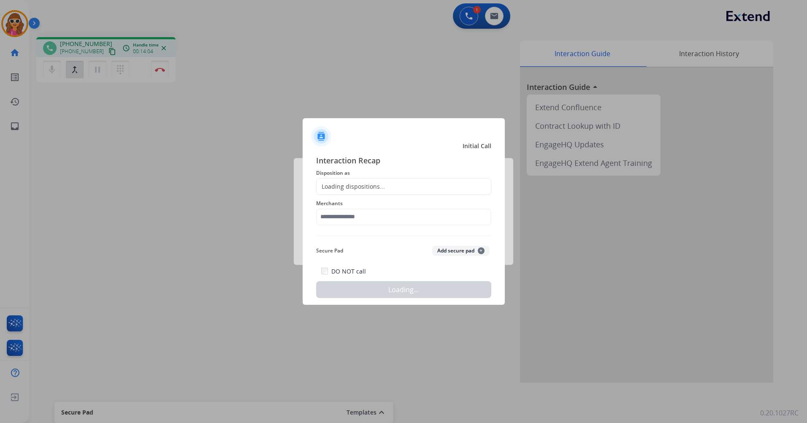
click at [439, 232] on div "Interaction Recap Disposition as Loading dispositions... Merchants Secure Pad A…" at bounding box center [403, 226] width 175 height 144
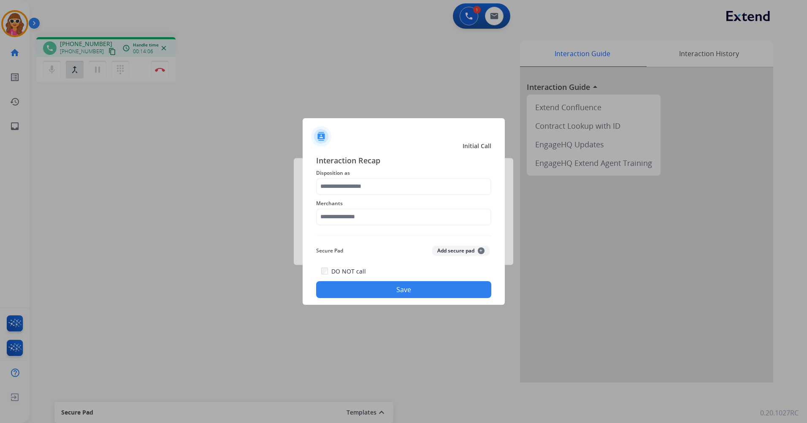
click at [162, 76] on div at bounding box center [403, 211] width 807 height 423
drag, startPoint x: 162, startPoint y: 76, endPoint x: 246, endPoint y: 103, distance: 88.3
click at [163, 77] on div at bounding box center [403, 211] width 807 height 423
click at [404, 129] on div at bounding box center [403, 133] width 202 height 30
drag, startPoint x: 161, startPoint y: 70, endPoint x: 201, endPoint y: 106, distance: 53.5
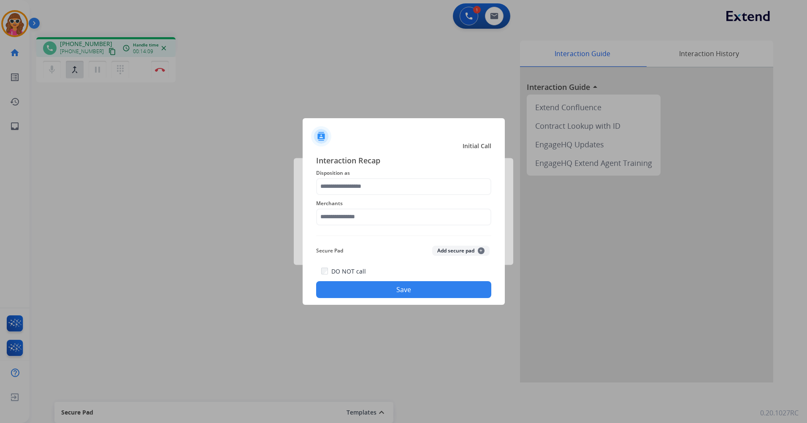
click at [170, 81] on div at bounding box center [403, 211] width 807 height 423
click at [300, 225] on div at bounding box center [403, 211] width 807 height 423
click at [471, 18] on div at bounding box center [403, 211] width 807 height 423
click at [459, 163] on span "Interaction Recap" at bounding box center [403, 160] width 175 height 13
drag, startPoint x: 459, startPoint y: 163, endPoint x: 440, endPoint y: 148, distance: 23.4
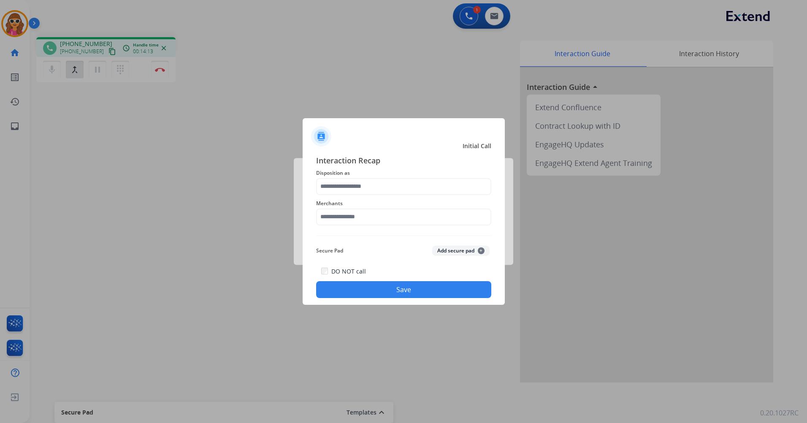
click at [453, 151] on div "Interaction Recap Disposition as Merchants Secure Pad Add secure pad + DO NOT c…" at bounding box center [403, 226] width 202 height 157
click at [440, 151] on div "Interaction Recap Disposition as Merchants Secure Pad Add secure pad + DO NOT c…" at bounding box center [403, 226] width 202 height 157
drag, startPoint x: 440, startPoint y: 147, endPoint x: 467, endPoint y: 135, distance: 29.1
click at [434, 131] on div "Initial Call Interaction Recap Disposition as Merchants Secure Pad Add secure p…" at bounding box center [403, 211] width 202 height 187
click at [444, 293] on button "Save" at bounding box center [403, 289] width 175 height 17
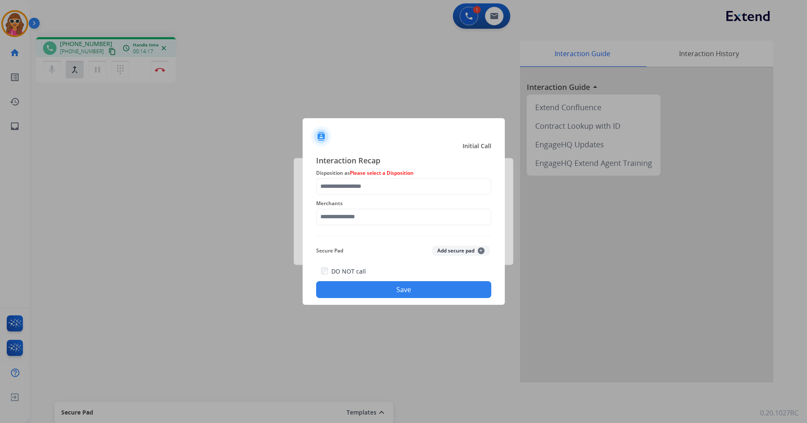
drag, startPoint x: 165, startPoint y: 71, endPoint x: 178, endPoint y: 71, distance: 12.7
click at [169, 71] on div at bounding box center [403, 211] width 807 height 423
click at [421, 126] on div at bounding box center [403, 133] width 202 height 30
drag, startPoint x: 421, startPoint y: 126, endPoint x: 654, endPoint y: 133, distance: 233.4
click at [0, 133] on app-contact-recap-modal "Initial Call Interaction Recap Disposition as Please select a Disposition Merch…" at bounding box center [0, 211] width 0 height 423
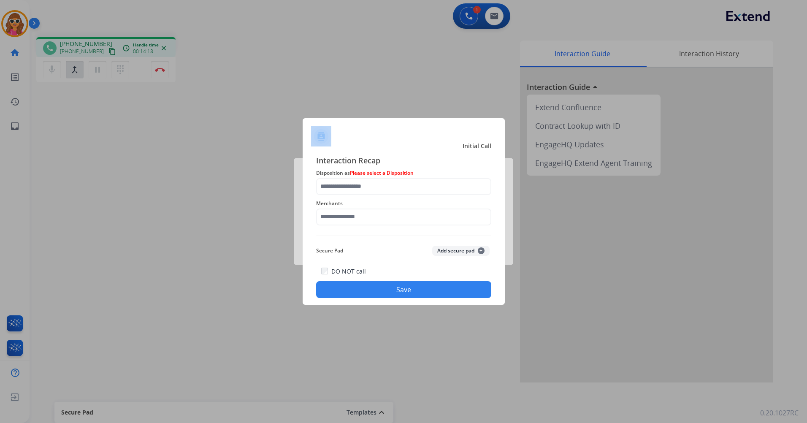
click at [634, 278] on div at bounding box center [403, 211] width 807 height 423
drag, startPoint x: 407, startPoint y: 286, endPoint x: 416, endPoint y: 266, distance: 21.7
click at [409, 286] on button "Save" at bounding box center [403, 289] width 175 height 17
click at [470, 24] on div at bounding box center [403, 211] width 807 height 423
click at [471, 24] on div at bounding box center [403, 211] width 807 height 423
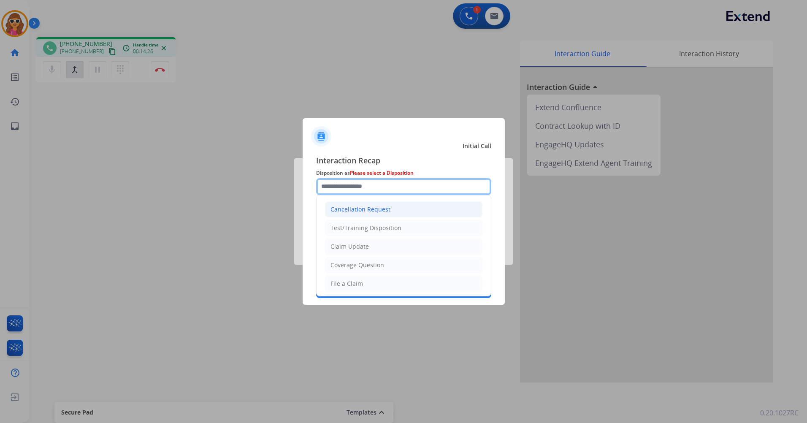
drag, startPoint x: 444, startPoint y: 192, endPoint x: 420, endPoint y: 209, distance: 29.7
click at [443, 192] on input "text" at bounding box center [403, 186] width 175 height 17
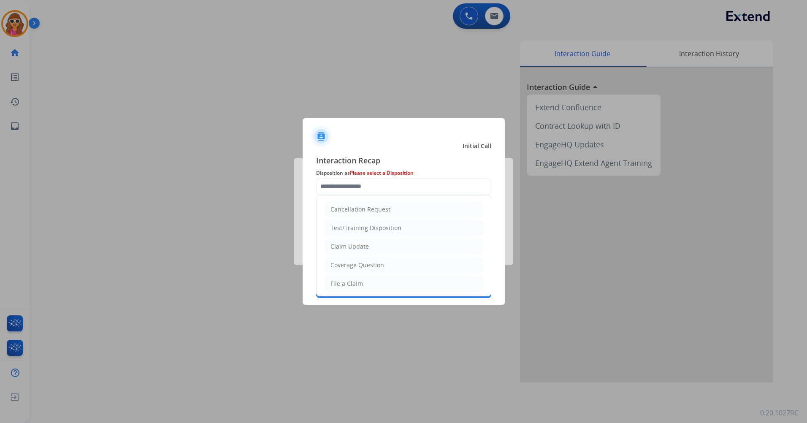
click at [362, 250] on div "Claim Update" at bounding box center [349, 246] width 38 height 8
type input "**********"
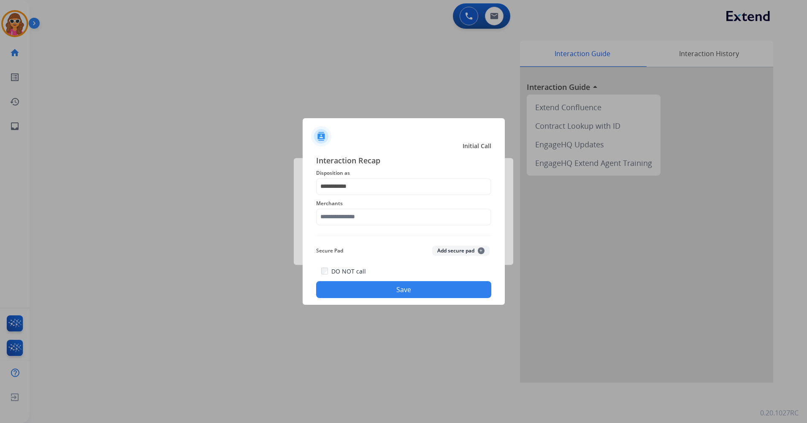
click at [368, 206] on span "Merchants" at bounding box center [403, 203] width 175 height 10
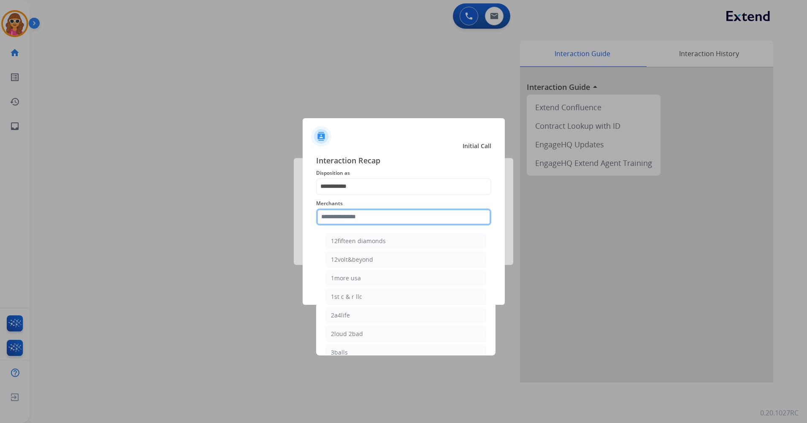
click at [370, 217] on input "text" at bounding box center [403, 216] width 175 height 17
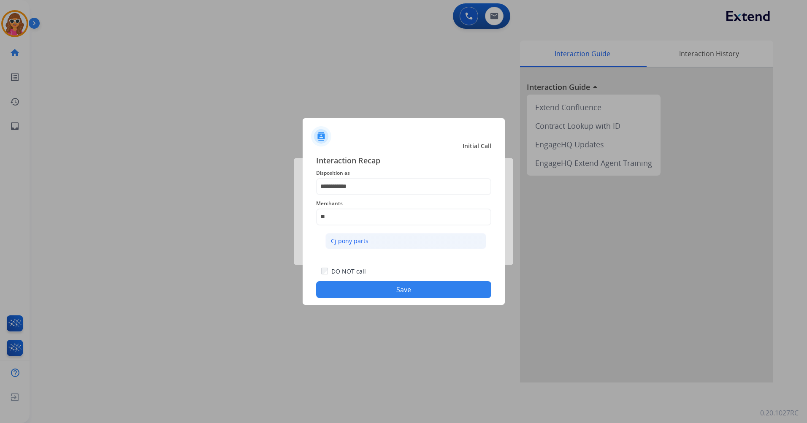
click at [363, 247] on li "Cj pony parts" at bounding box center [405, 241] width 161 height 16
type input "**********"
click at [420, 291] on button "Save" at bounding box center [403, 289] width 175 height 17
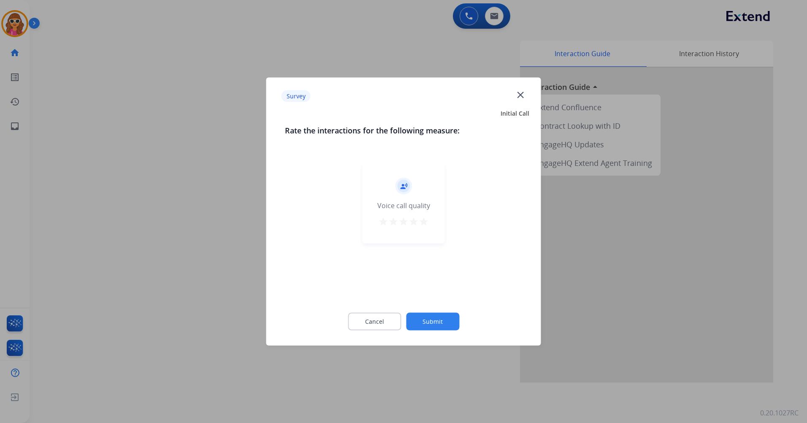
drag, startPoint x: 418, startPoint y: 223, endPoint x: 425, endPoint y: 252, distance: 29.8
click at [418, 223] on div "star star star star star" at bounding box center [403, 222] width 51 height 13
click at [425, 227] on button "star" at bounding box center [423, 222] width 10 height 13
click at [427, 320] on button "Submit" at bounding box center [432, 322] width 53 height 18
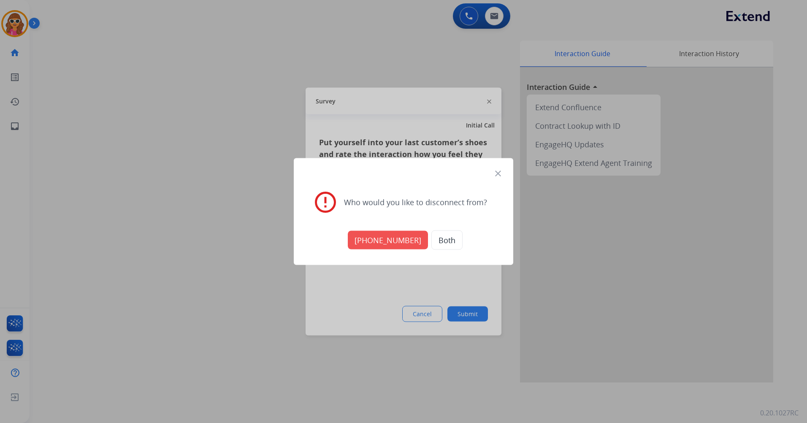
click at [428, 323] on div at bounding box center [403, 211] width 807 height 423
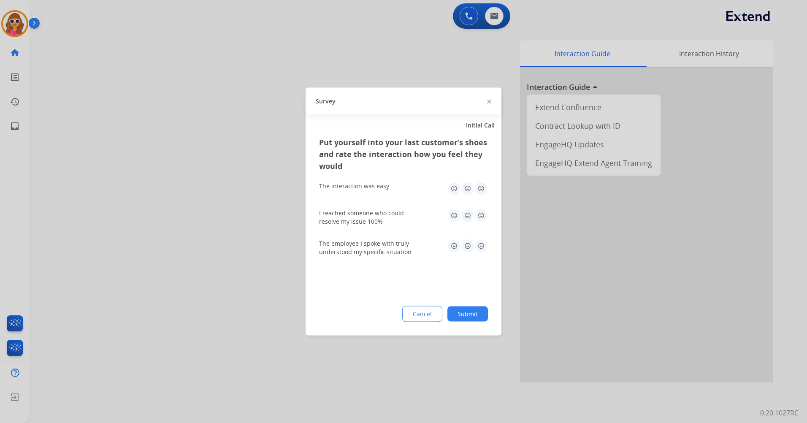
click at [473, 314] on button "Submit" at bounding box center [467, 313] width 40 height 15
click at [473, 314] on div "Interaction Guide Interaction History Interaction Guide arrow_drop_up Extend Co…" at bounding box center [526, 211] width 494 height 342
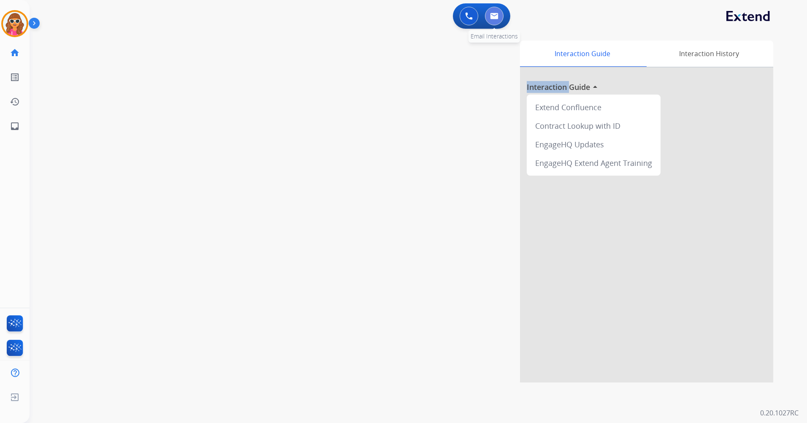
click at [497, 20] on button at bounding box center [494, 16] width 19 height 19
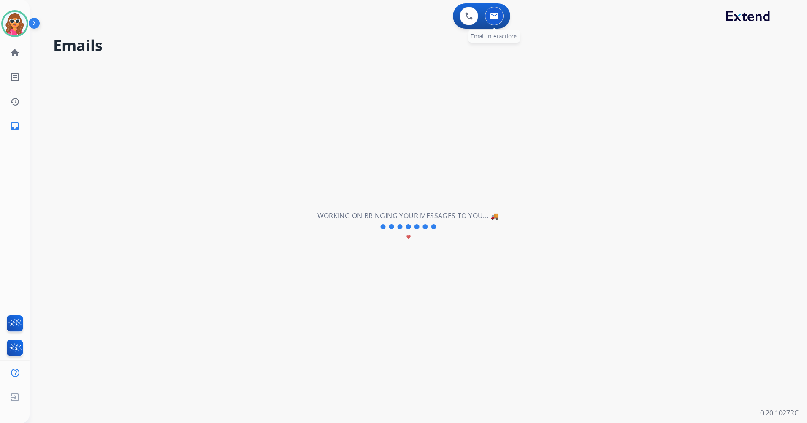
click at [494, 18] on img at bounding box center [494, 16] width 8 height 7
click at [495, 18] on img at bounding box center [494, 16] width 8 height 7
click at [496, 23] on button at bounding box center [494, 16] width 19 height 19
click at [496, 17] on img at bounding box center [494, 16] width 8 height 7
drag, startPoint x: 70, startPoint y: 210, endPoint x: 13, endPoint y: 27, distance: 192.5
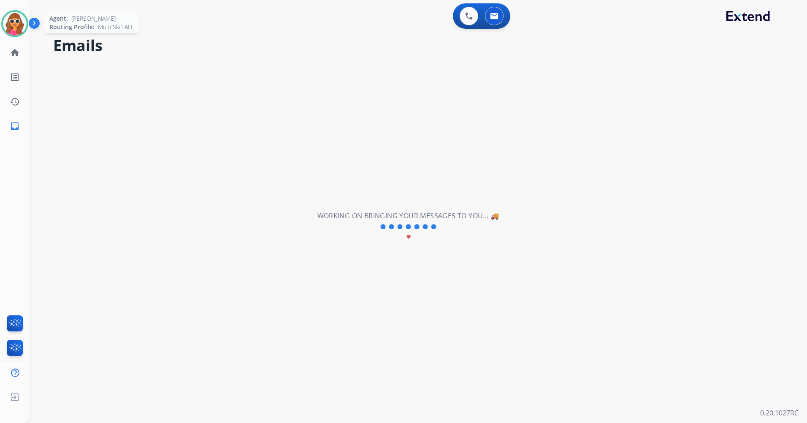
click at [13, 27] on img at bounding box center [15, 24] width 24 height 24
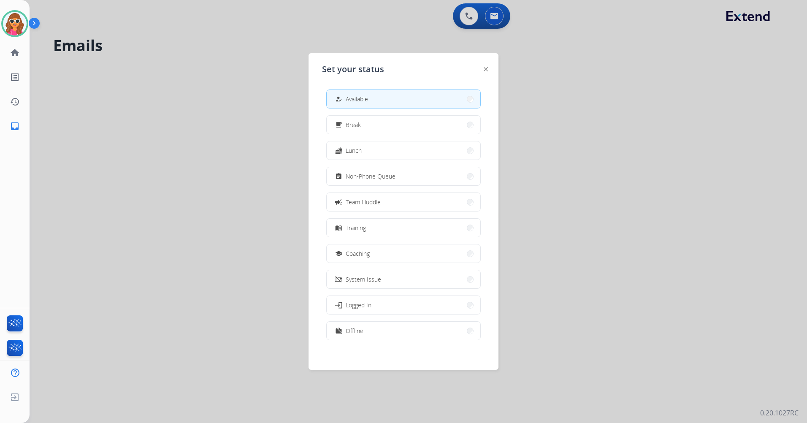
click at [486, 70] on img at bounding box center [485, 69] width 4 height 4
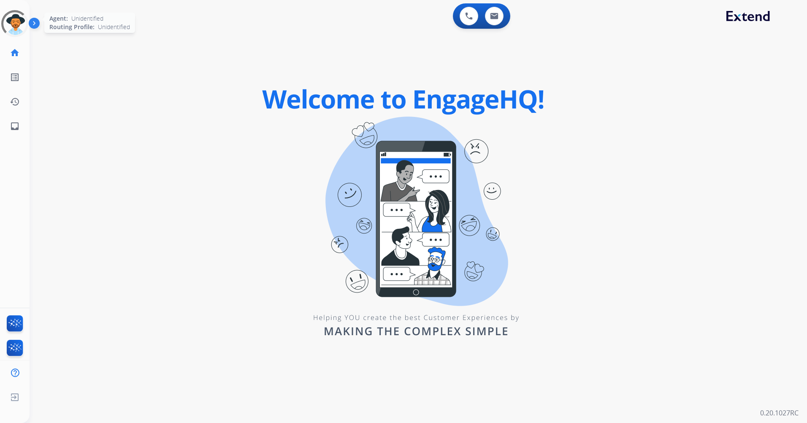
click at [19, 28] on div at bounding box center [15, 23] width 30 height 30
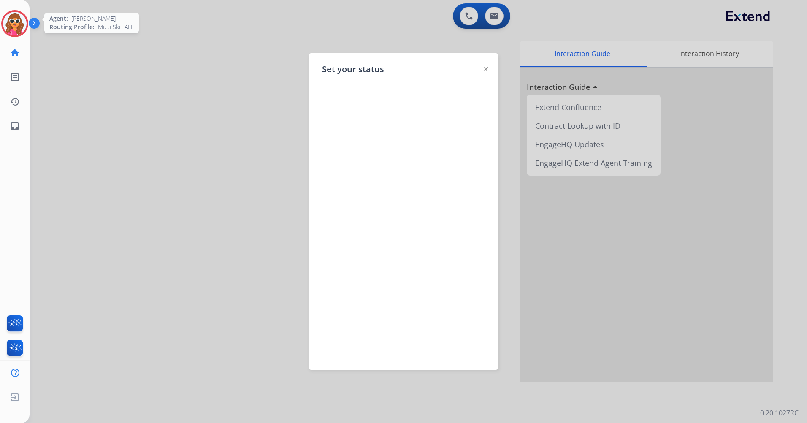
click at [412, 52] on div at bounding box center [403, 211] width 807 height 423
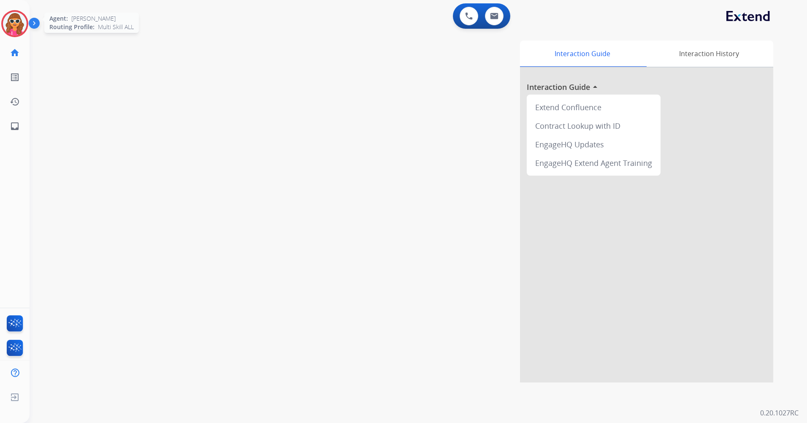
click at [426, 80] on div "Interaction Guide Interaction History Interaction Guide arrow_drop_up Extend Co…" at bounding box center [526, 211] width 494 height 342
click at [24, 27] on img at bounding box center [15, 24] width 24 height 24
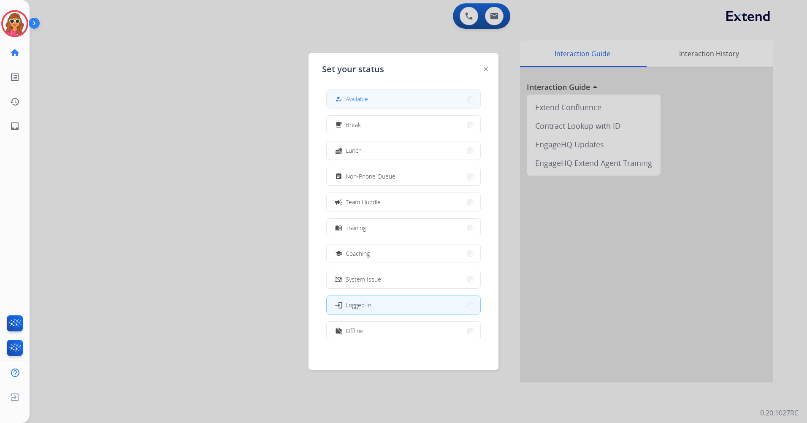
click at [365, 98] on span "Available" at bounding box center [356, 98] width 22 height 9
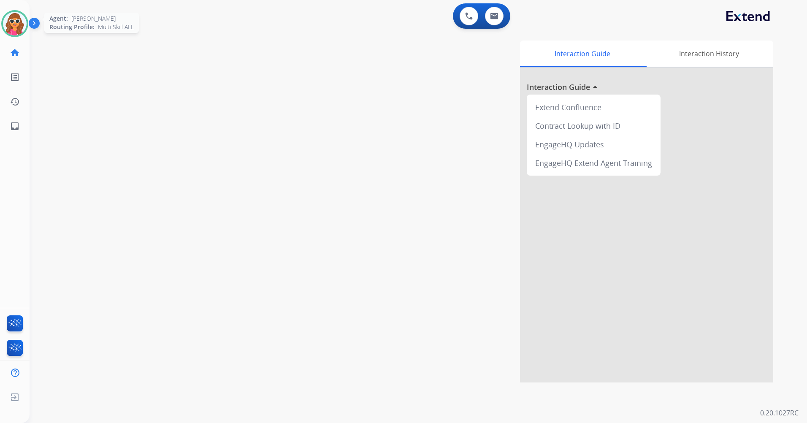
click at [16, 23] on img at bounding box center [15, 24] width 24 height 24
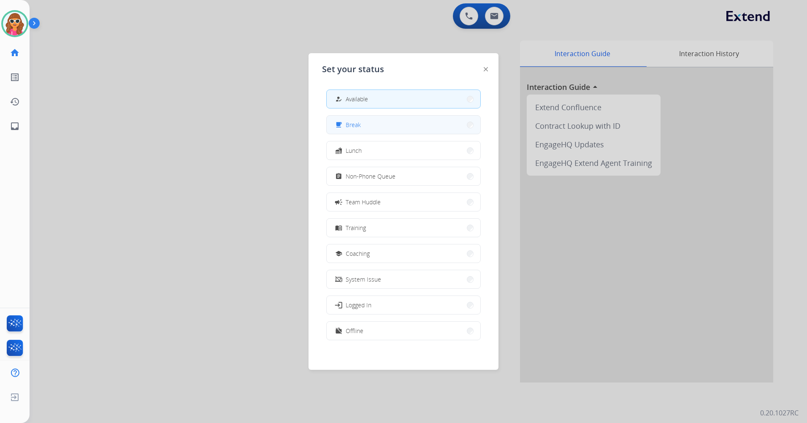
click at [368, 128] on button "free_breakfast Break" at bounding box center [404, 125] width 154 height 18
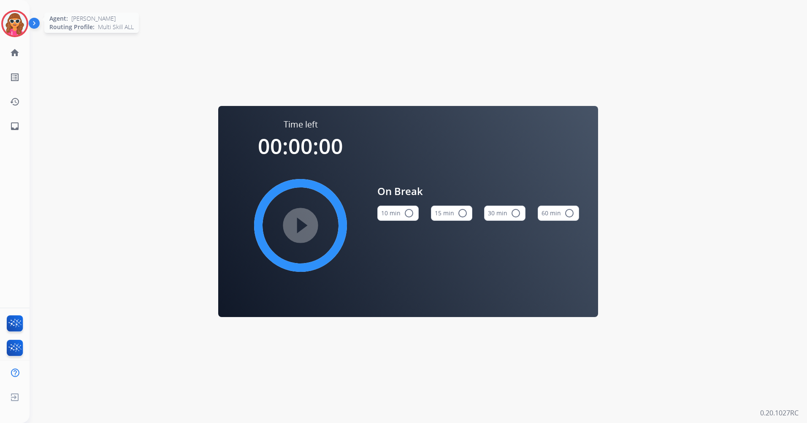
click at [11, 26] on img at bounding box center [15, 24] width 24 height 24
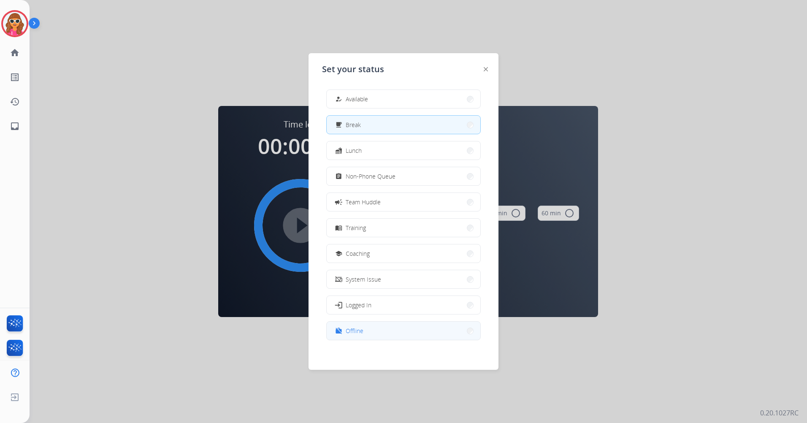
click at [350, 330] on span "Offline" at bounding box center [354, 330] width 18 height 9
